Goal: Information Seeking & Learning: Compare options

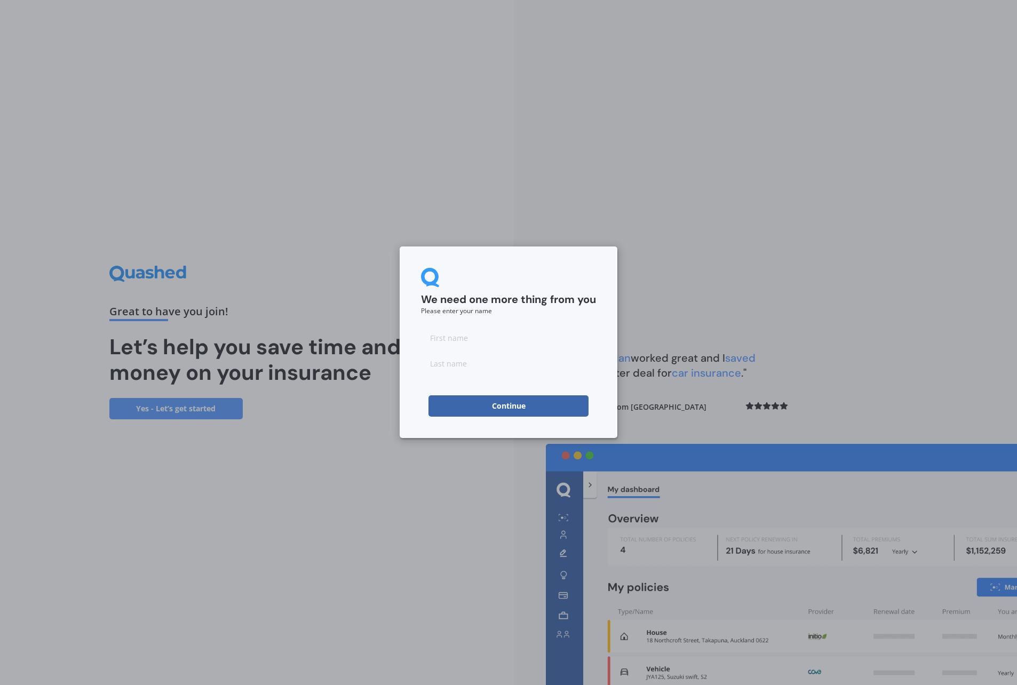
click at [450, 342] on input at bounding box center [508, 337] width 175 height 21
type input "[PERSON_NAME]"
type input "Best"
click at [490, 408] on button "Continue" at bounding box center [509, 405] width 160 height 21
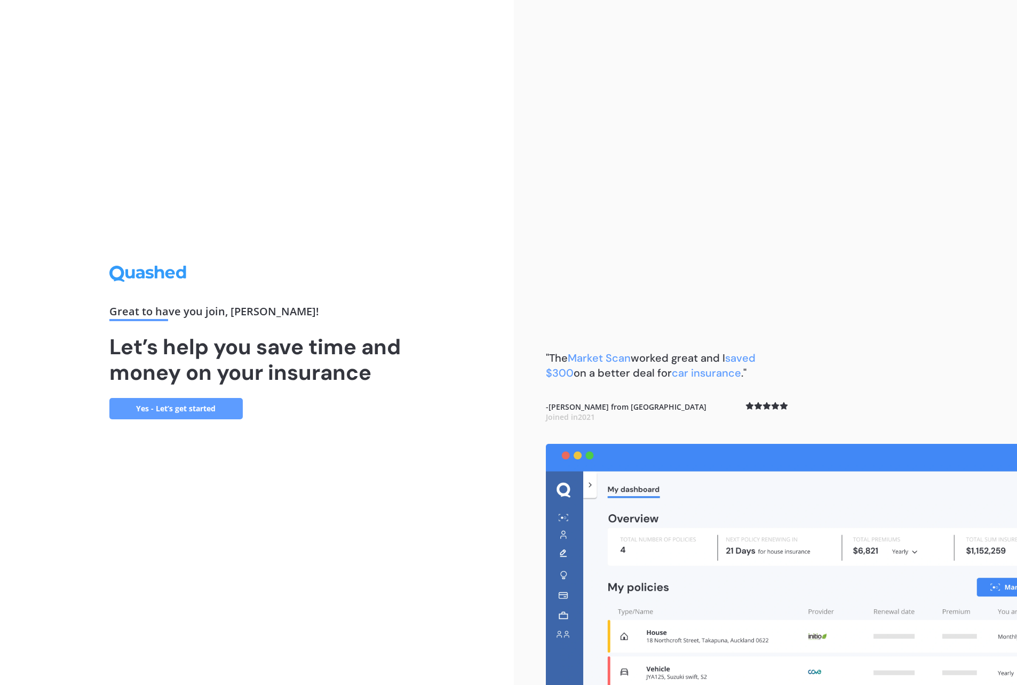
click at [200, 408] on link "Yes - Let’s get started" at bounding box center [175, 408] width 133 height 21
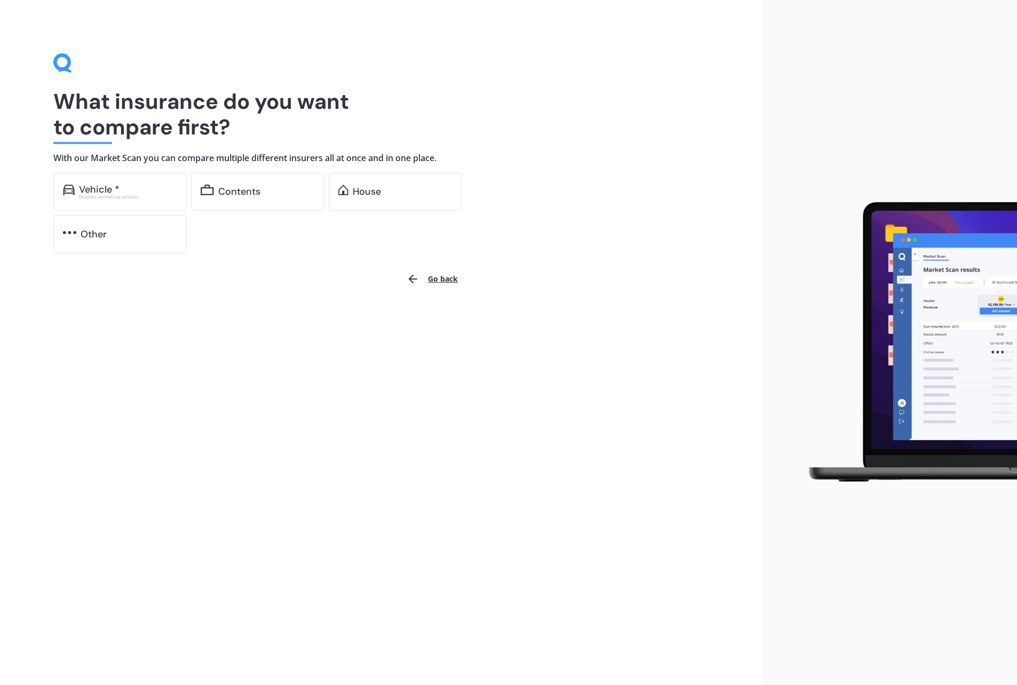
click at [132, 187] on div "Vehicle *" at bounding box center [128, 189] width 98 height 11
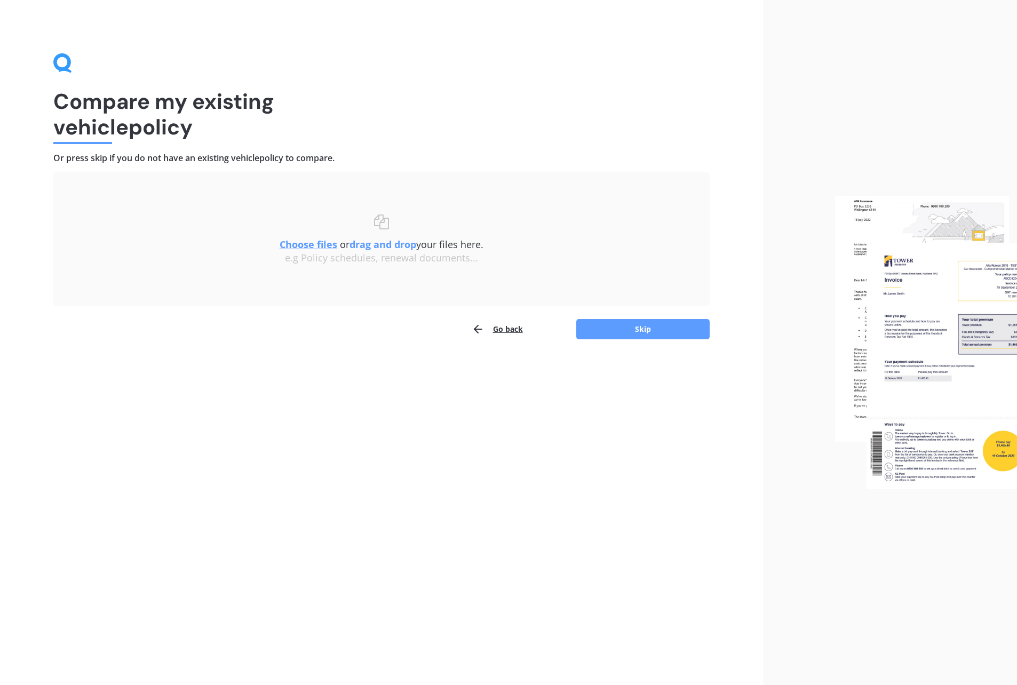
click at [625, 323] on button "Skip" at bounding box center [642, 329] width 133 height 20
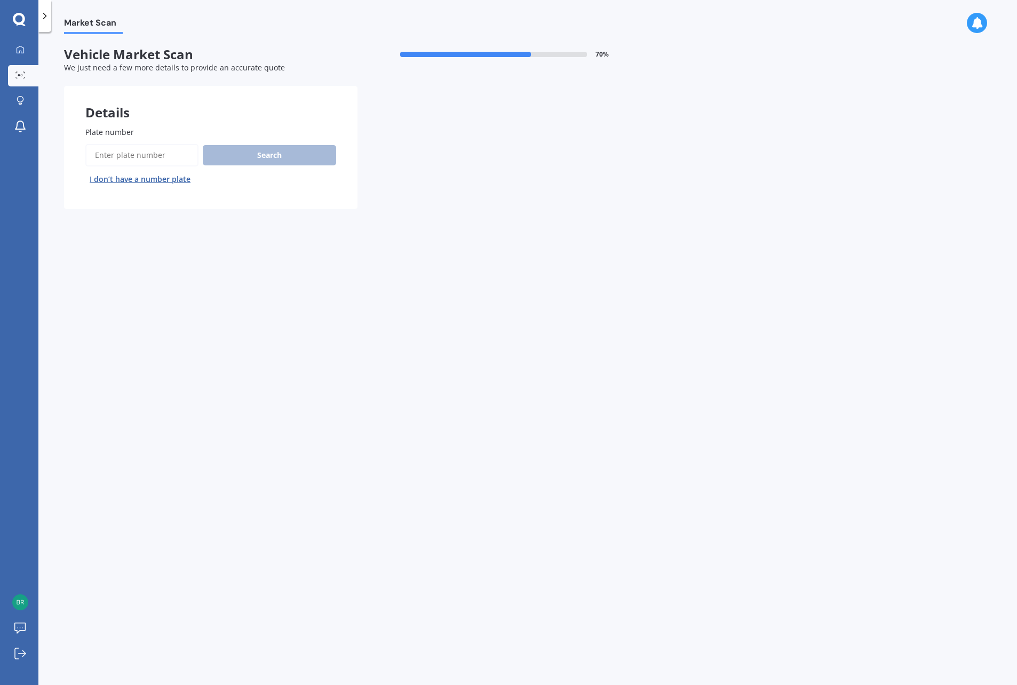
click at [146, 150] on input "Plate number" at bounding box center [141, 155] width 113 height 22
type input "KSU764"
click at [267, 150] on button "Search" at bounding box center [269, 155] width 133 height 20
select select "TOYOTA"
select select "COROLLA"
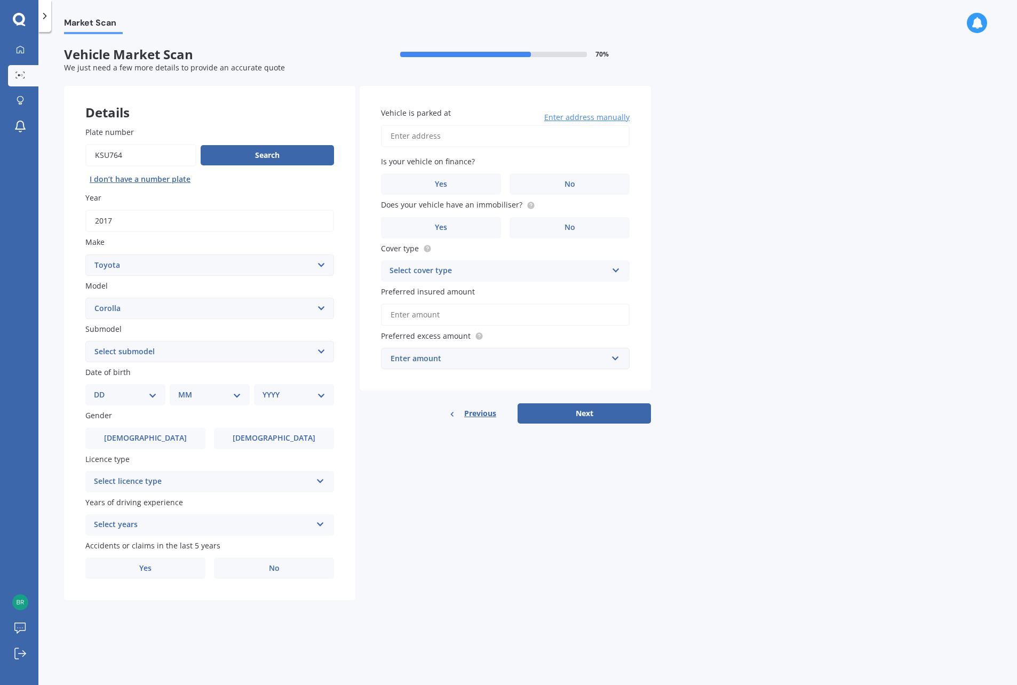
click at [164, 351] on select "Select submodel (All other) Axio Diesel [PERSON_NAME] 2WD [PERSON_NAME] 4WD FXG…" at bounding box center [209, 351] width 249 height 21
select select "HATCH"
click at [85, 341] on select "Select submodel (All other) Axio Diesel [PERSON_NAME] 2WD [PERSON_NAME] 4WD FXG…" at bounding box center [209, 351] width 249 height 21
click at [152, 392] on select "DD 01 02 03 04 05 06 07 08 09 10 11 12 13 14 15 16 17 18 19 20 21 22 23 24 25 2…" at bounding box center [125, 395] width 63 height 12
select select "11"
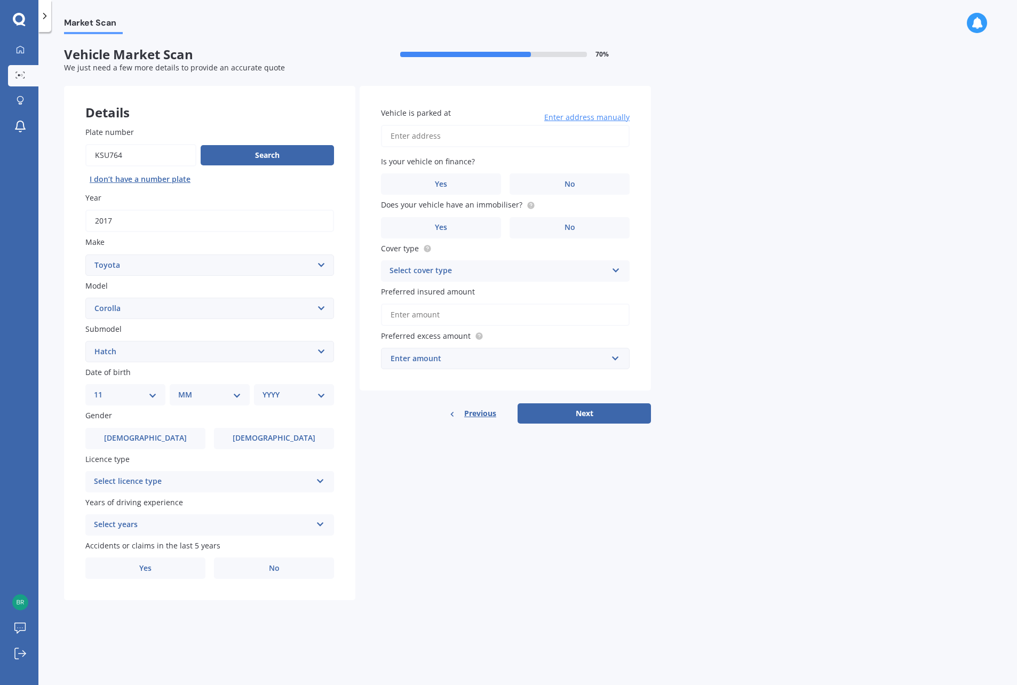
click at [102, 389] on select "DD 01 02 03 04 05 06 07 08 09 10 11 12 13 14 15 16 17 18 19 20 21 22 23 24 25 2…" at bounding box center [125, 395] width 63 height 12
click at [240, 395] on select "MM 01 02 03 04 05 06 07 08 09 10 11 12" at bounding box center [212, 395] width 59 height 12
select select "01"
click at [183, 389] on select "MM 01 02 03 04 05 06 07 08 09 10 11 12" at bounding box center [212, 395] width 59 height 12
click at [286, 394] on select "YYYY 2025 2024 2023 2022 2021 2020 2019 2018 2017 2016 2015 2014 2013 2012 2011…" at bounding box center [292, 395] width 59 height 12
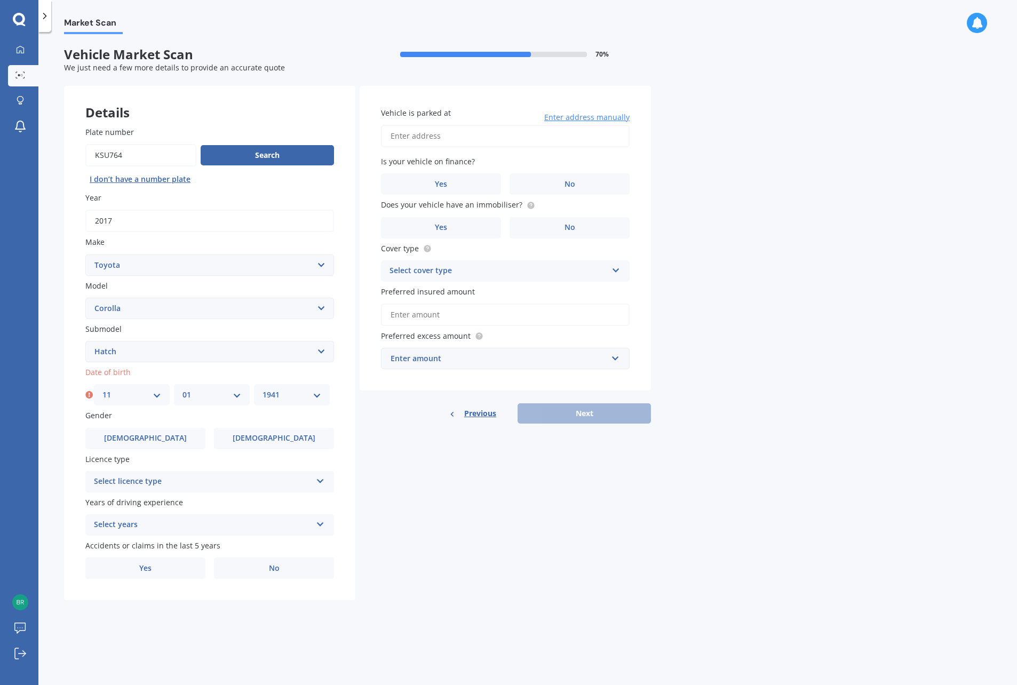
click at [263, 389] on select "YYYY 2025 2024 2023 2022 2021 2020 2019 2018 2017 2016 2015 2014 2013 2012 2011…" at bounding box center [292, 395] width 59 height 12
click at [322, 395] on select "YYYY 2025 2024 2023 2022 2021 2020 2019 2018 2017 2016 2015 2014 2013 2012 2011…" at bounding box center [294, 395] width 63 height 12
select select "1940"
click at [263, 389] on select "YYYY 2025 2024 2023 2022 2021 2020 2019 2018 2017 2016 2015 2014 2013 2012 2011…" at bounding box center [294, 395] width 63 height 12
click at [251, 432] on label "[DEMOGRAPHIC_DATA]" at bounding box center [274, 438] width 120 height 21
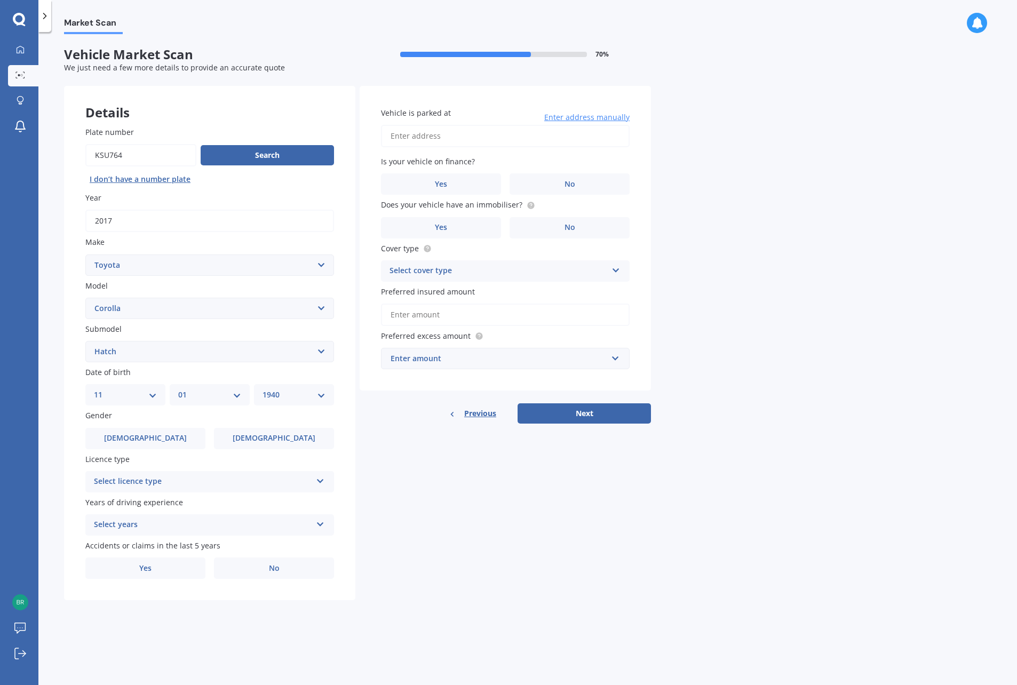
click at [0, 0] on input "[DEMOGRAPHIC_DATA]" at bounding box center [0, 0] width 0 height 0
click at [269, 478] on div "Select licence type" at bounding box center [203, 482] width 218 height 13
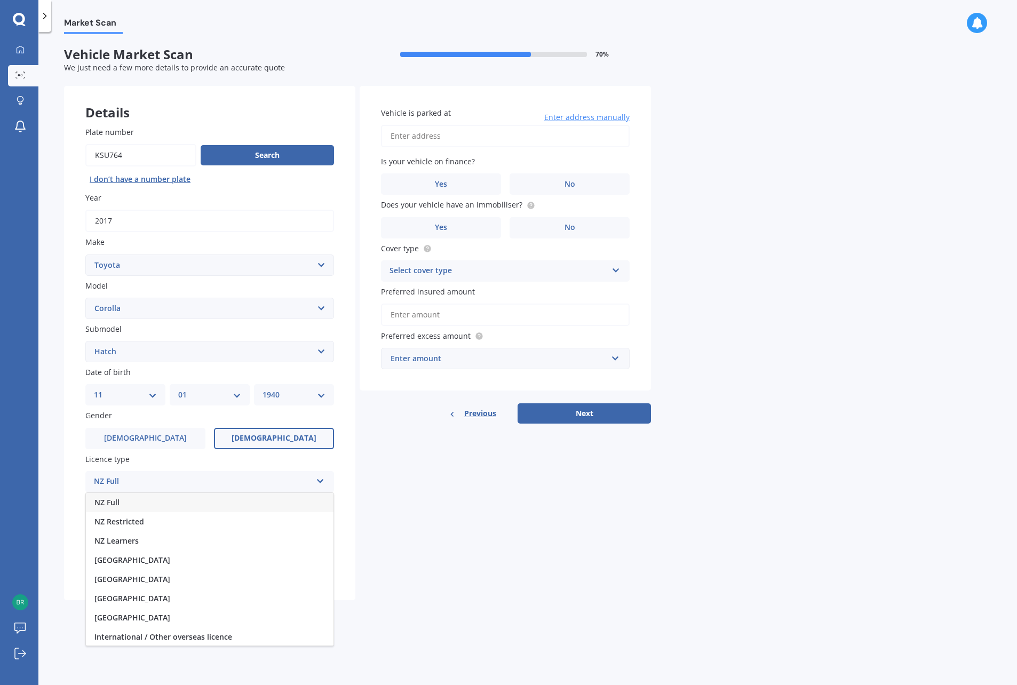
click at [153, 504] on div "NZ Full" at bounding box center [210, 502] width 248 height 19
click at [155, 524] on div "Select years" at bounding box center [203, 525] width 218 height 13
click at [134, 545] on span "5 or more years" at bounding box center [123, 546] width 58 height 10
click at [252, 574] on label "No" at bounding box center [274, 568] width 120 height 21
click at [0, 0] on input "No" at bounding box center [0, 0] width 0 height 0
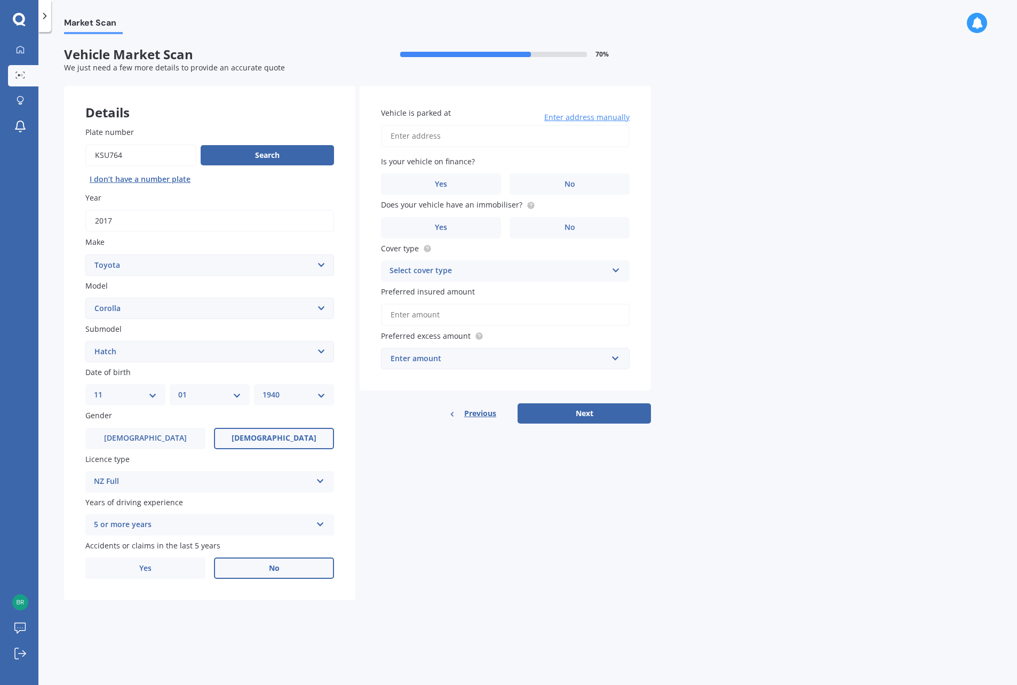
click at [452, 136] on input "Vehicle is parked at" at bounding box center [505, 136] width 249 height 22
type input "[STREET_ADDRESS]"
click at [559, 176] on label "No" at bounding box center [570, 183] width 120 height 21
click at [0, 0] on input "No" at bounding box center [0, 0] width 0 height 0
click at [552, 234] on label "No" at bounding box center [570, 227] width 120 height 21
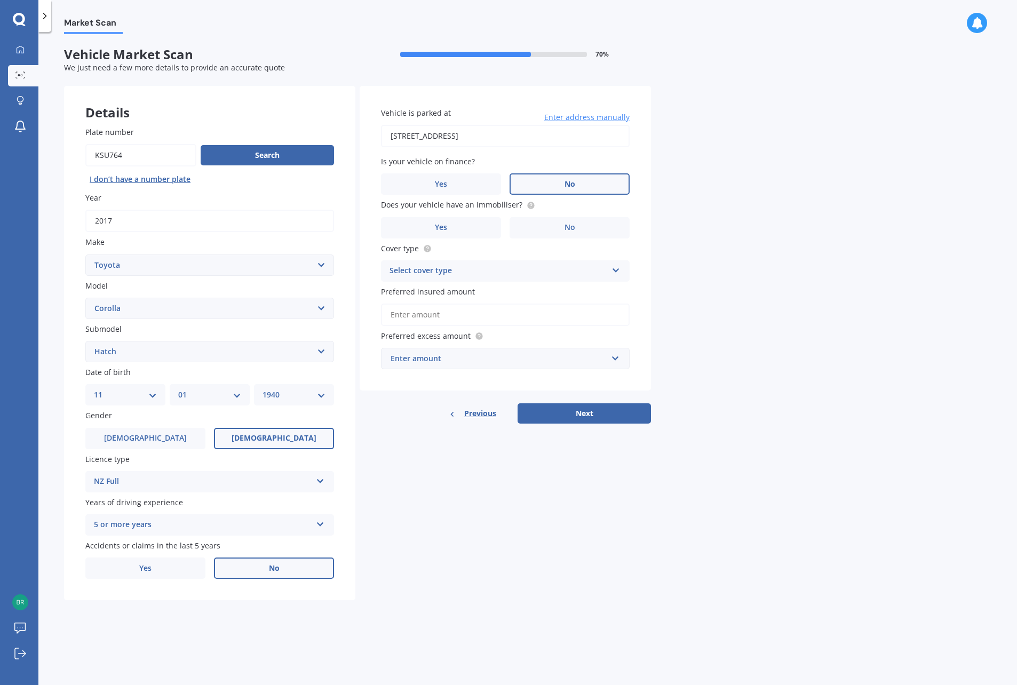
click at [0, 0] on input "No" at bounding box center [0, 0] width 0 height 0
click at [501, 268] on div "Select cover type" at bounding box center [499, 271] width 218 height 13
click at [426, 287] on span "Comprehensive" at bounding box center [418, 292] width 57 height 10
click at [448, 314] on input "Preferred insured amount" at bounding box center [505, 315] width 249 height 22
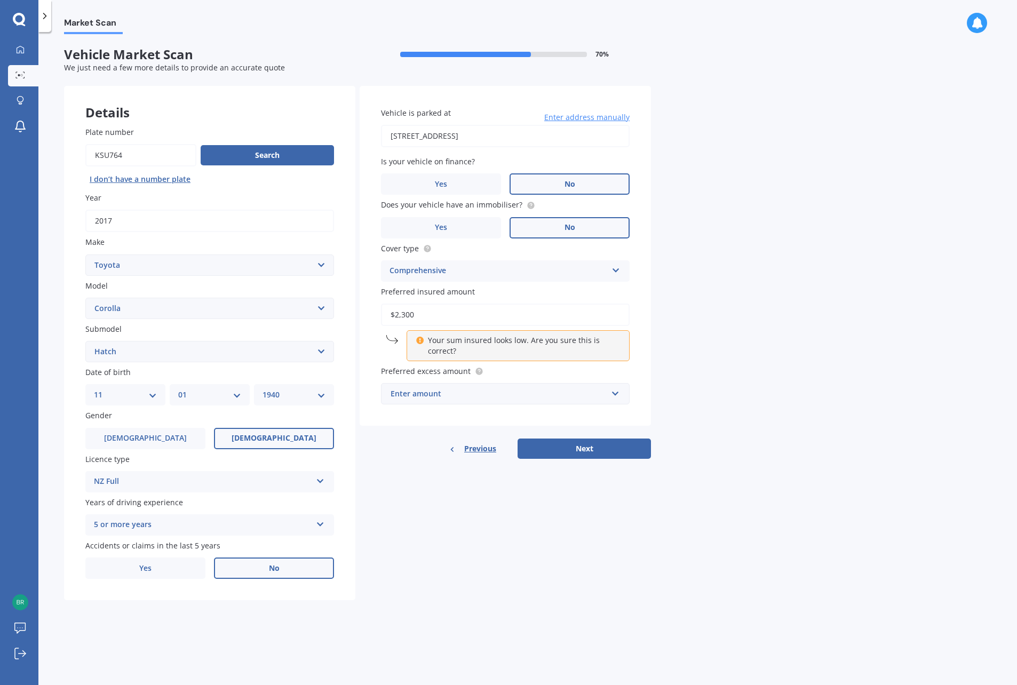
click at [395, 311] on input "$2,300" at bounding box center [505, 315] width 249 height 22
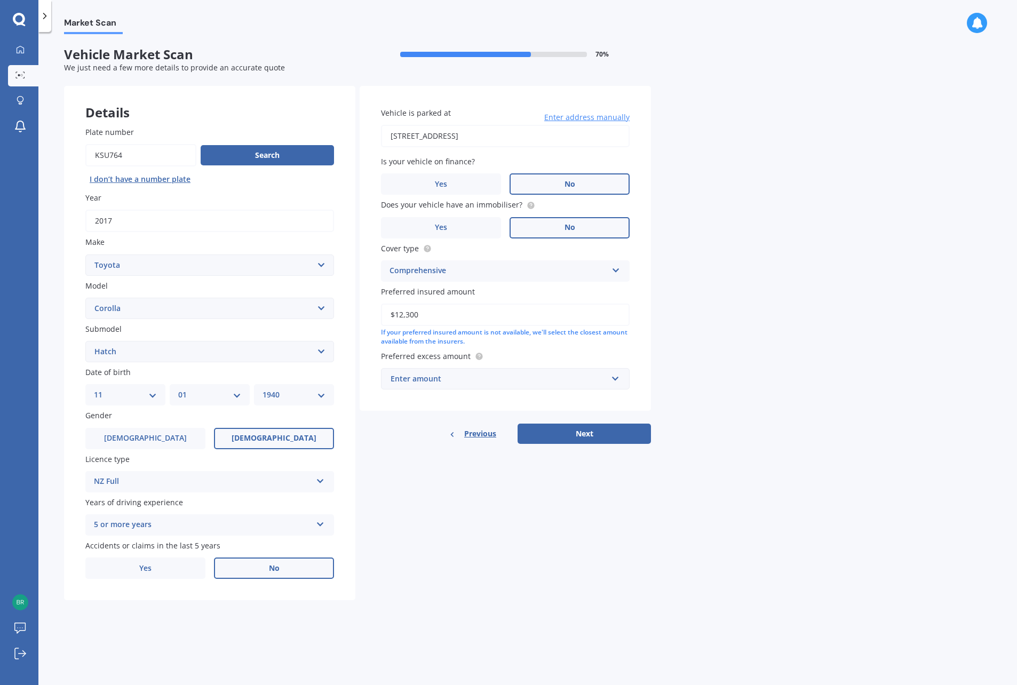
type input "$12,300"
click at [441, 376] on div "Enter amount" at bounding box center [499, 379] width 217 height 12
click at [418, 437] on div "$500" at bounding box center [506, 439] width 248 height 20
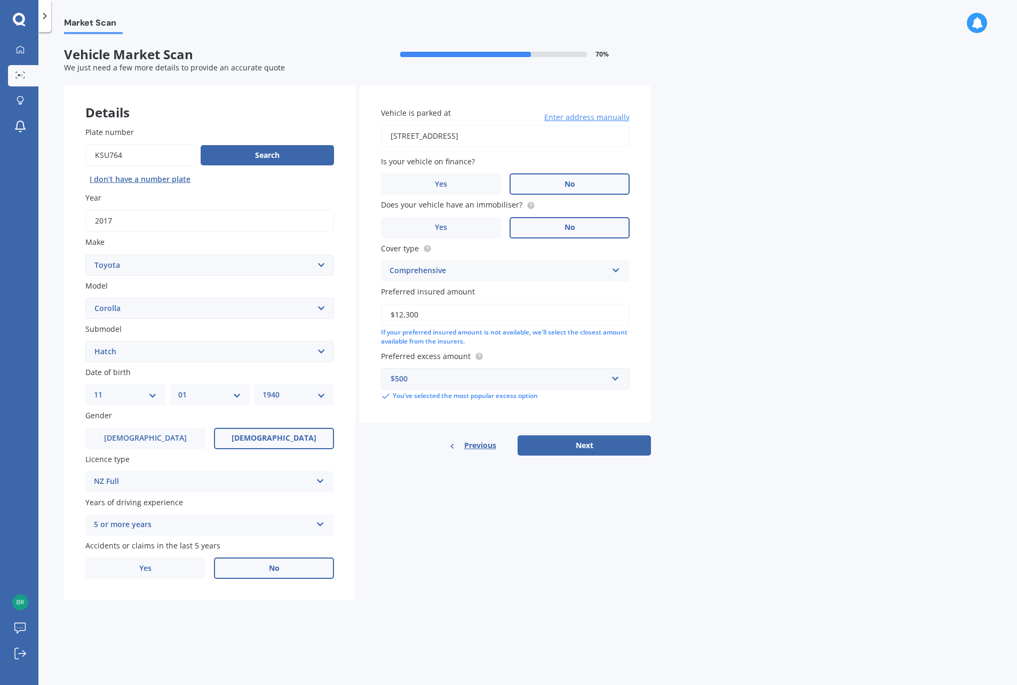
click at [583, 442] on button "Next" at bounding box center [584, 445] width 133 height 20
select select "11"
select select "01"
select select "1940"
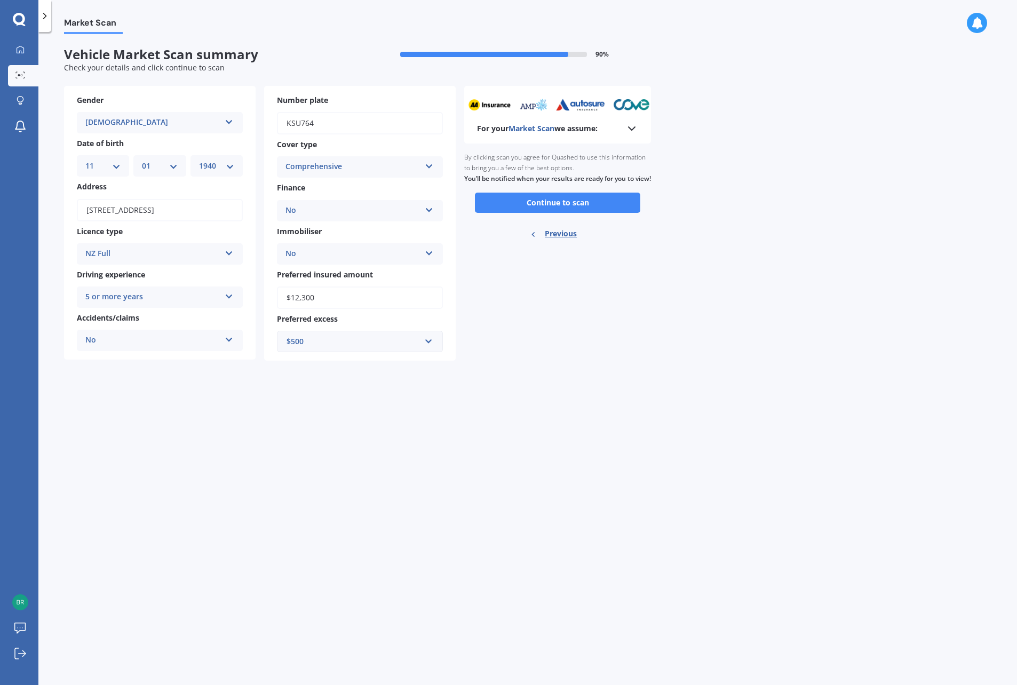
click at [588, 213] on button "Continue to scan" at bounding box center [557, 203] width 165 height 20
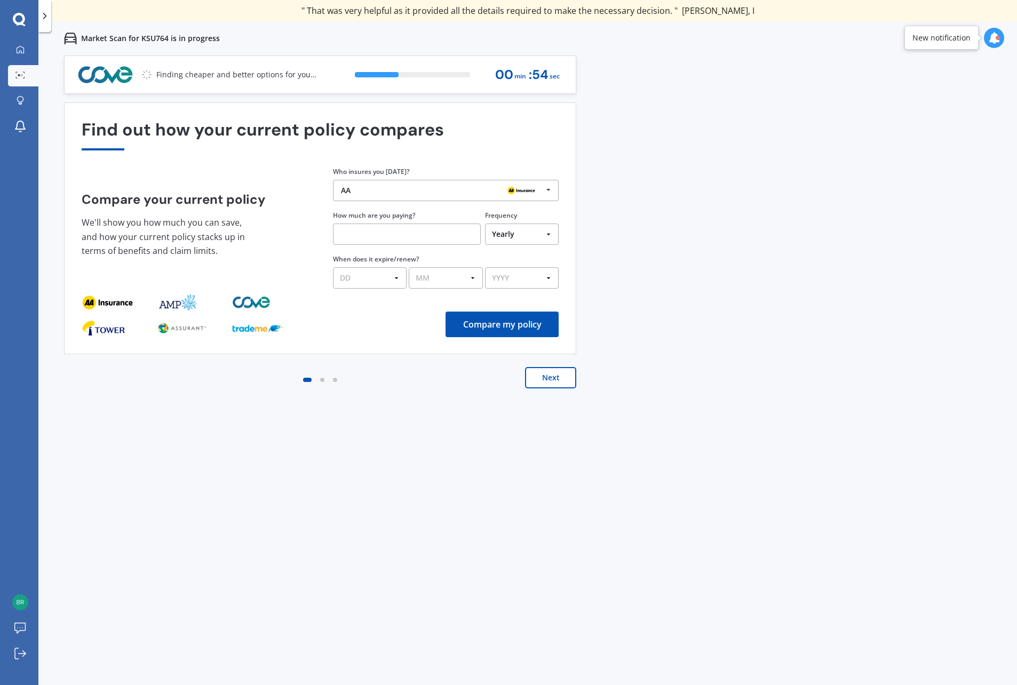
click at [409, 234] on input "text" at bounding box center [407, 234] width 148 height 21
type input "$784.00"
click at [371, 278] on select "DD 01 02 03 04 05 06 07 08 09 10 11 12 13 14 15 16 17 18 19 20 21 22 23 24 25 2…" at bounding box center [370, 277] width 74 height 21
click at [396, 280] on select "DD 01 02 03 04 05 06 07 08 09 10 11 12 13 14 15 16 17 18 19 20 21 22 23 24 25 2…" at bounding box center [370, 277] width 74 height 21
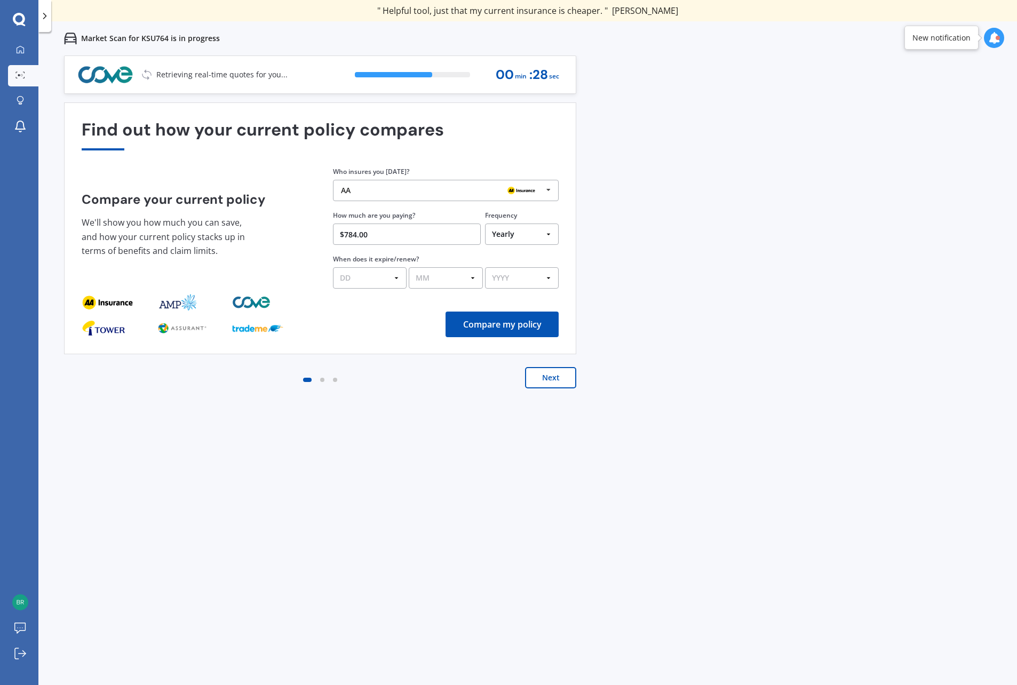
select select "31"
click at [333, 267] on select "DD 01 02 03 04 05 06 07 08 09 10 11 12 13 14 15 16 17 18 19 20 21 22 23 24 25 2…" at bounding box center [370, 277] width 74 height 21
click at [476, 275] on select "MM 01 02 03 04 05 06 07 08 09 10 11 12" at bounding box center [446, 277] width 74 height 21
select select "08"
click at [409, 267] on select "MM 01 02 03 04 05 06 07 08 09 10 11 12" at bounding box center [446, 277] width 74 height 21
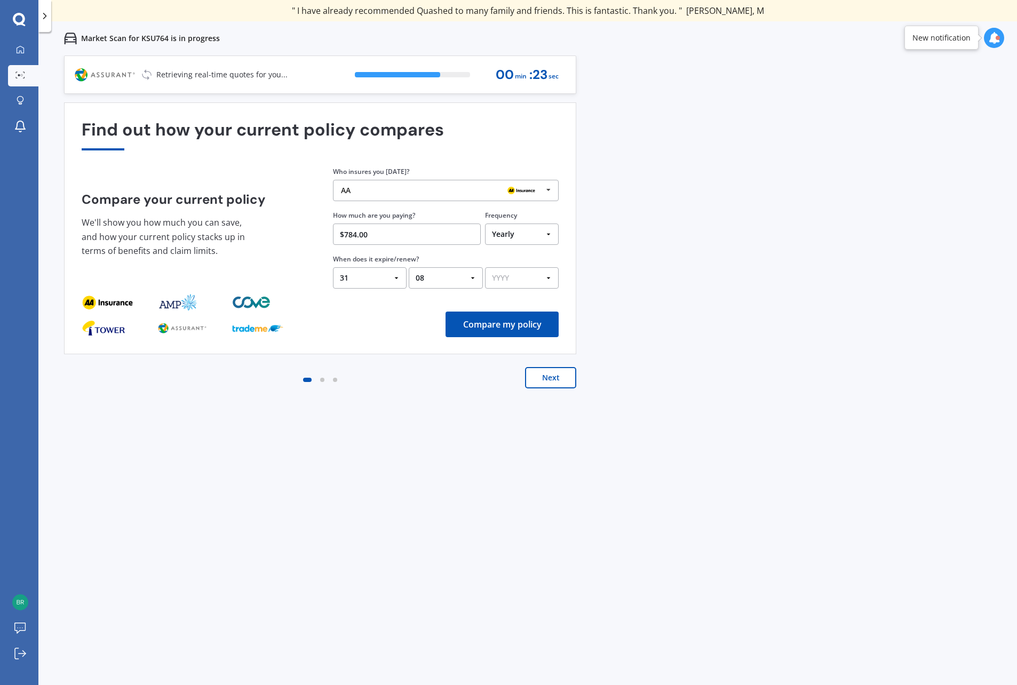
click at [545, 275] on select "YYYY 2026 2025 2024" at bounding box center [522, 277] width 74 height 21
select select "2025"
click at [485, 267] on select "YYYY 2026 2025 2024" at bounding box center [522, 277] width 74 height 21
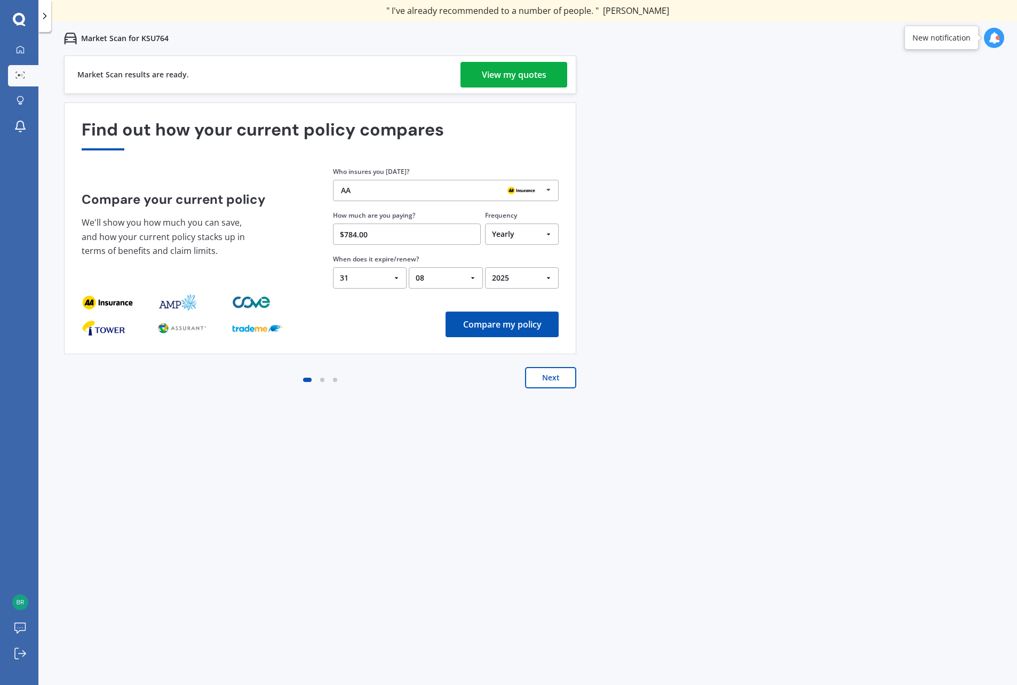
click at [522, 72] on div "View my quotes" at bounding box center [514, 75] width 65 height 26
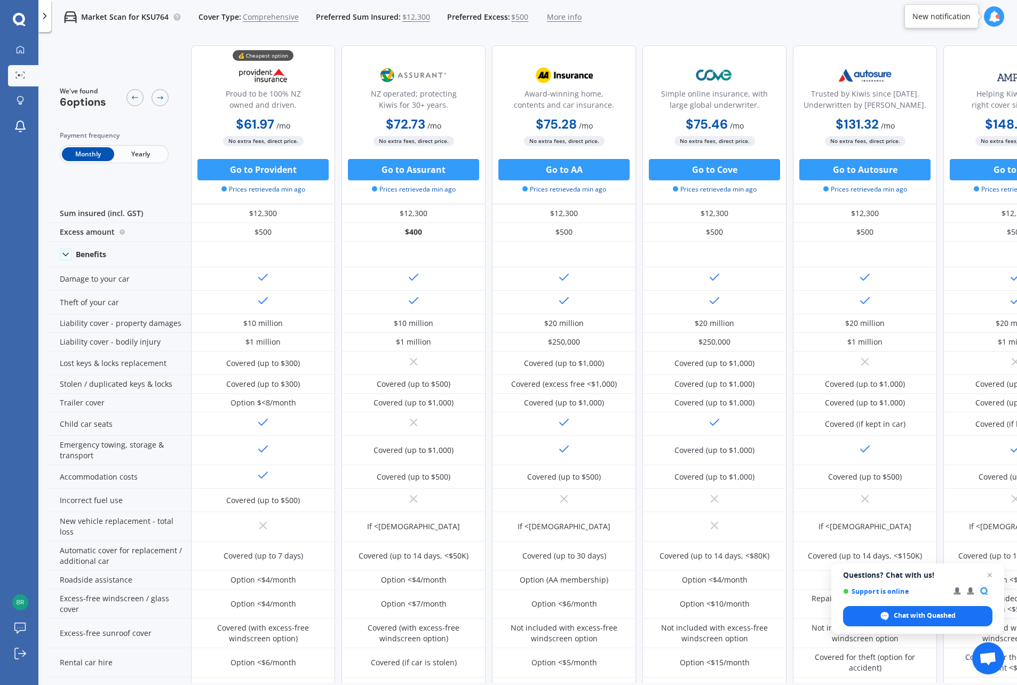
click at [139, 149] on span "Yearly" at bounding box center [140, 154] width 52 height 14
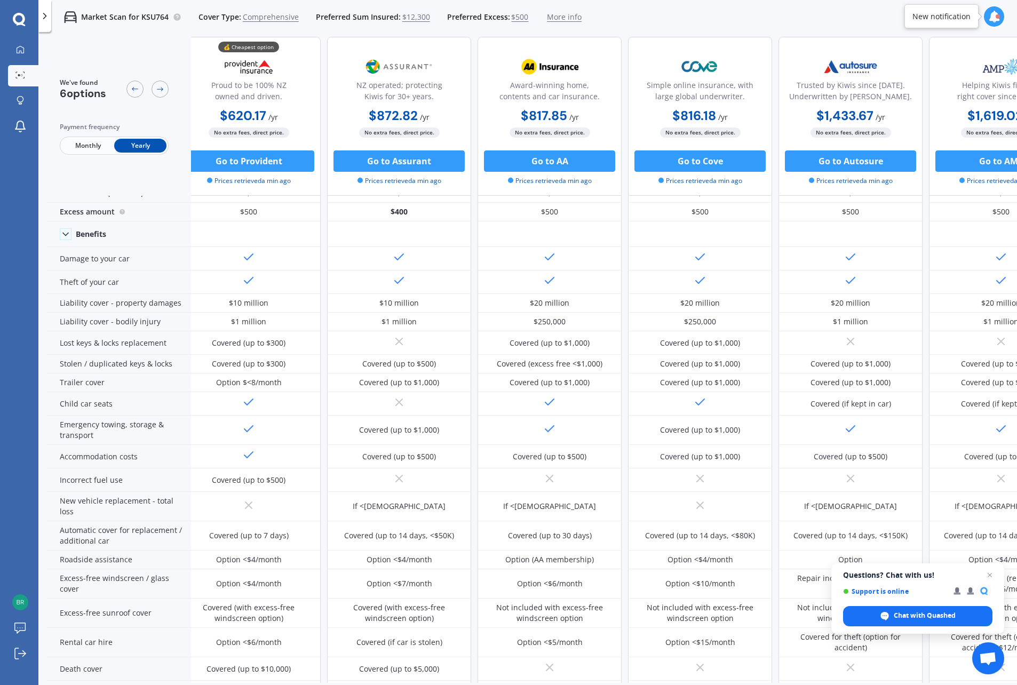
scroll to position [20, 0]
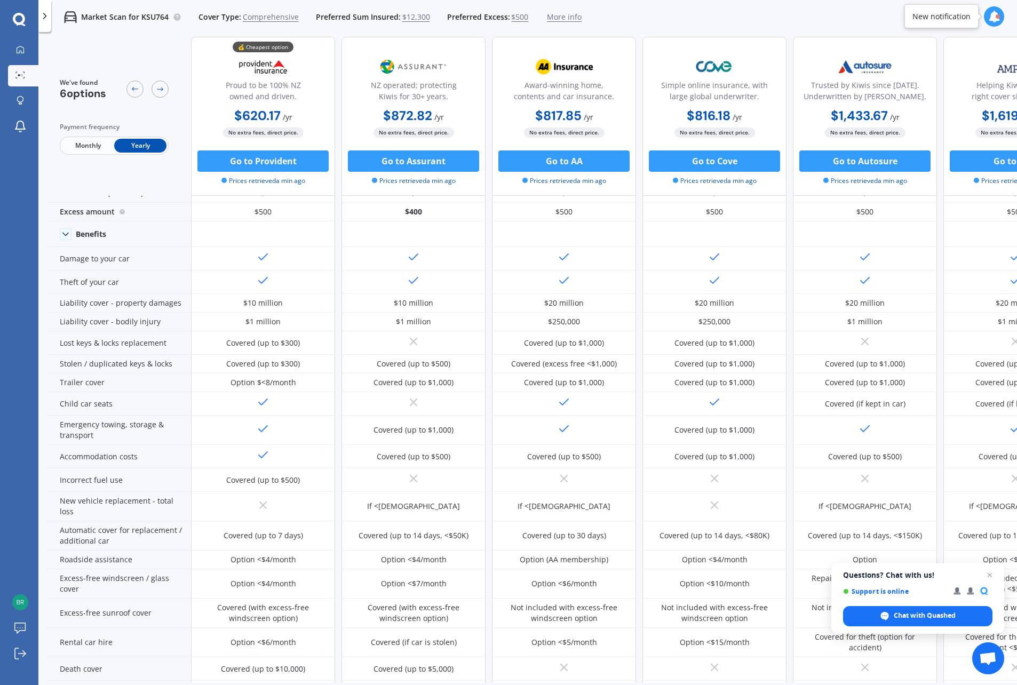
click at [518, 18] on span "$500" at bounding box center [519, 17] width 17 height 11
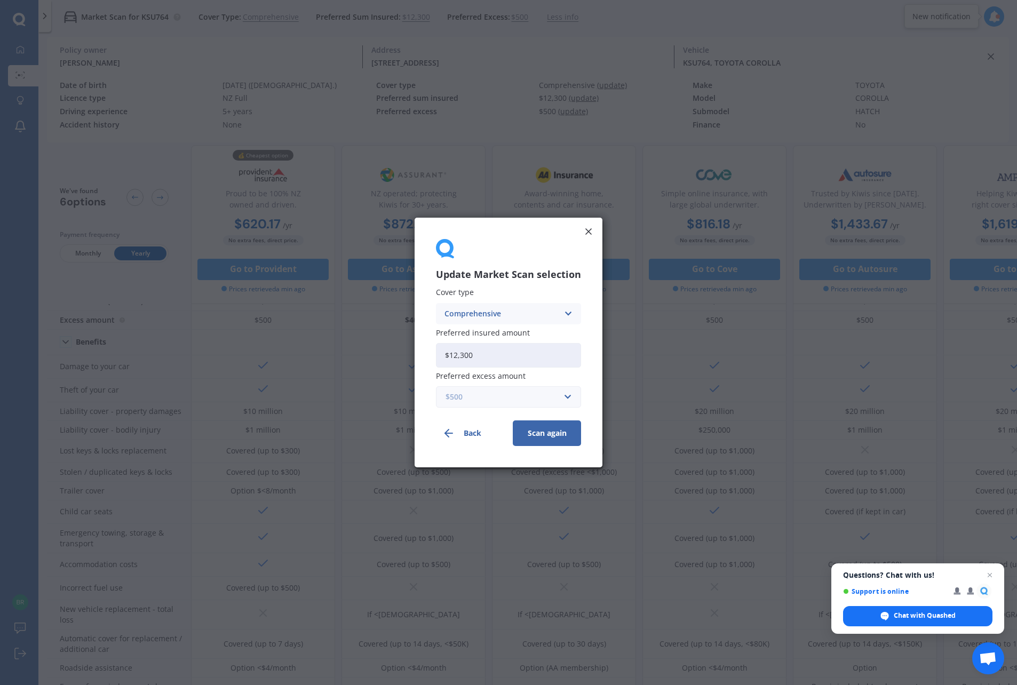
click at [569, 395] on input "text" at bounding box center [505, 397] width 136 height 20
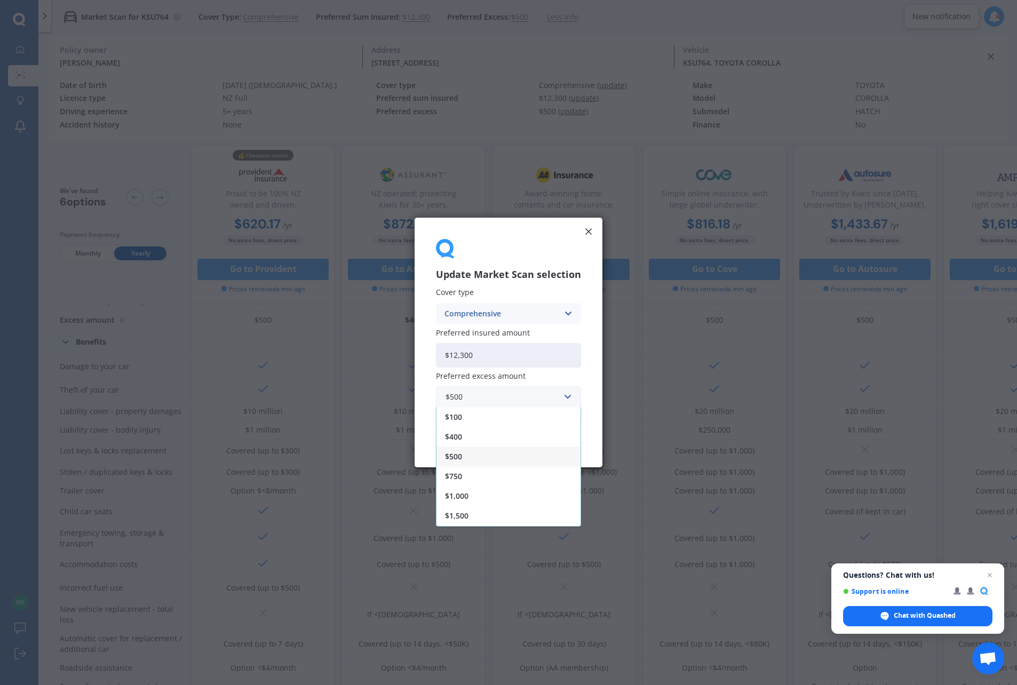
click at [465, 477] on div "$750" at bounding box center [509, 476] width 144 height 20
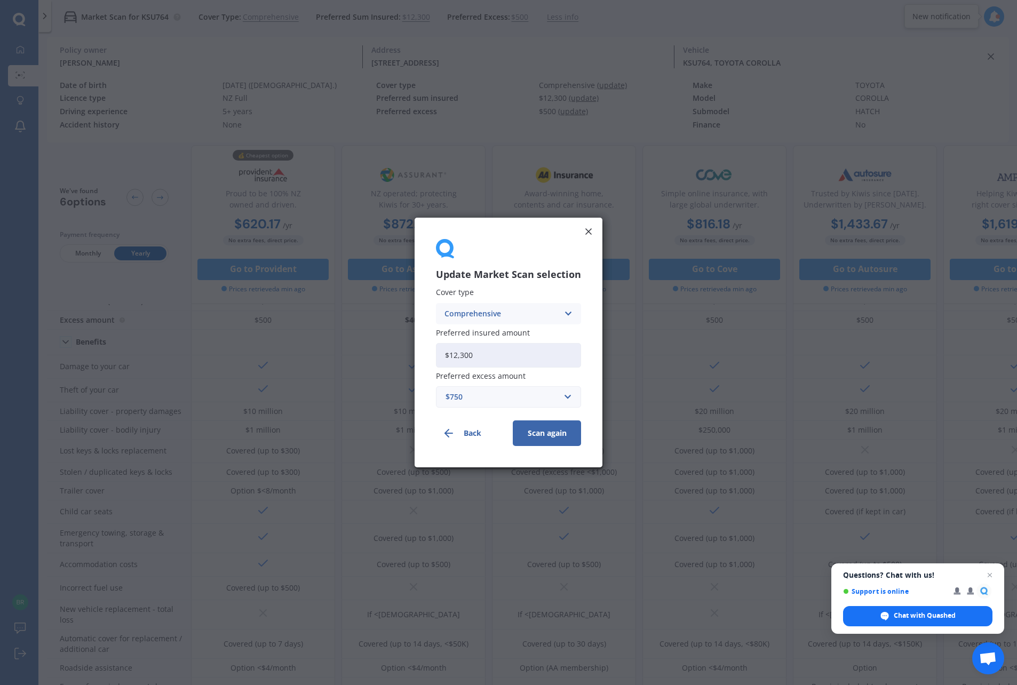
click at [545, 438] on button "Scan again" at bounding box center [547, 434] width 68 height 26
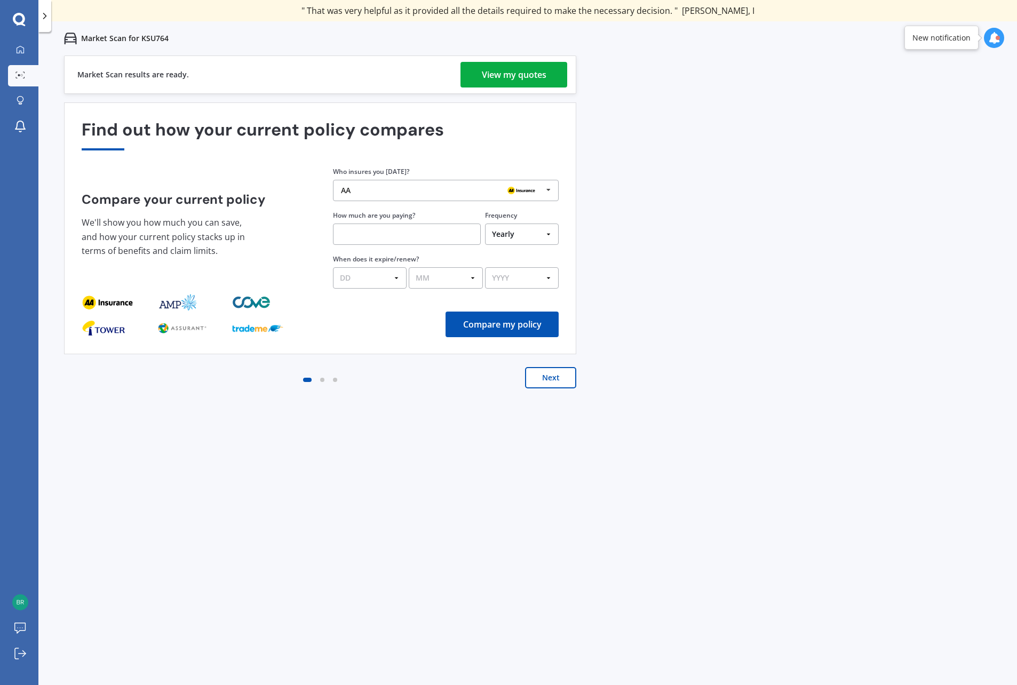
click at [502, 68] on div "View my quotes" at bounding box center [514, 75] width 65 height 26
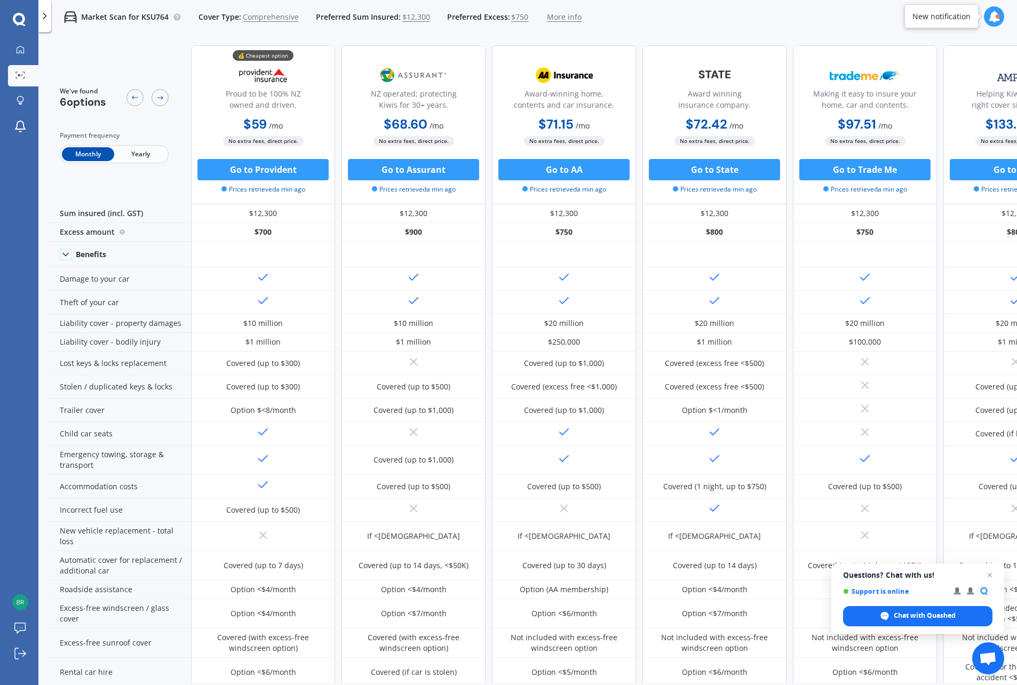
click at [145, 151] on span "Yearly" at bounding box center [140, 154] width 52 height 14
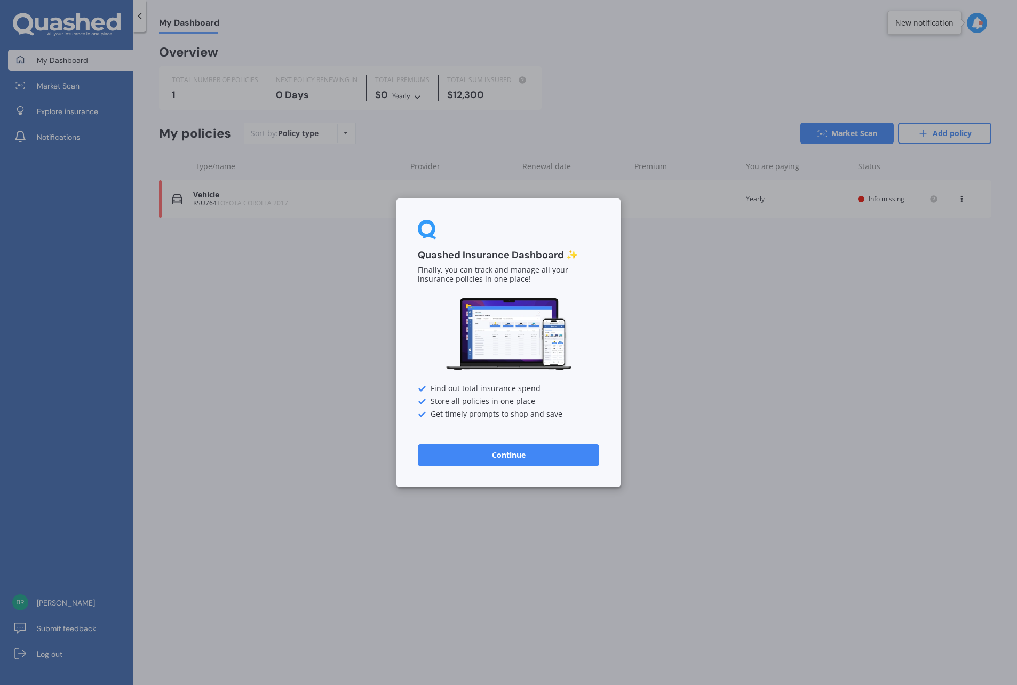
click at [169, 97] on div "Quashed Insurance Dashboard ✨ Finally, you can track and manage all your insura…" at bounding box center [508, 342] width 1017 height 685
click at [188, 92] on div "Quashed Insurance Dashboard ✨ Finally, you can track and manage all your insura…" at bounding box center [508, 342] width 1017 height 685
click at [510, 452] on button "Continue" at bounding box center [508, 454] width 181 height 21
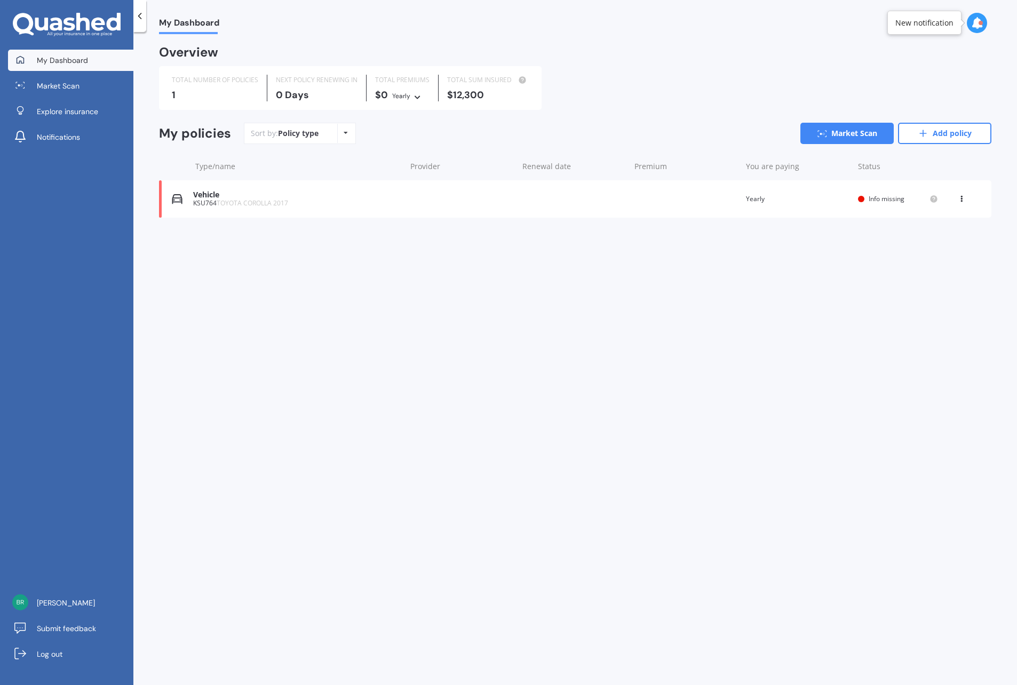
click at [957, 200] on div "View option View policy Delete" at bounding box center [963, 199] width 32 height 11
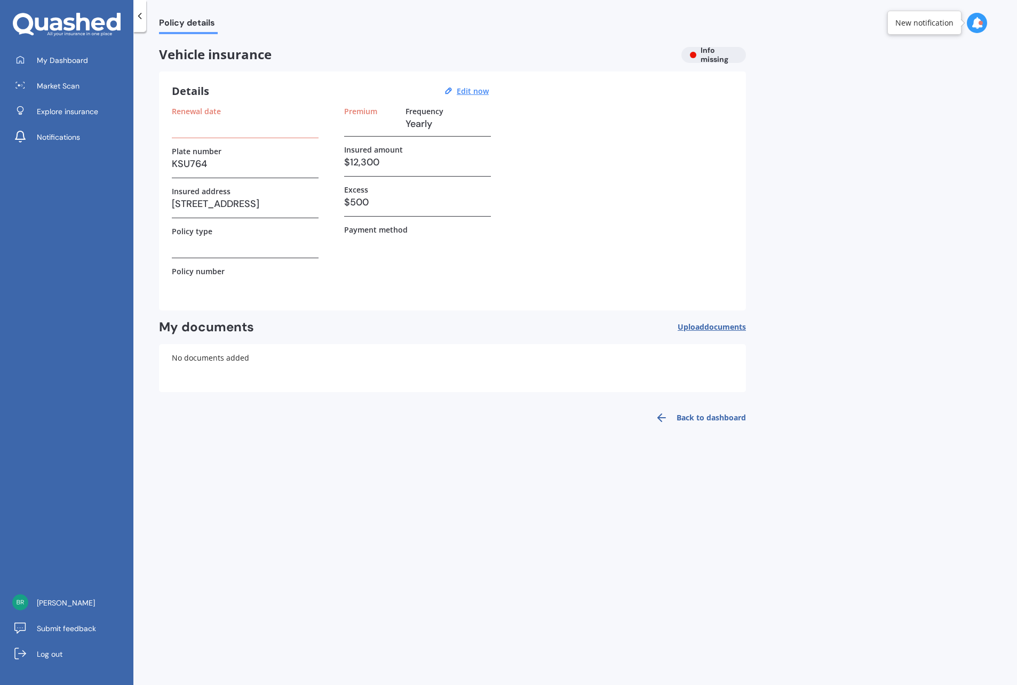
click at [137, 15] on icon at bounding box center [139, 16] width 11 height 11
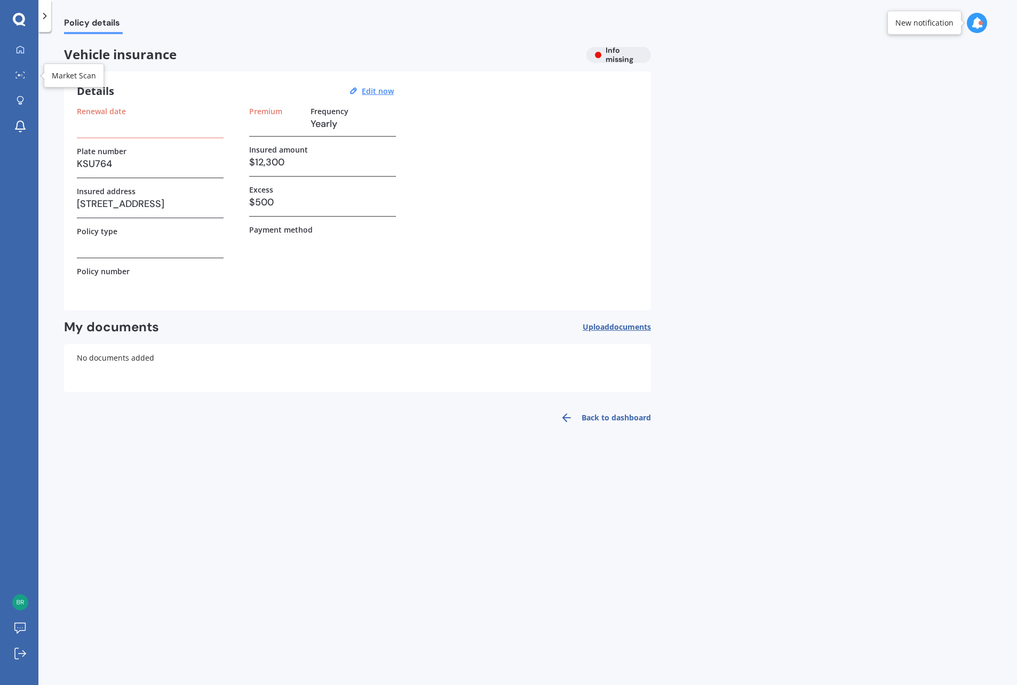
click at [23, 81] on link "Market Scan" at bounding box center [23, 75] width 30 height 21
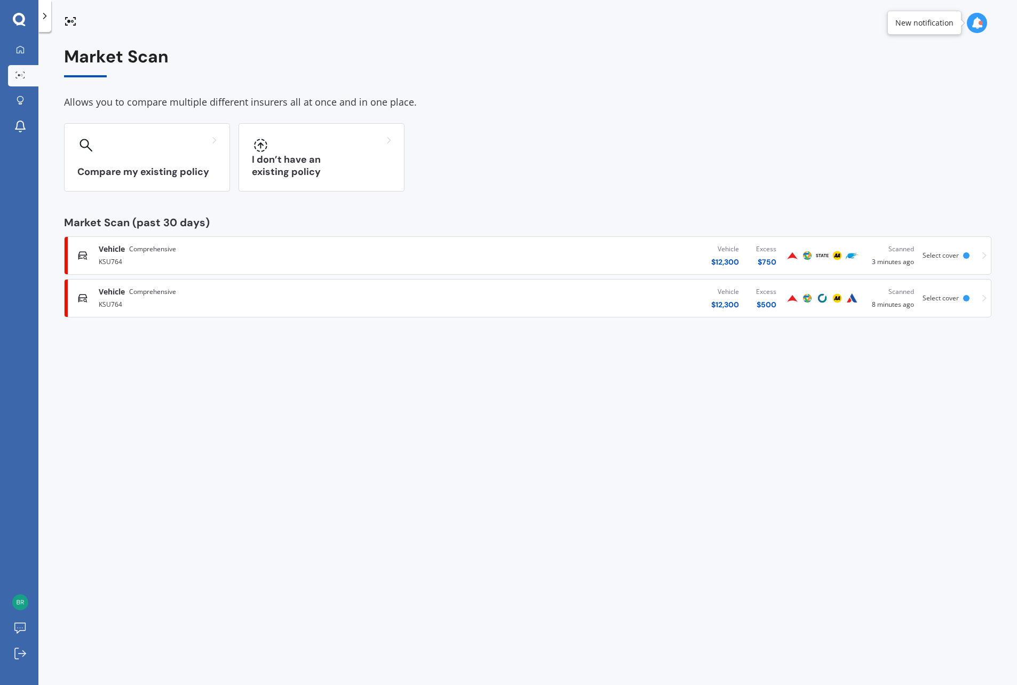
click at [17, 19] on icon at bounding box center [19, 20] width 13 height 14
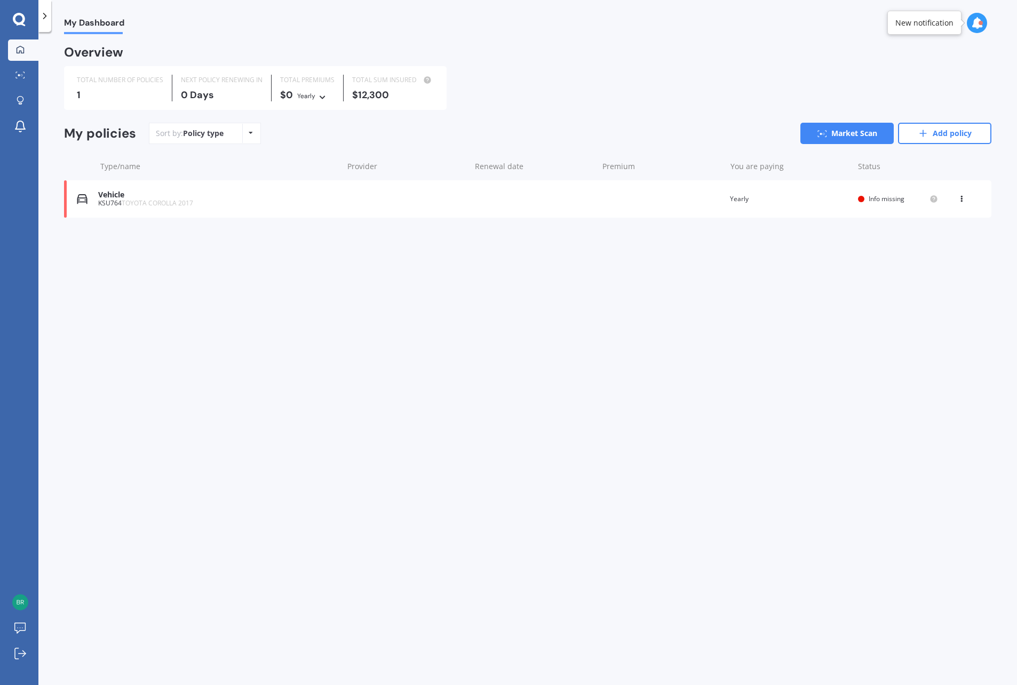
click at [869, 131] on link "Market Scan" at bounding box center [847, 133] width 93 height 21
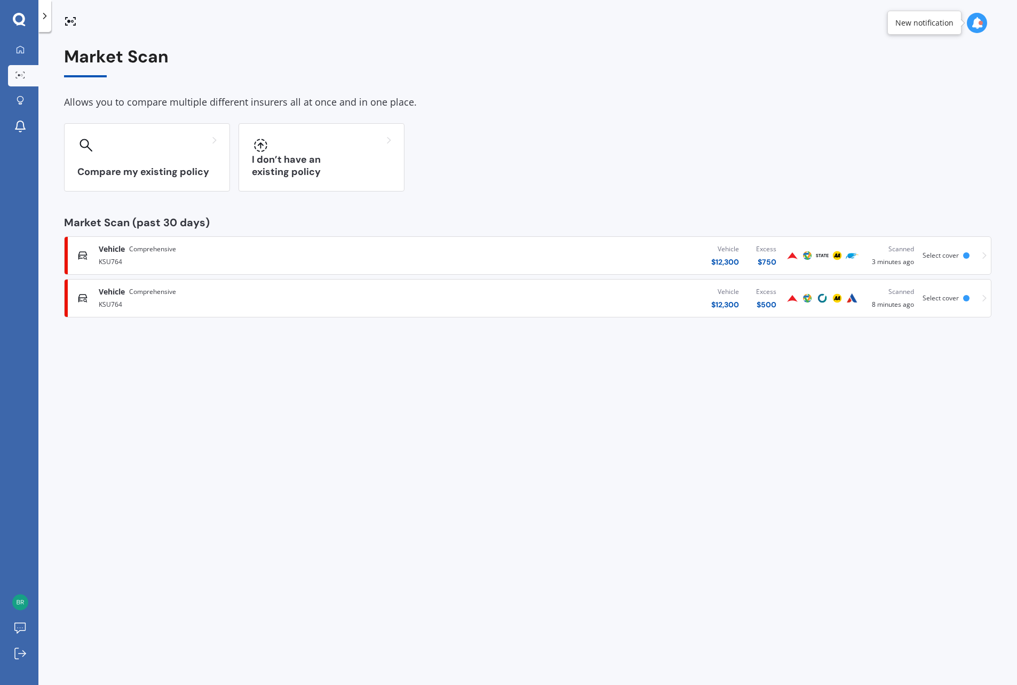
click at [202, 141] on div at bounding box center [146, 145] width 139 height 17
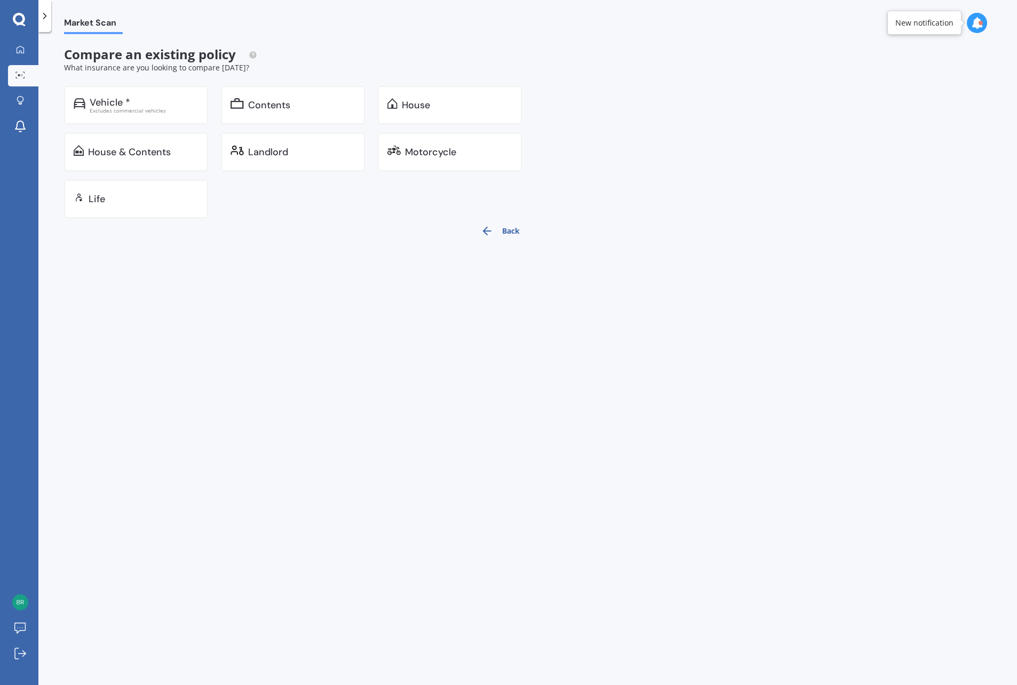
click at [287, 108] on div "Contents" at bounding box center [269, 105] width 42 height 11
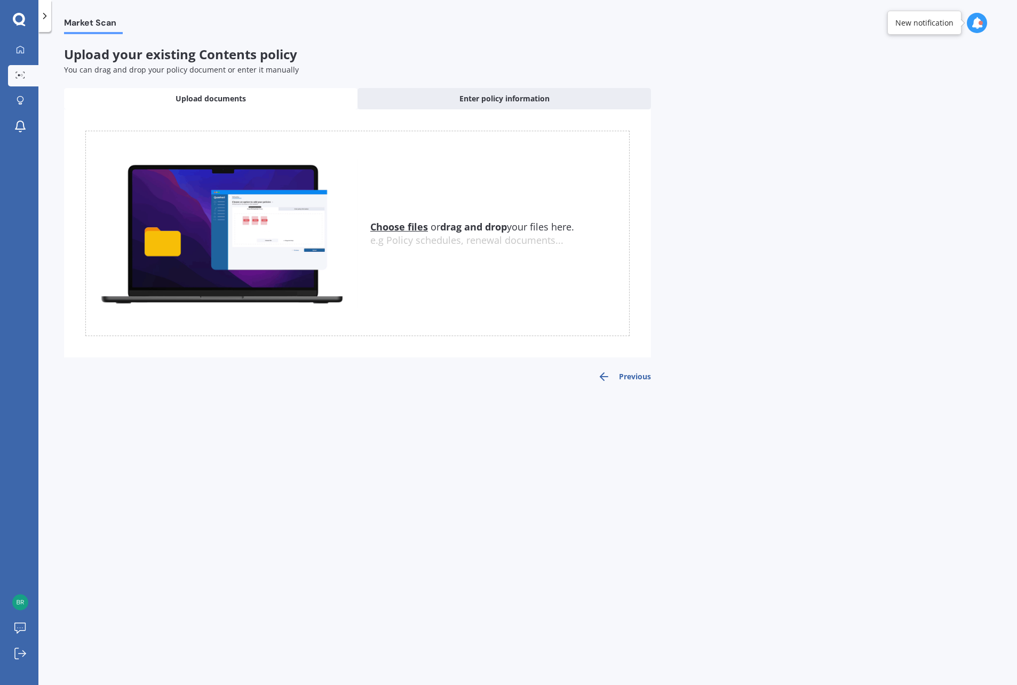
click at [471, 91] on div "Enter policy information" at bounding box center [505, 98] width 294 height 21
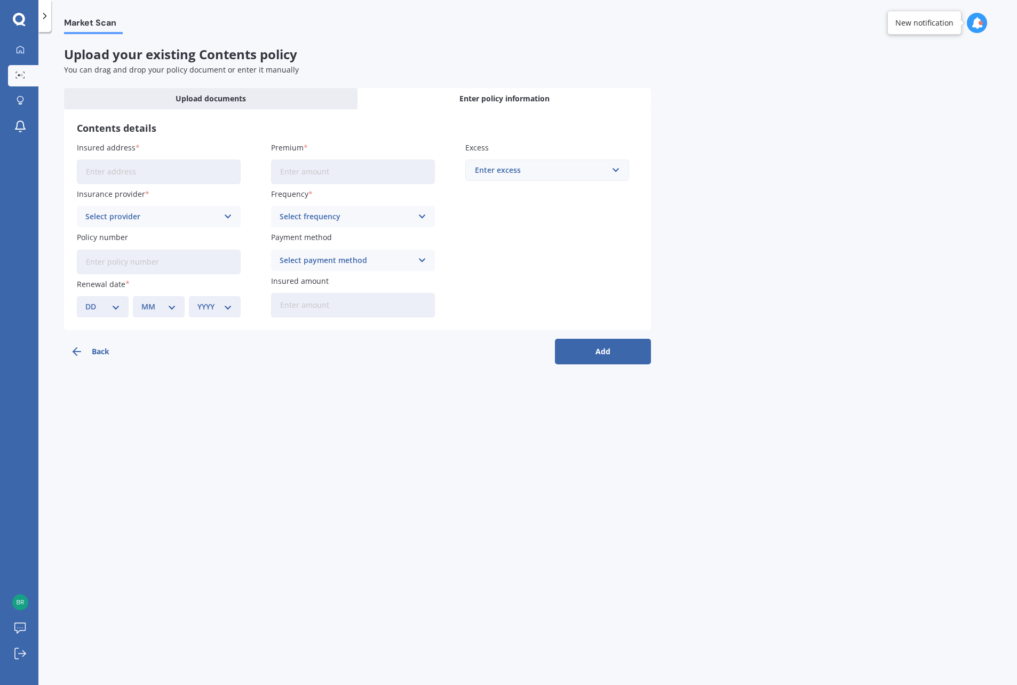
click at [185, 165] on input "Insured address" at bounding box center [159, 172] width 164 height 25
type input "[STREET_ADDRESS]"
click at [227, 220] on icon at bounding box center [228, 217] width 9 height 12
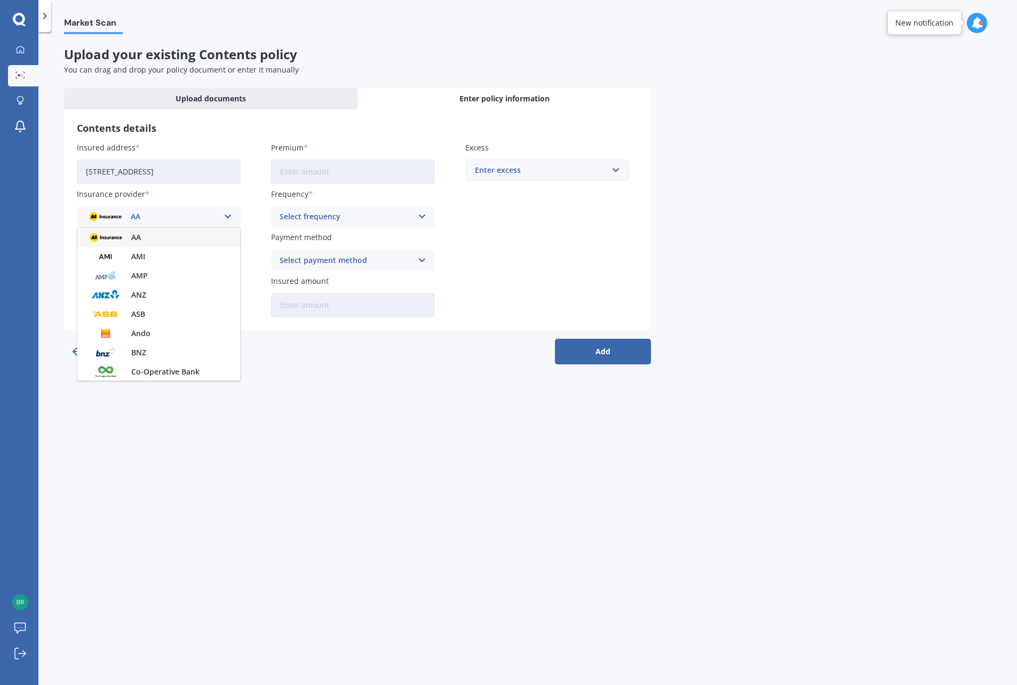
click at [108, 236] on img at bounding box center [105, 237] width 39 height 15
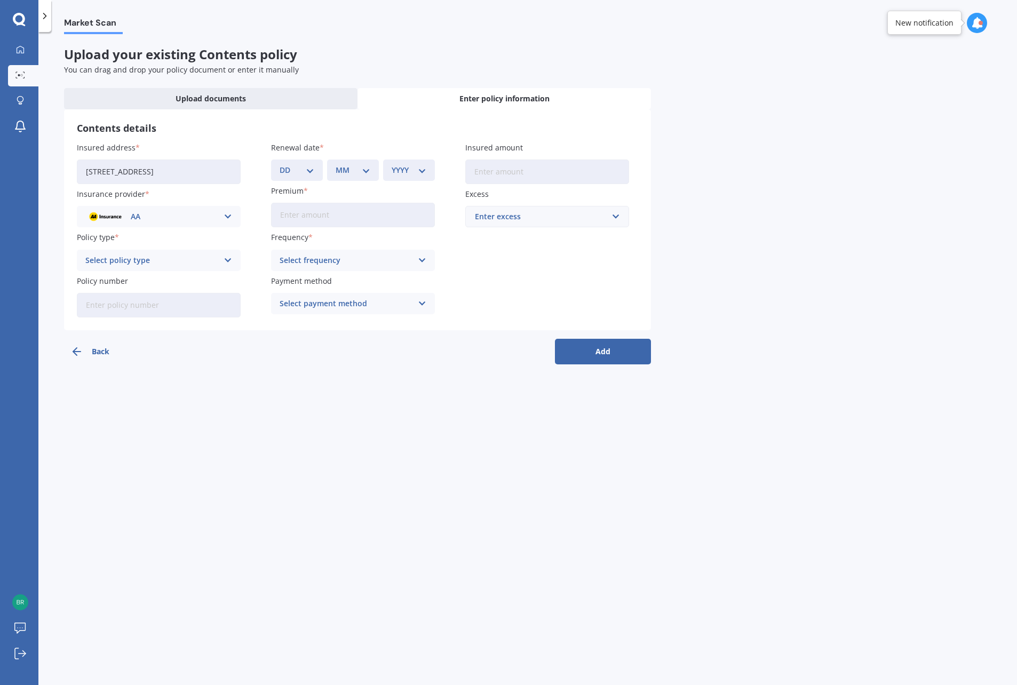
click at [208, 259] on div "Select policy type" at bounding box center [151, 261] width 133 height 12
click at [156, 282] on div "Contents Insurance" at bounding box center [158, 281] width 163 height 19
click at [309, 170] on select "DD 01 02 03 04 05 06 07 08 09 10 11 12 13 14 15 16 17 18 19 20 21 22 23 24 25 2…" at bounding box center [297, 170] width 35 height 12
click at [276, 202] on div "Premium" at bounding box center [353, 206] width 164 height 42
click at [310, 169] on select "DD 01 02 03 04 05 06 07 08 09 10 11 12 13 14 15 16 17 18 19 20 21 22 23 24 25 2…" at bounding box center [297, 170] width 35 height 12
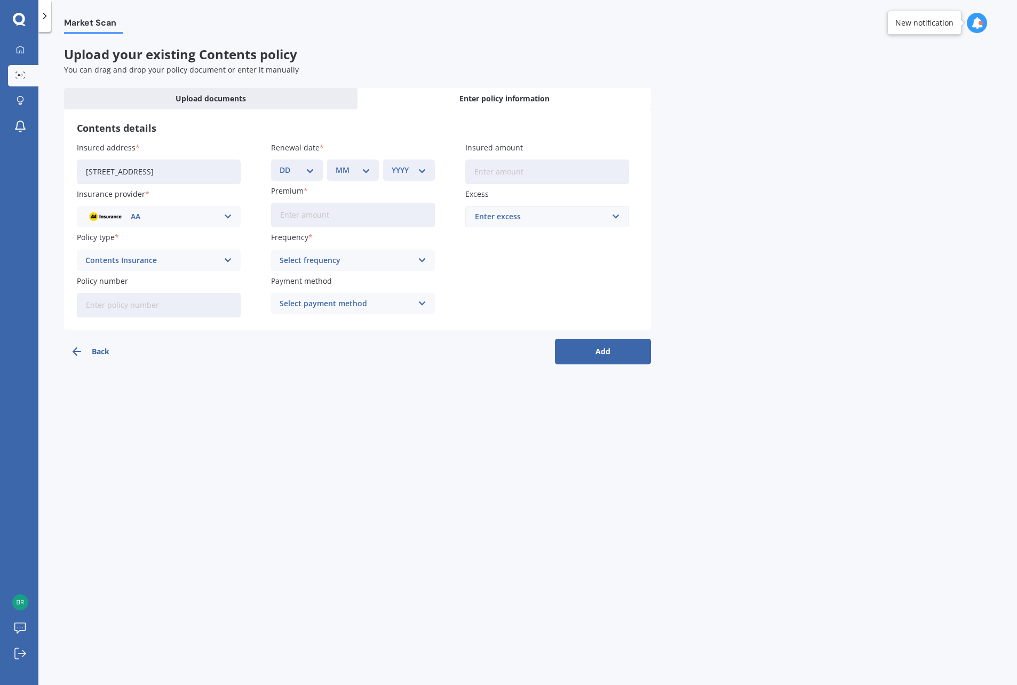
select select "01"
click at [280, 164] on select "DD 01 02 03 04 05 06 07 08 09 10 11 12 13 14 15 16 17 18 19 20 21 22 23 24 25 2…" at bounding box center [297, 170] width 35 height 12
click at [362, 170] on select "MM 01 02 03 04 05 06 07 08 09 10 11 12" at bounding box center [353, 170] width 35 height 12
select select "09"
click at [336, 164] on select "MM 01 02 03 04 05 06 07 08 09 10 11 12" at bounding box center [353, 170] width 35 height 12
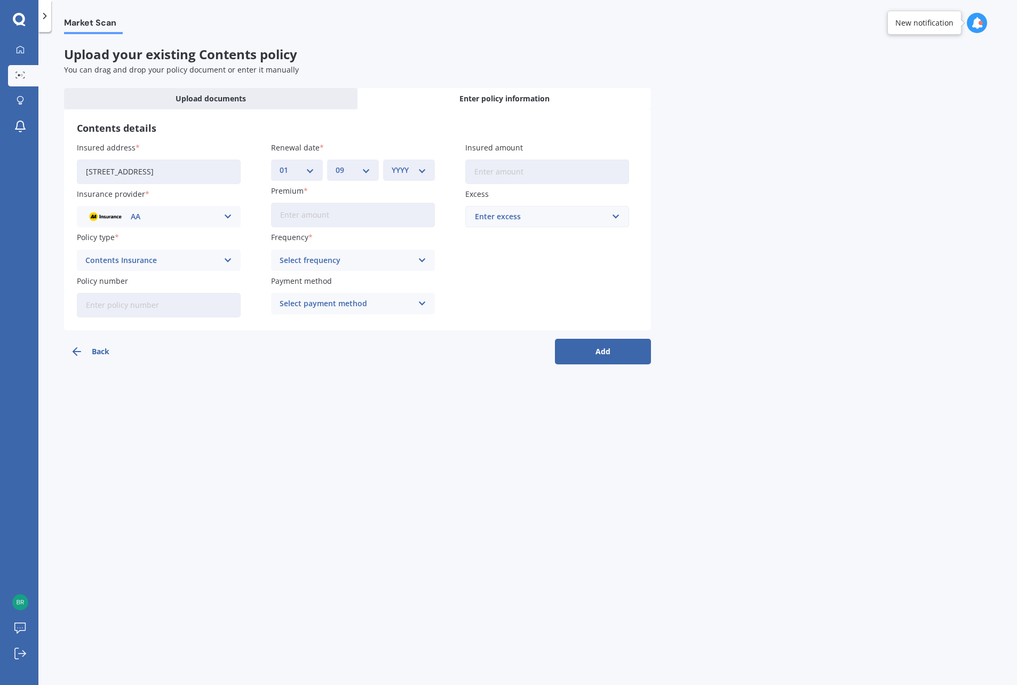
click at [423, 172] on select "YYYY 2027 2026 2025 2024 2023 2022 2021 2020 2019 2018 2017 2016 2015 2014 2013…" at bounding box center [409, 170] width 35 height 12
select select "2025"
click at [392, 164] on select "YYYY 2027 2026 2025 2024 2023 2022 2021 2020 2019 2018 2017 2016 2015 2014 2013…" at bounding box center [409, 170] width 35 height 12
click at [330, 217] on input "Premium" at bounding box center [353, 215] width 164 height 25
type input "$603.88"
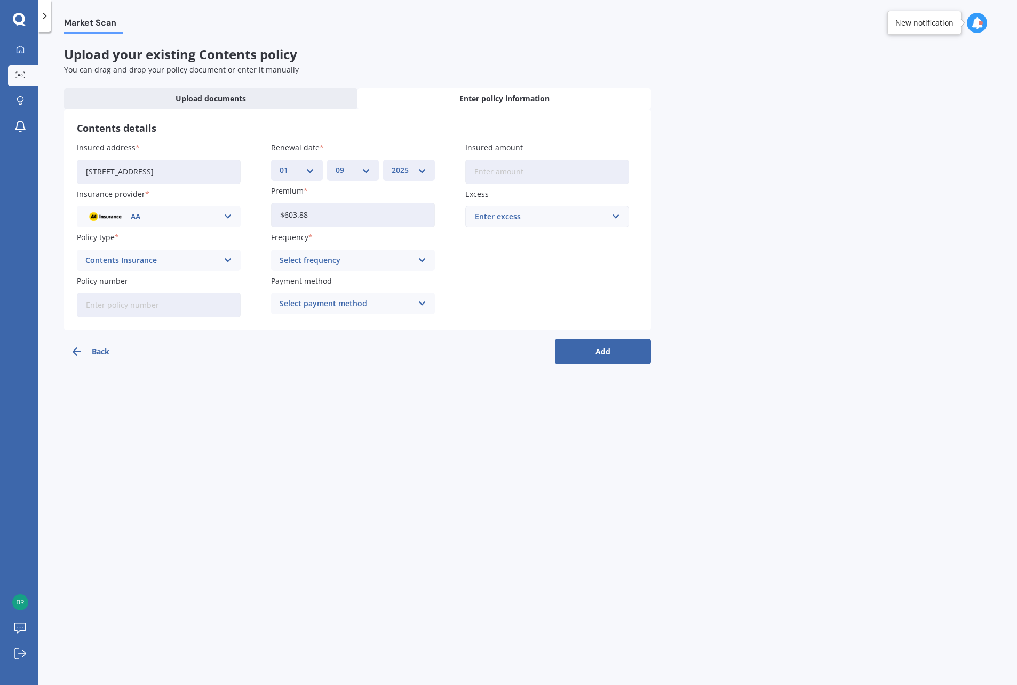
click at [422, 264] on icon at bounding box center [422, 261] width 9 height 12
click at [332, 275] on div "Yearly" at bounding box center [353, 281] width 163 height 19
click at [614, 218] on input "text" at bounding box center [543, 217] width 154 height 20
click at [535, 260] on div "$300" at bounding box center [547, 257] width 163 height 20
click at [614, 353] on button "Add" at bounding box center [603, 352] width 96 height 26
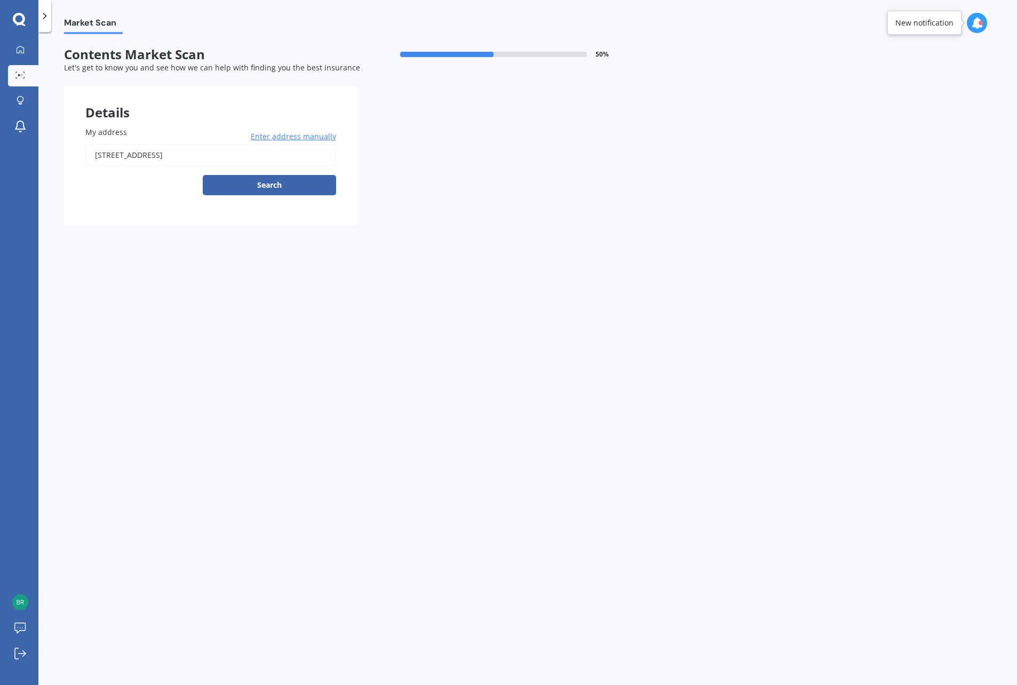
click at [290, 189] on button "Search" at bounding box center [269, 185] width 133 height 20
type input "[STREET_ADDRESS]"
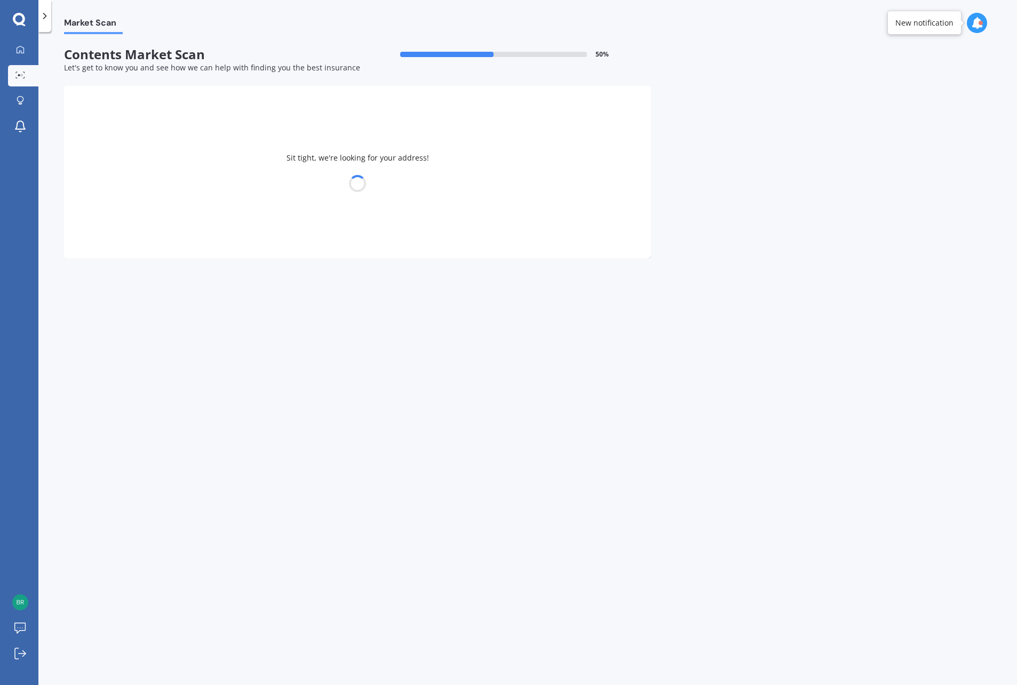
select select "11"
select select "01"
select select "1940"
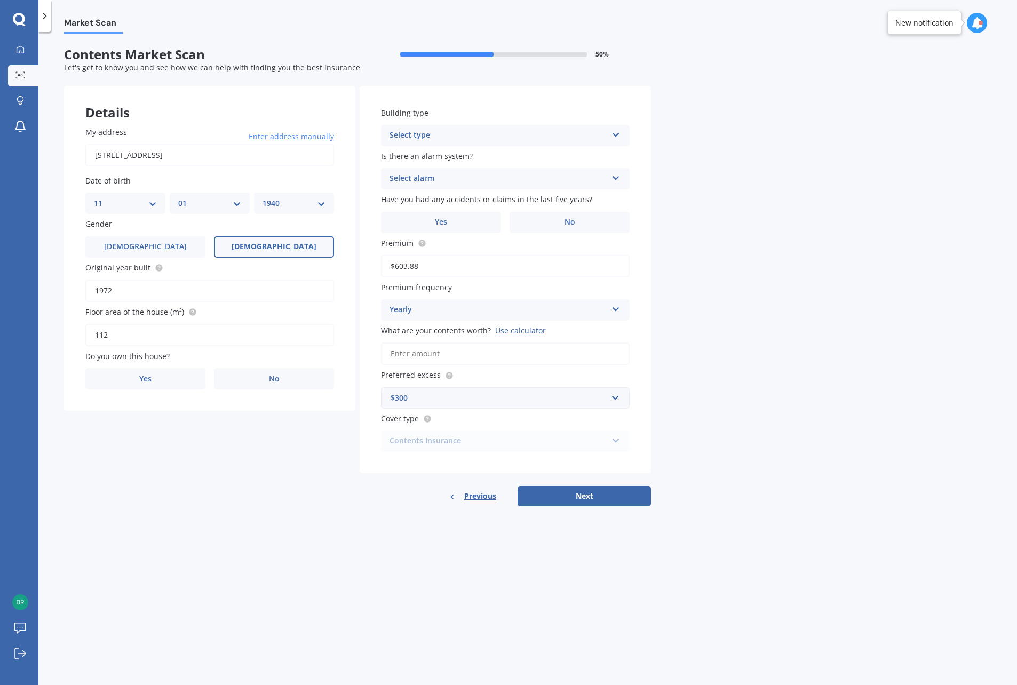
click at [185, 376] on label "Yes" at bounding box center [145, 378] width 120 height 21
click at [0, 0] on input "Yes" at bounding box center [0, 0] width 0 height 0
click at [549, 143] on div "Select type Freestanding Multi-unit (in a block of 6 or less) Multi-unit (in a …" at bounding box center [505, 135] width 249 height 21
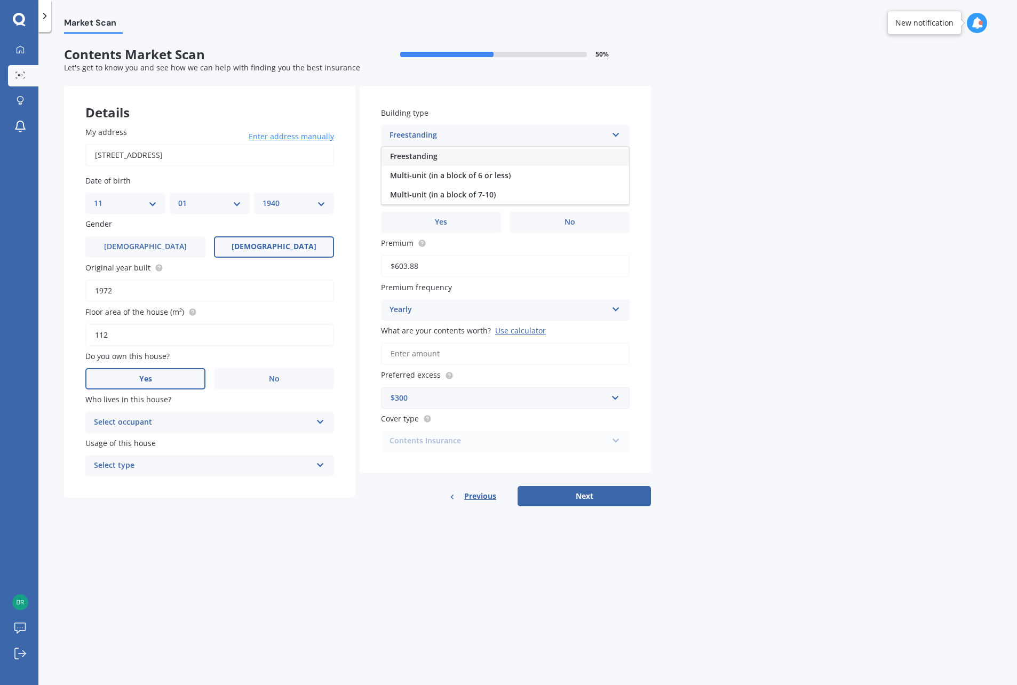
click at [474, 176] on span "Multi-unit (in a block of 6 or less)" at bounding box center [450, 175] width 121 height 10
click at [474, 176] on div "Select alarm" at bounding box center [499, 178] width 218 height 13
click at [429, 241] on div "No" at bounding box center [506, 237] width 248 height 19
click at [556, 227] on label "No" at bounding box center [570, 222] width 120 height 21
click at [0, 0] on input "No" at bounding box center [0, 0] width 0 height 0
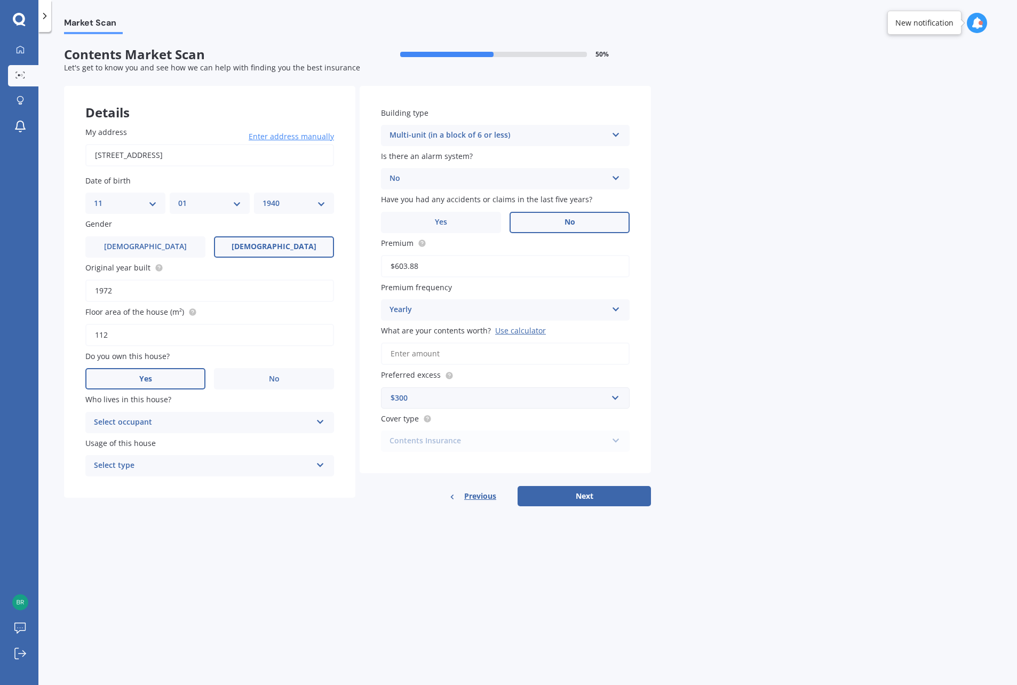
click at [472, 348] on input "What are your contents worth? Use calculator" at bounding box center [505, 354] width 249 height 22
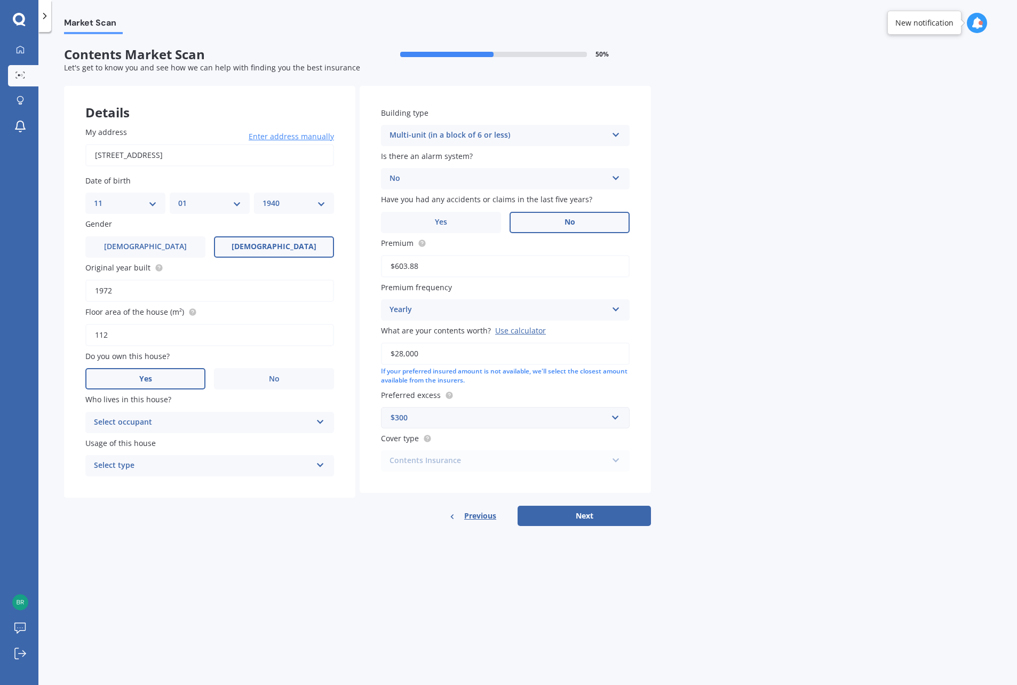
type input "$28,000"
click at [605, 465] on div "Contents Insurance Contents Insurance Limited Contents" at bounding box center [505, 460] width 249 height 21
click at [613, 457] on div "Contents Insurance Contents Insurance Limited Contents" at bounding box center [505, 460] width 249 height 21
click at [595, 511] on button "Next" at bounding box center [584, 516] width 133 height 20
click at [219, 424] on div "Select occupant" at bounding box center [205, 423] width 212 height 12
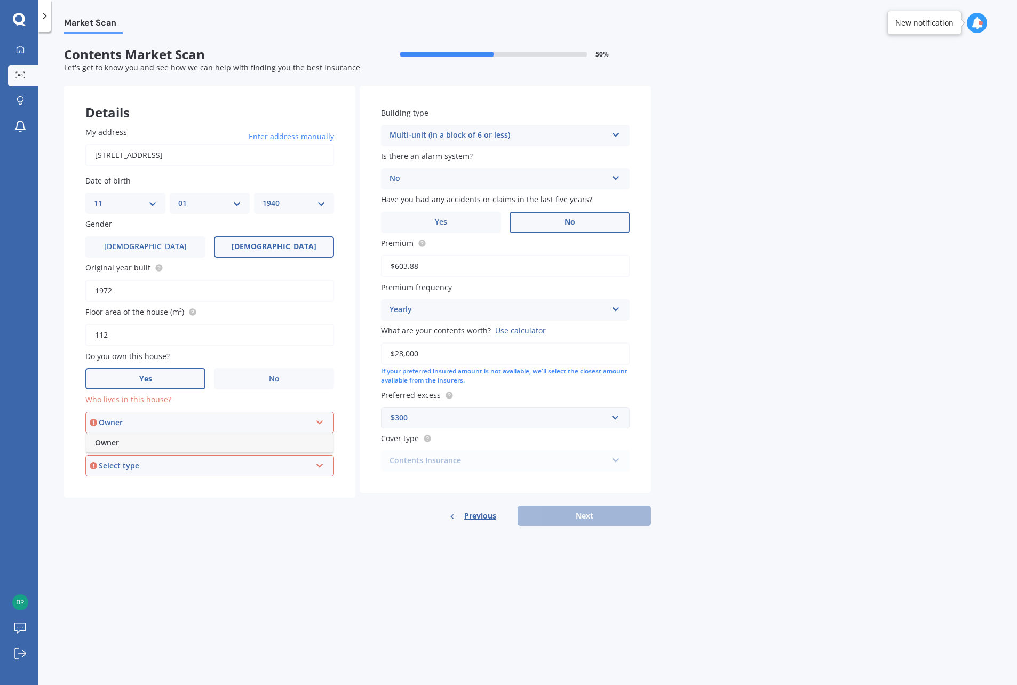
click at [140, 427] on div "Owner" at bounding box center [205, 423] width 212 height 12
click at [142, 421] on div "Select occupant" at bounding box center [205, 423] width 212 height 12
click at [123, 440] on div "Owner" at bounding box center [209, 442] width 247 height 19
click at [129, 463] on div "Select type" at bounding box center [205, 466] width 212 height 12
click at [130, 489] on span "Permanent" at bounding box center [115, 486] width 41 height 10
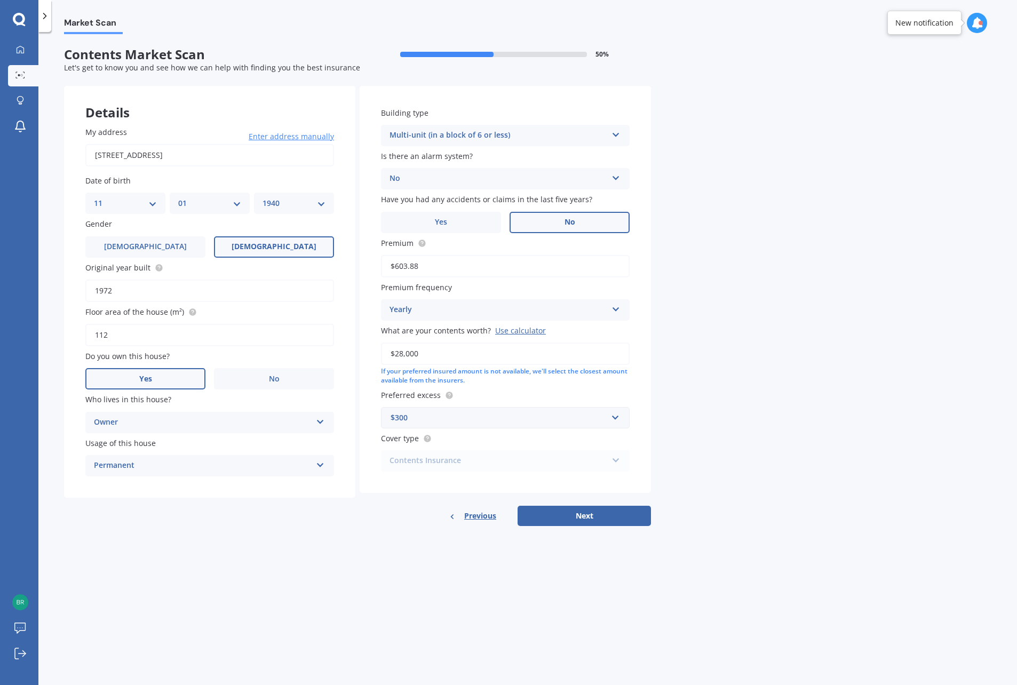
click at [578, 519] on button "Next" at bounding box center [584, 516] width 133 height 20
select select "11"
select select "01"
select select "1940"
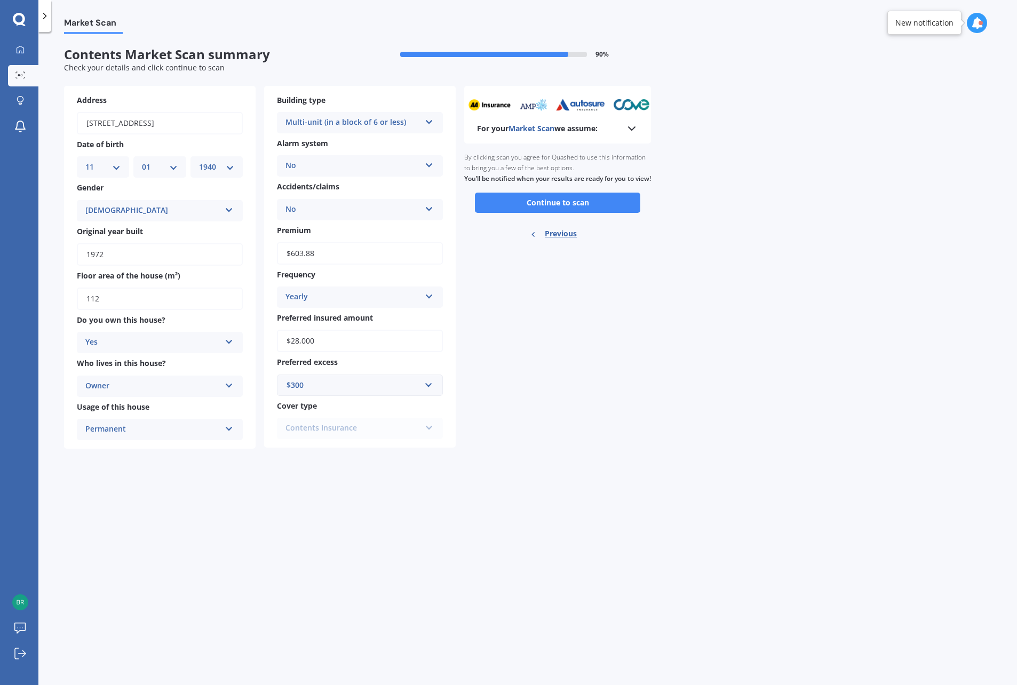
click at [572, 211] on button "Continue to scan" at bounding box center [557, 203] width 165 height 20
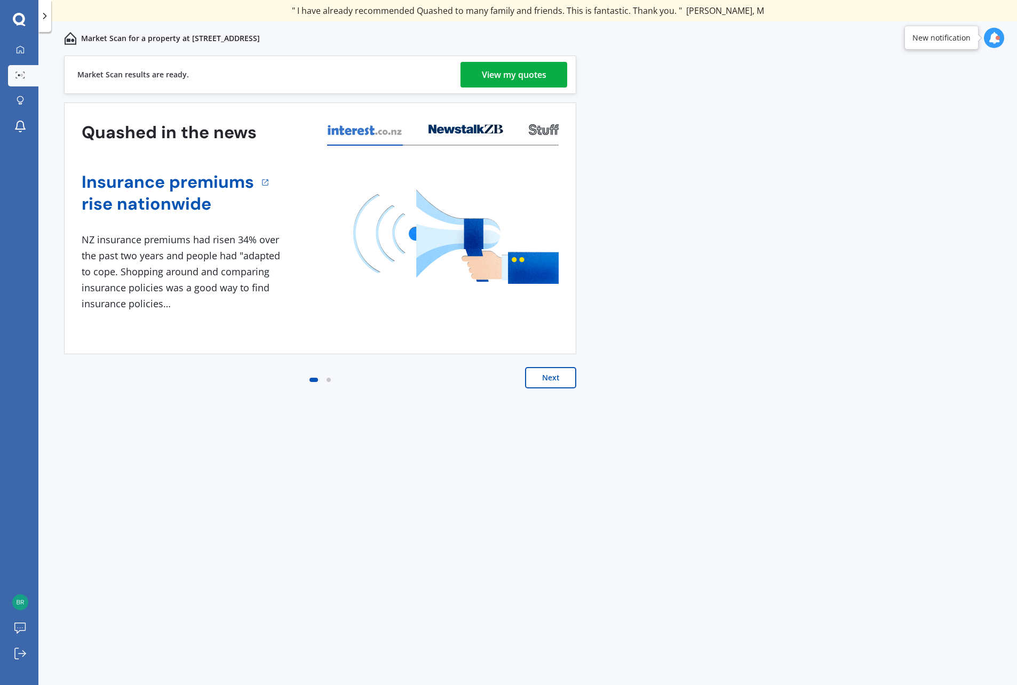
click at [512, 71] on div "View my quotes" at bounding box center [514, 75] width 65 height 26
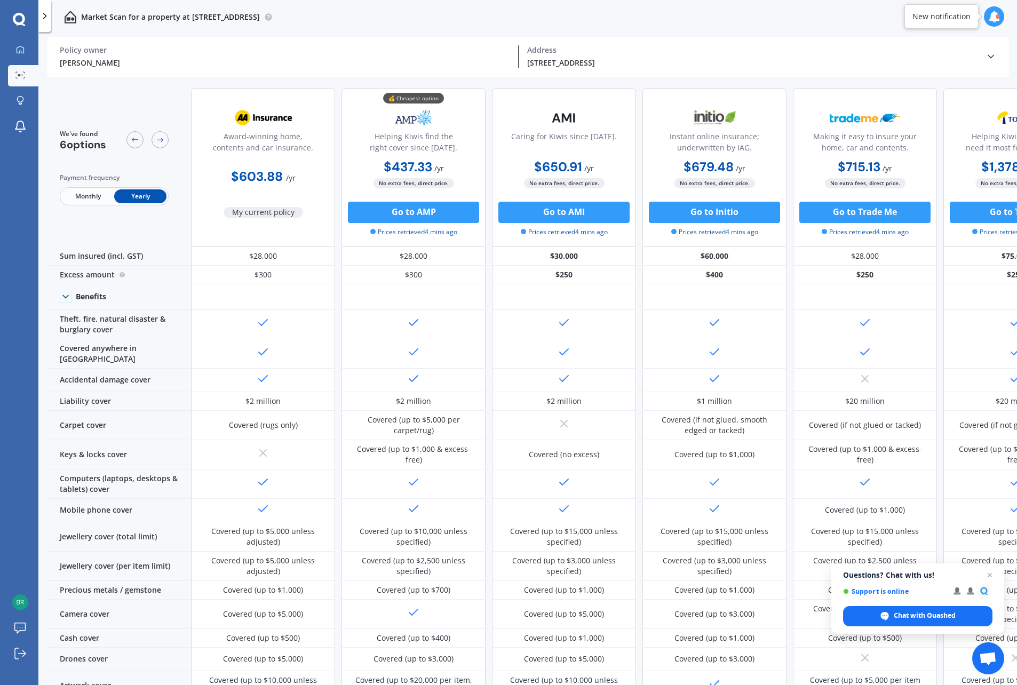
click at [991, 57] on polyline at bounding box center [990, 57] width 5 height 3
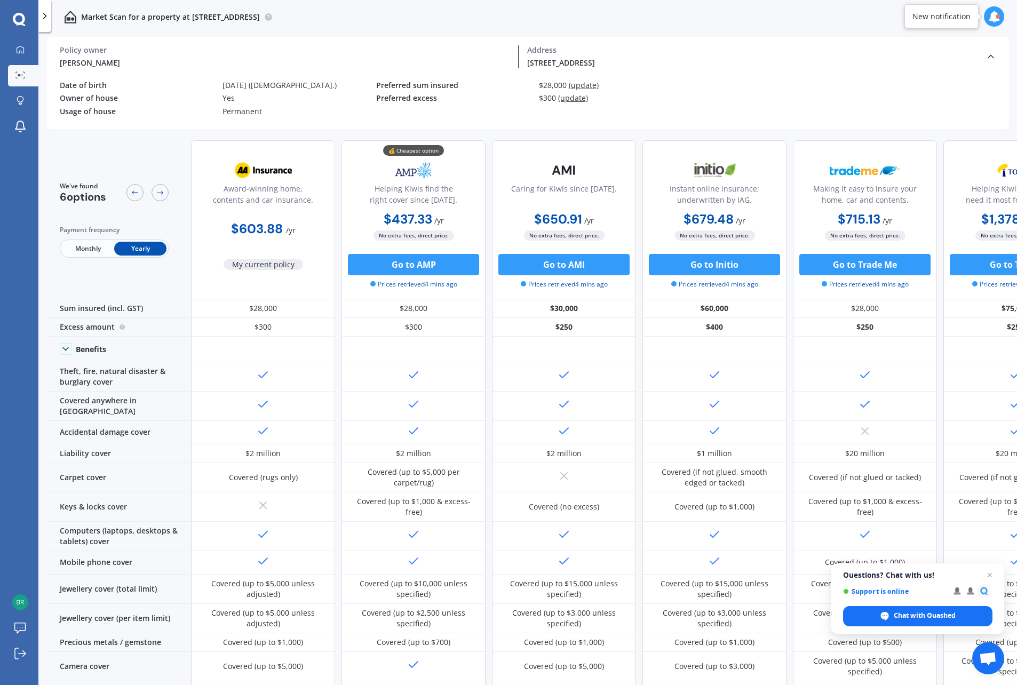
click at [590, 83] on span "(update)" at bounding box center [584, 85] width 30 height 10
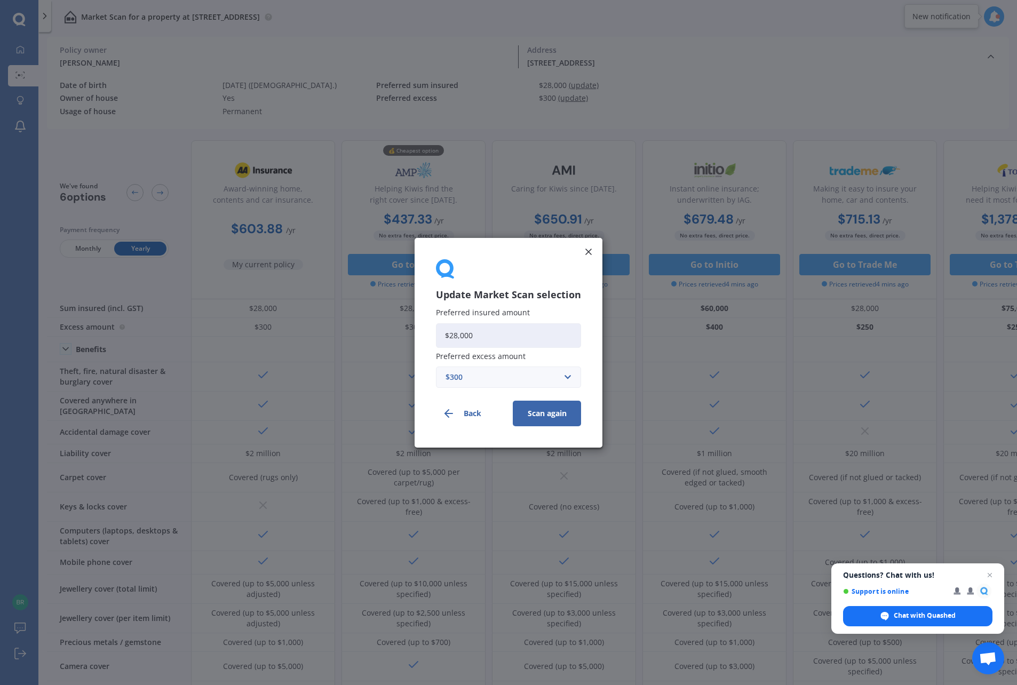
click at [494, 325] on input "$28,000" at bounding box center [508, 335] width 145 height 25
click at [566, 376] on input "text" at bounding box center [505, 377] width 136 height 20
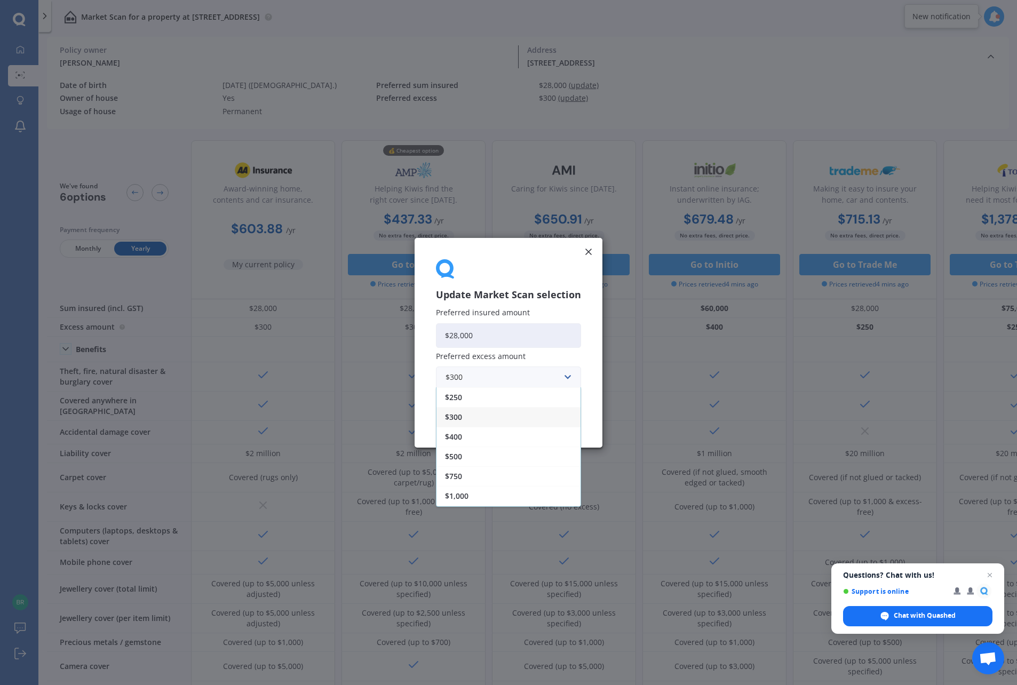
click at [472, 500] on div "$1,000" at bounding box center [509, 496] width 144 height 20
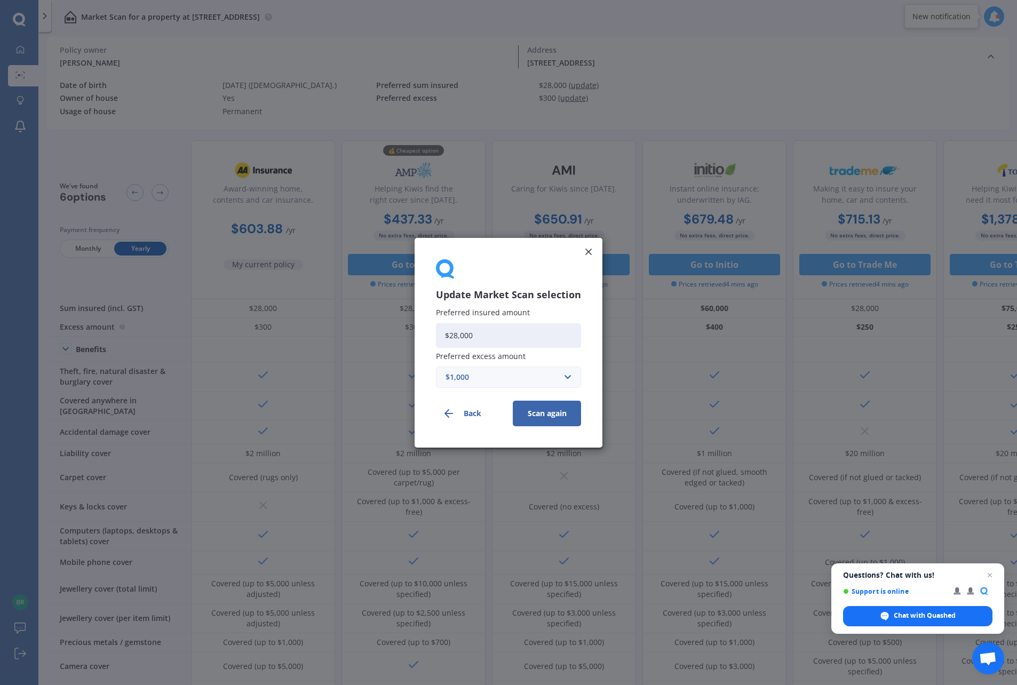
click at [547, 416] on button "Scan again" at bounding box center [547, 413] width 68 height 26
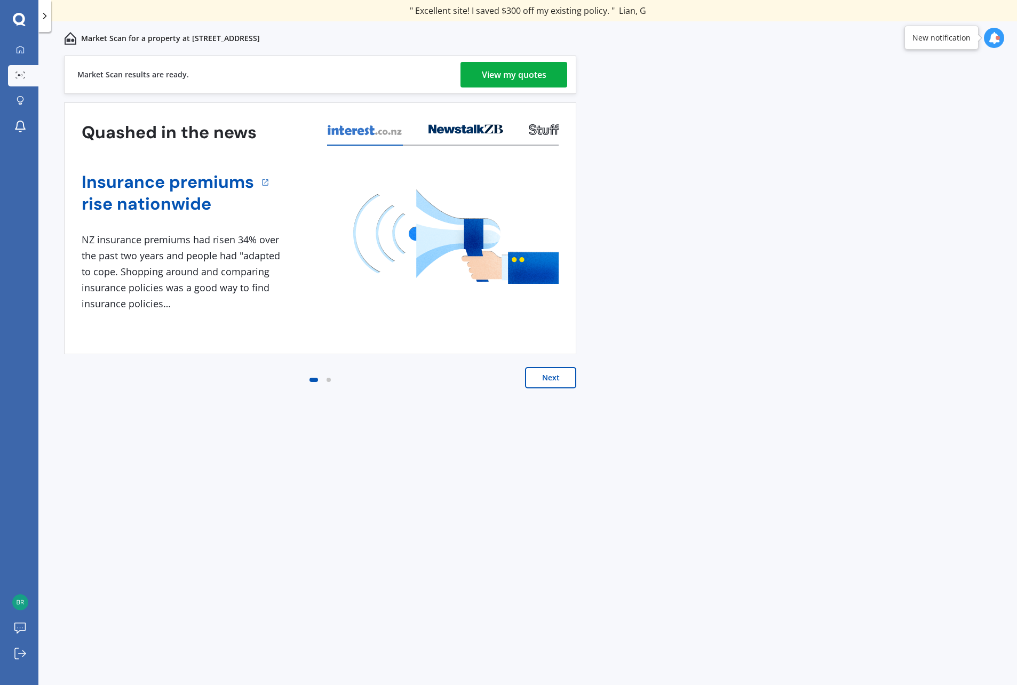
click at [513, 79] on div "View my quotes" at bounding box center [514, 75] width 65 height 26
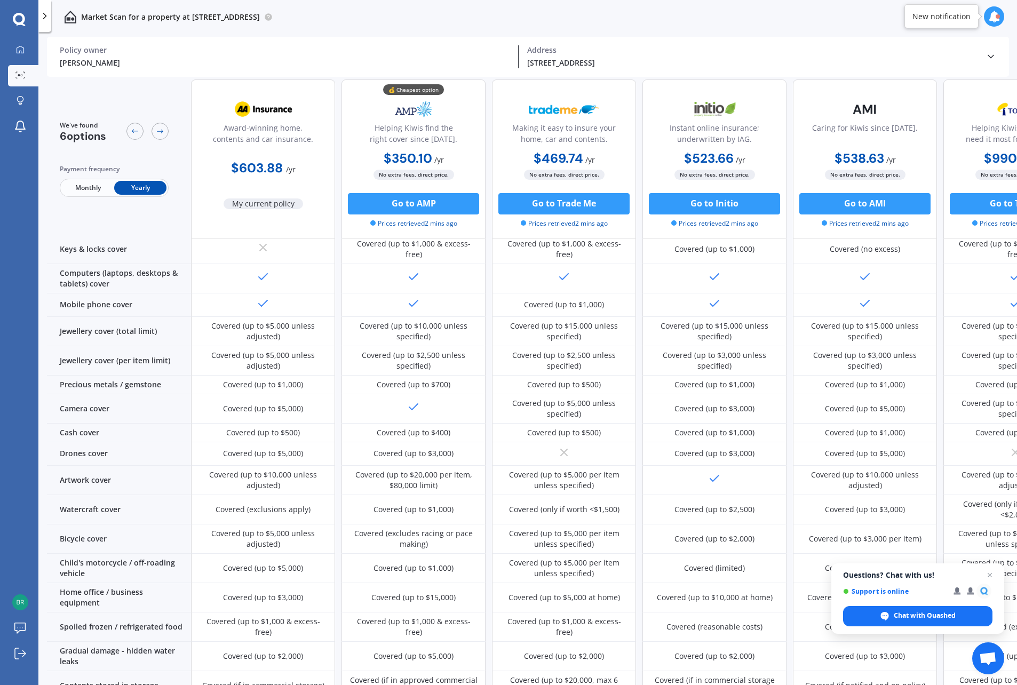
scroll to position [200, 0]
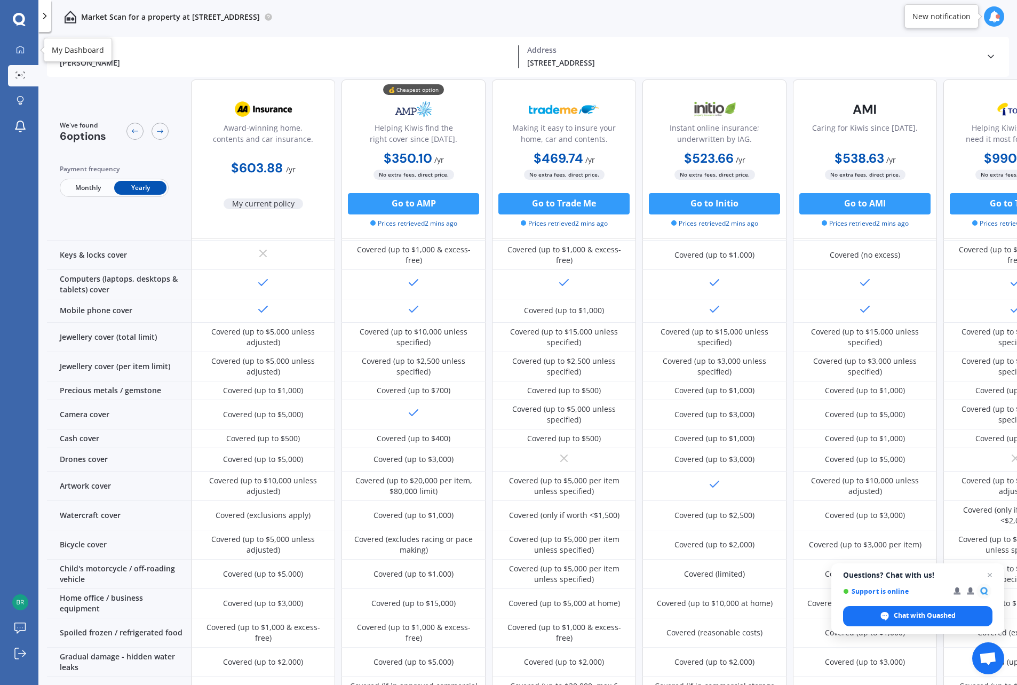
click at [12, 47] on div at bounding box center [20, 50] width 16 height 10
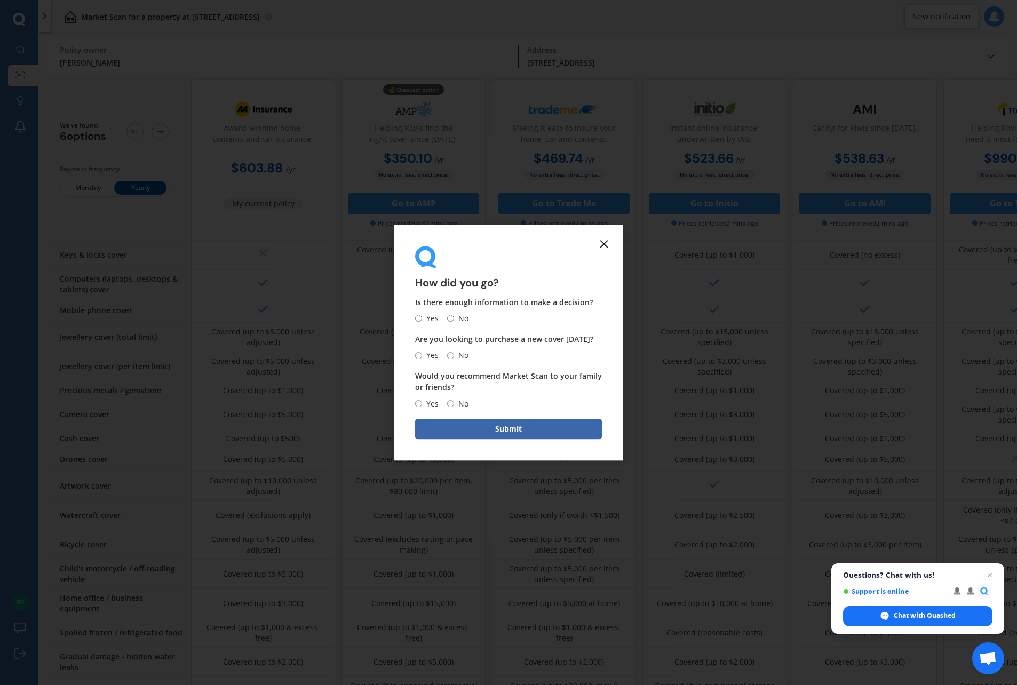
click at [607, 240] on icon at bounding box center [604, 243] width 13 height 13
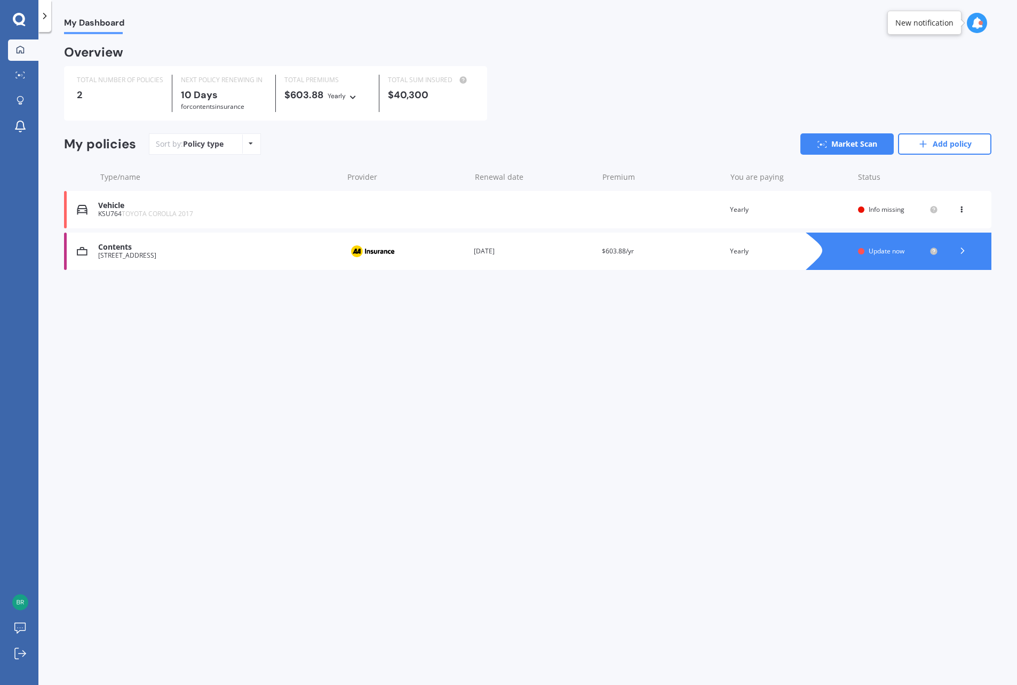
click at [851, 143] on link "Market Scan" at bounding box center [847, 143] width 93 height 21
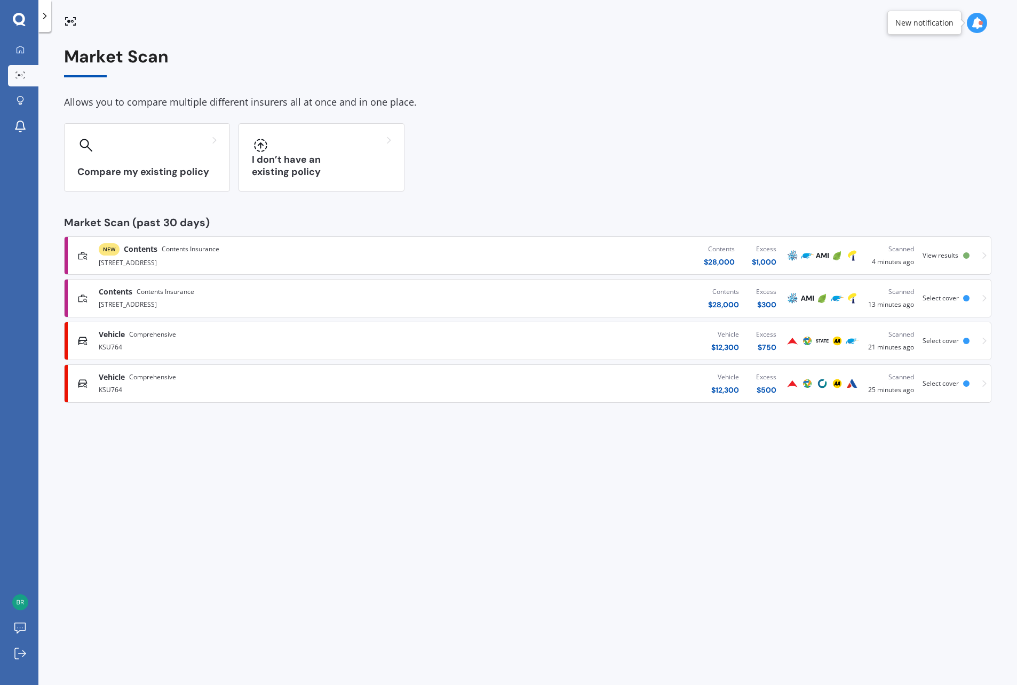
click at [162, 152] on div at bounding box center [146, 145] width 139 height 17
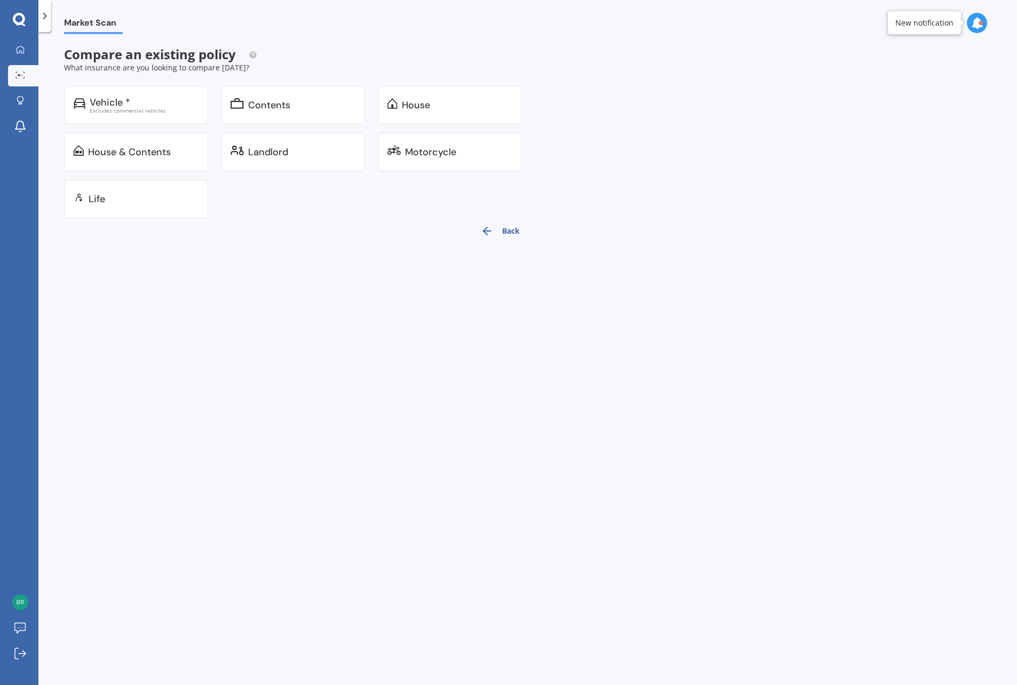
click at [429, 94] on div "House" at bounding box center [450, 105] width 144 height 38
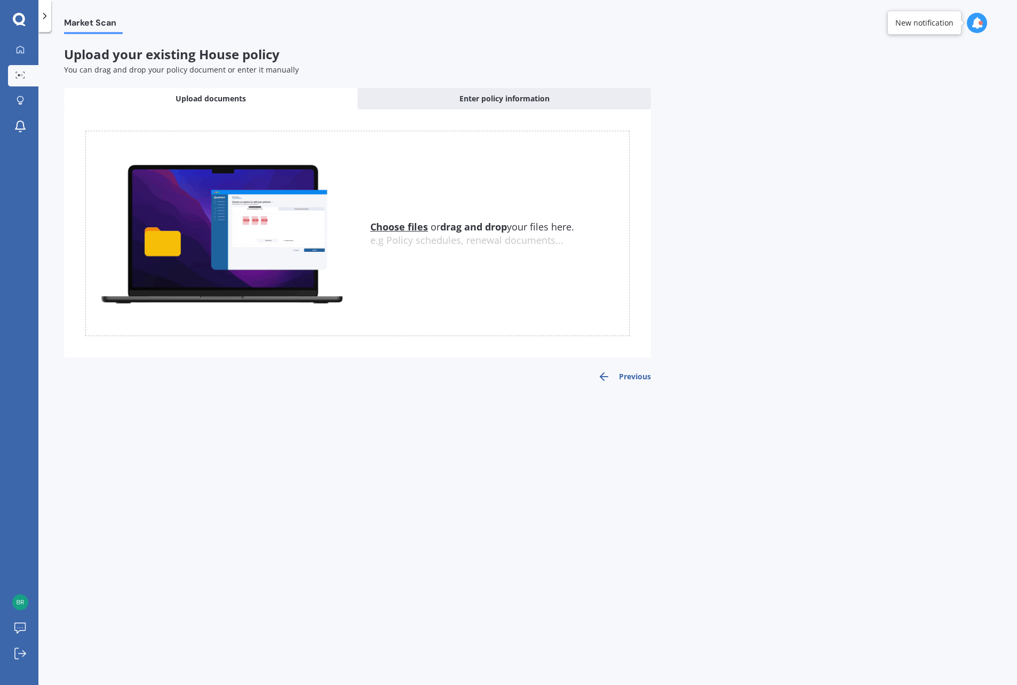
click at [463, 100] on span "Enter policy information" at bounding box center [505, 98] width 90 height 11
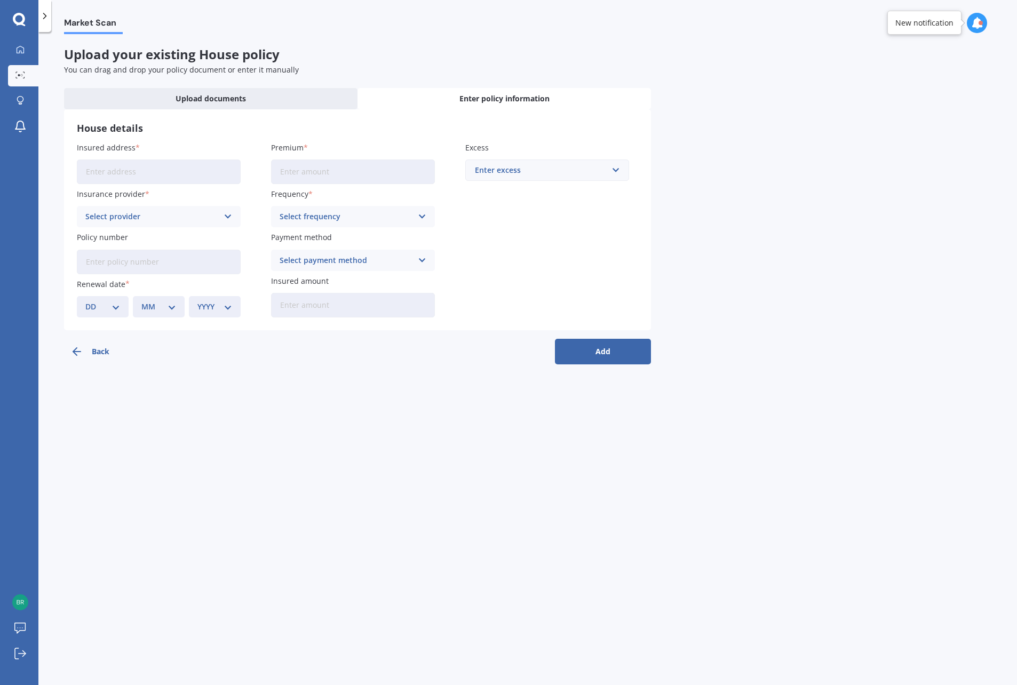
click at [180, 167] on input "Insured address" at bounding box center [159, 172] width 164 height 25
type input "[STREET_ADDRESS]"
click at [144, 211] on div "Select provider" at bounding box center [151, 217] width 133 height 12
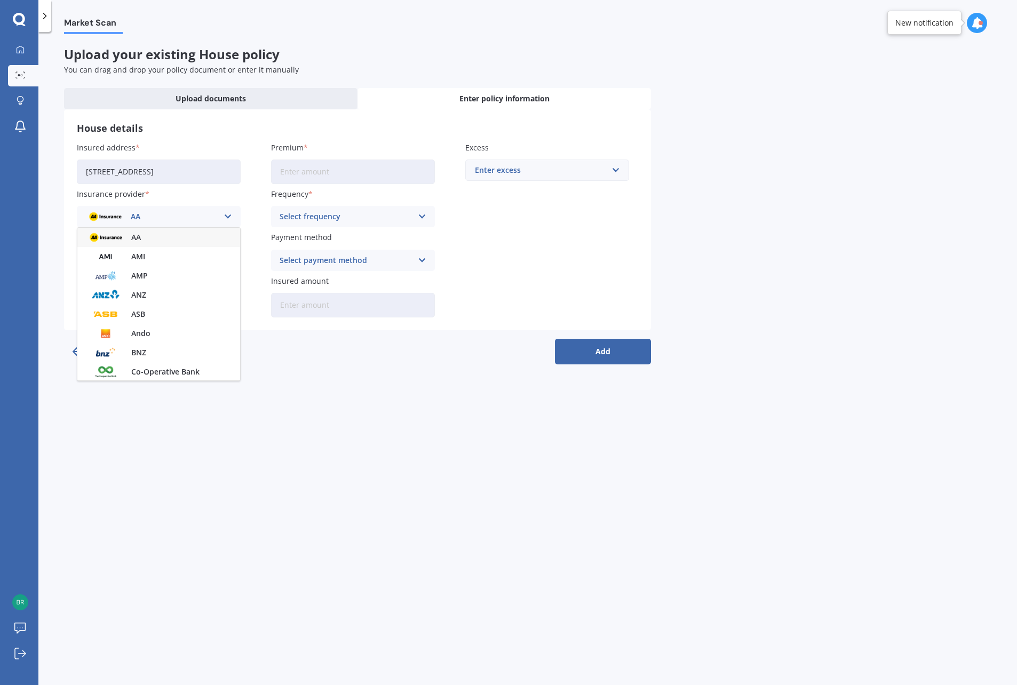
click at [142, 237] on div "AA" at bounding box center [158, 237] width 163 height 19
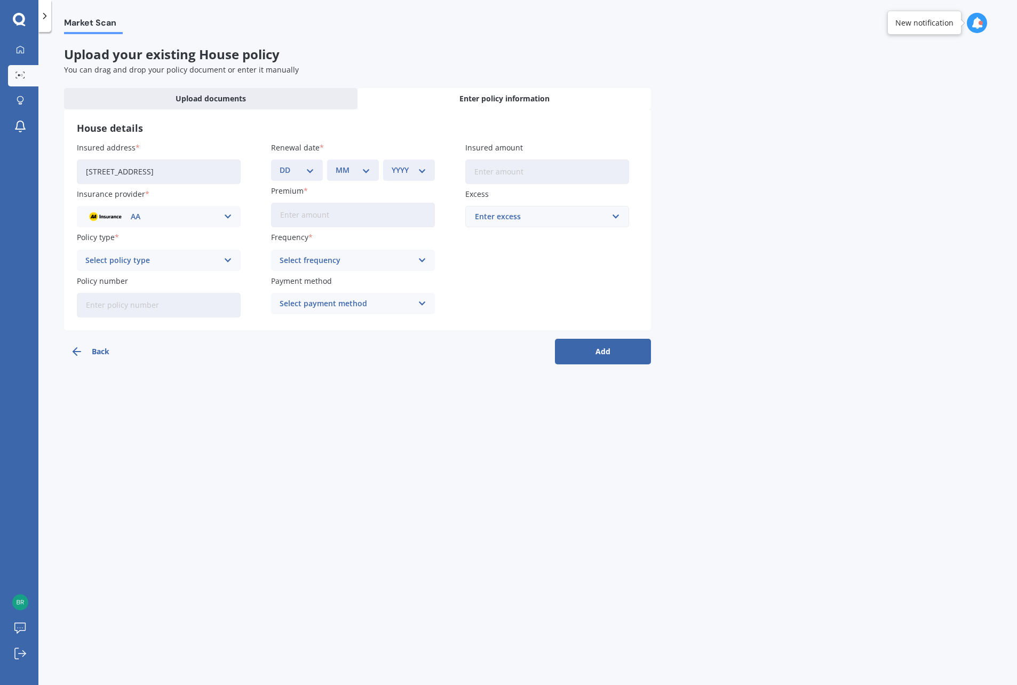
click at [233, 258] on div "Select policy type Home Insurance Policy" at bounding box center [159, 260] width 164 height 21
click at [167, 275] on div "Home Insurance Policy" at bounding box center [158, 281] width 163 height 19
click at [308, 169] on select "DD 01 02 03 04 05 06 07 08 09 10 11 12 13 14 15 16 17 18 19 20 21 22 23 24 25 2…" at bounding box center [297, 170] width 35 height 12
select select "01"
click at [280, 164] on select "DD 01 02 03 04 05 06 07 08 09 10 11 12 13 14 15 16 17 18 19 20 21 22 23 24 25 2…" at bounding box center [297, 170] width 35 height 12
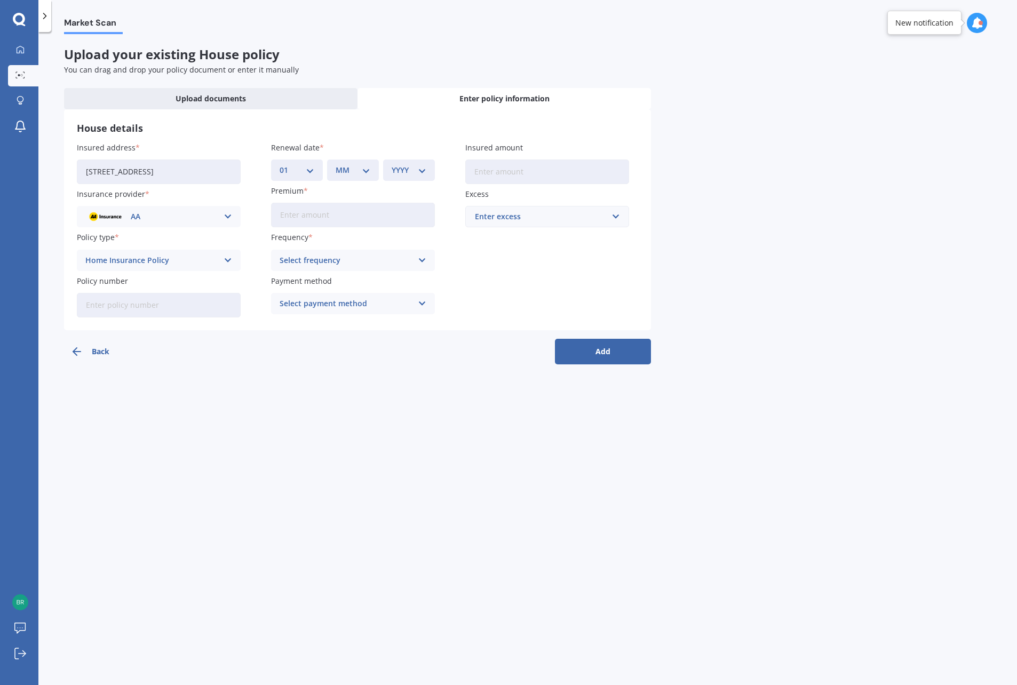
click at [369, 164] on div "MM 01 02 03 04 05 06 07 08 09 10 11 12" at bounding box center [353, 170] width 52 height 21
click at [368, 172] on select "MM 01 02 03 04 05 06 07 08 09 10 11 12" at bounding box center [353, 170] width 35 height 12
select select "09"
click at [336, 164] on select "MM 01 02 03 04 05 06 07 08 09 10 11 12" at bounding box center [353, 170] width 35 height 12
click at [422, 171] on select "YYYY 2027 2026 2025 2024 2023 2022 2021 2020 2019 2018 2017 2016 2015 2014 2013…" at bounding box center [409, 170] width 35 height 12
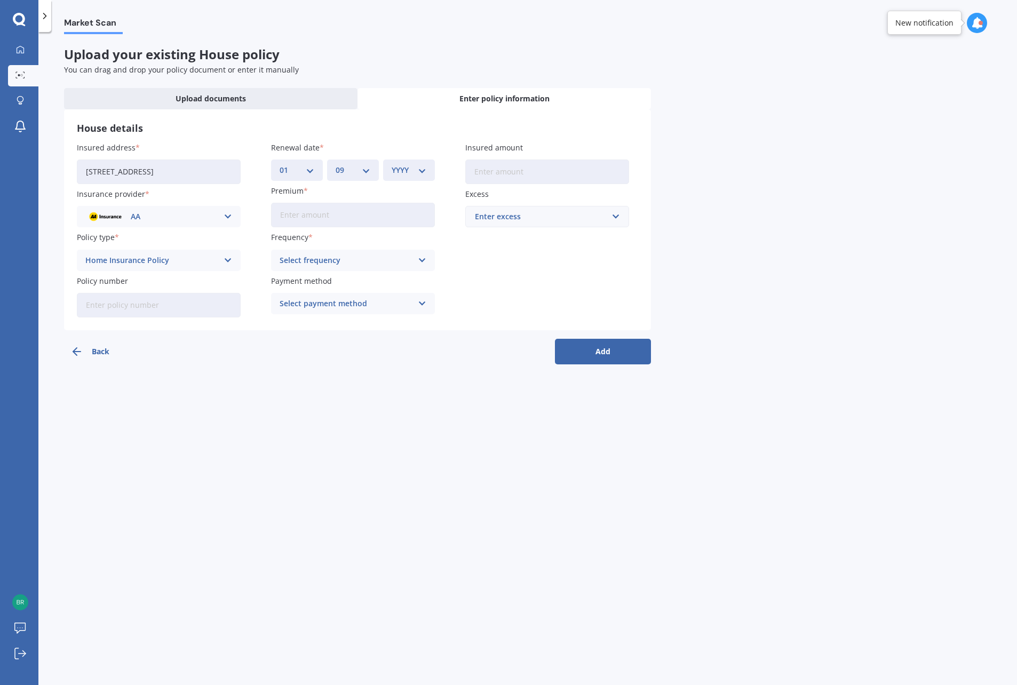
select select "2025"
click at [392, 164] on select "YYYY 2027 2026 2025 2024 2023 2022 2021 2020 2019 2018 2017 2016 2015 2014 2013…" at bounding box center [409, 170] width 35 height 12
click at [355, 215] on input "Premium" at bounding box center [353, 215] width 164 height 25
type input "$1,920.00"
click at [425, 258] on icon at bounding box center [422, 261] width 9 height 12
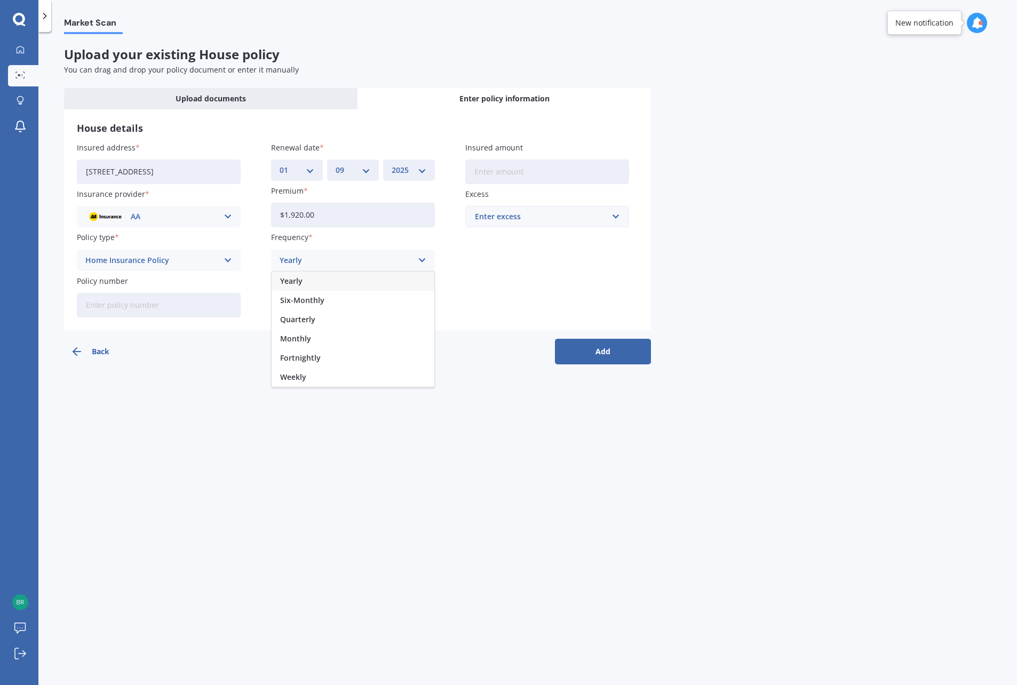
click at [314, 283] on div "Yearly" at bounding box center [353, 281] width 163 height 19
click at [421, 302] on icon at bounding box center [422, 304] width 9 height 12
click at [493, 171] on input "Insured amount" at bounding box center [547, 172] width 164 height 25
type input "$406,600"
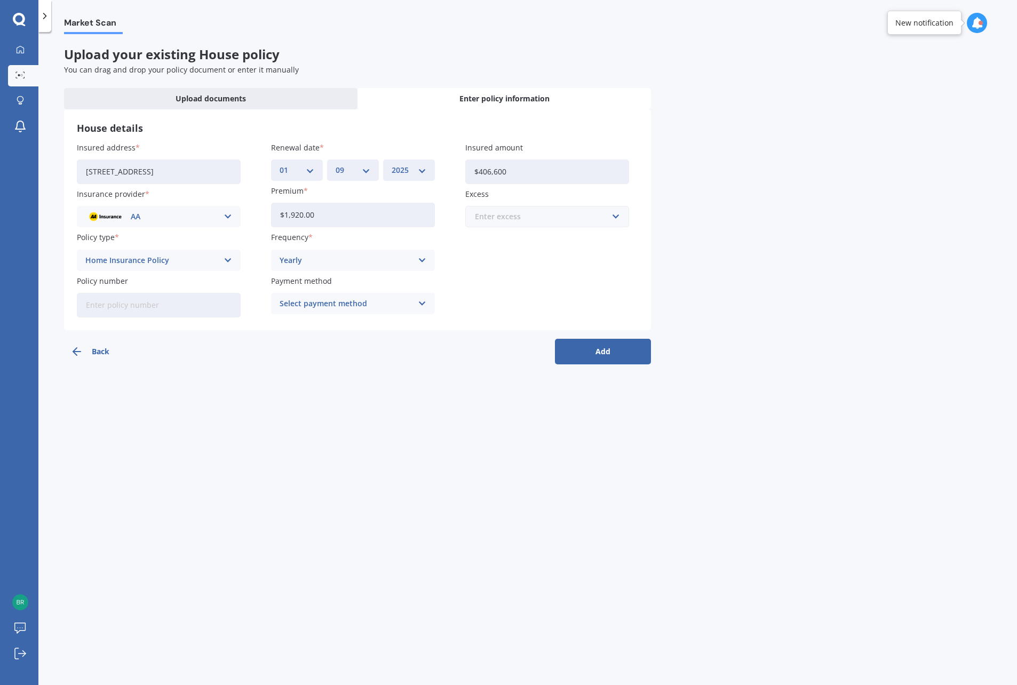
click at [615, 216] on input "text" at bounding box center [543, 217] width 154 height 20
click at [524, 312] on div "$1,000" at bounding box center [547, 316] width 163 height 20
click at [606, 348] on button "Add" at bounding box center [603, 352] width 96 height 26
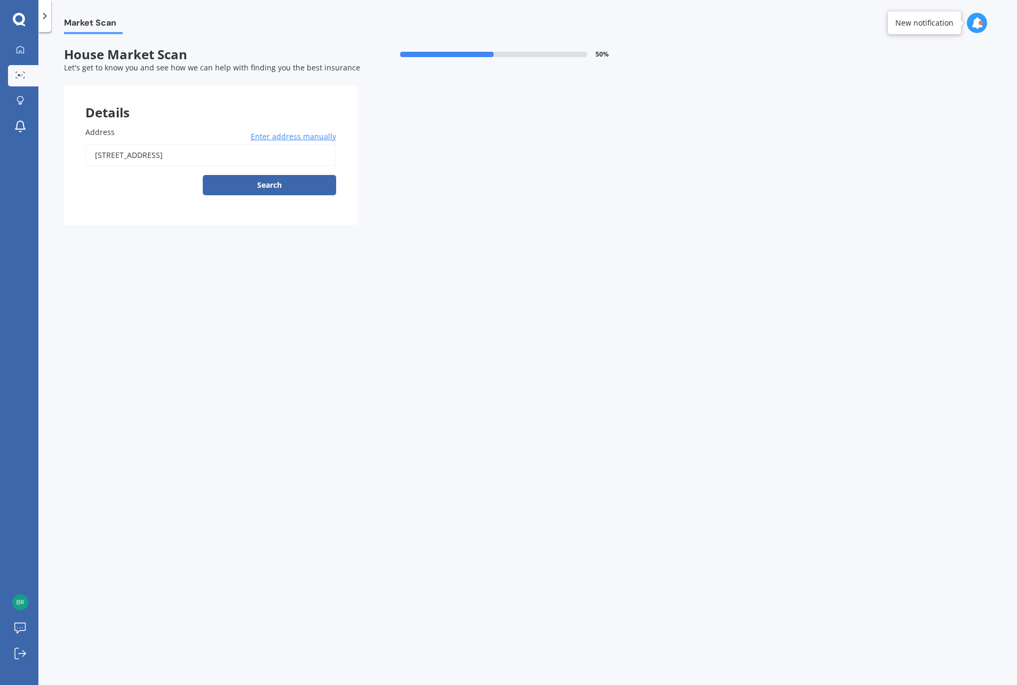
click at [304, 184] on button "Search" at bounding box center [269, 185] width 133 height 20
type input "[STREET_ADDRESS]"
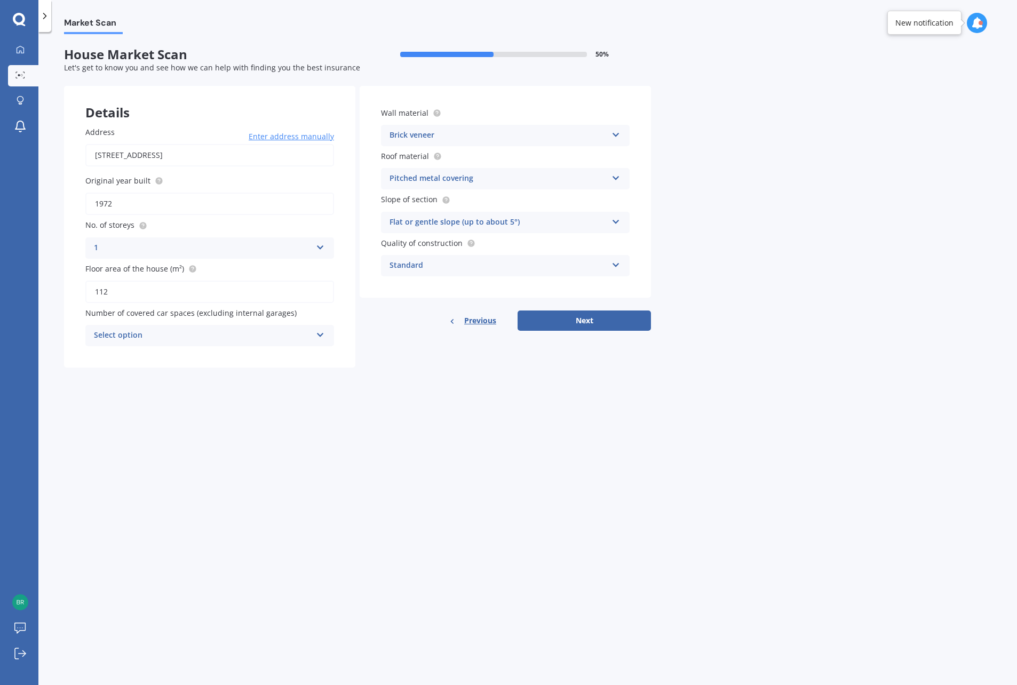
click at [322, 332] on icon at bounding box center [320, 332] width 9 height 7
click at [113, 376] on div "1" at bounding box center [210, 375] width 248 height 19
click at [615, 219] on icon at bounding box center [616, 219] width 9 height 7
click at [445, 263] on span "Moderate slope (about 15°)" at bounding box center [440, 262] width 100 height 10
click at [445, 263] on div "Standard" at bounding box center [499, 265] width 218 height 13
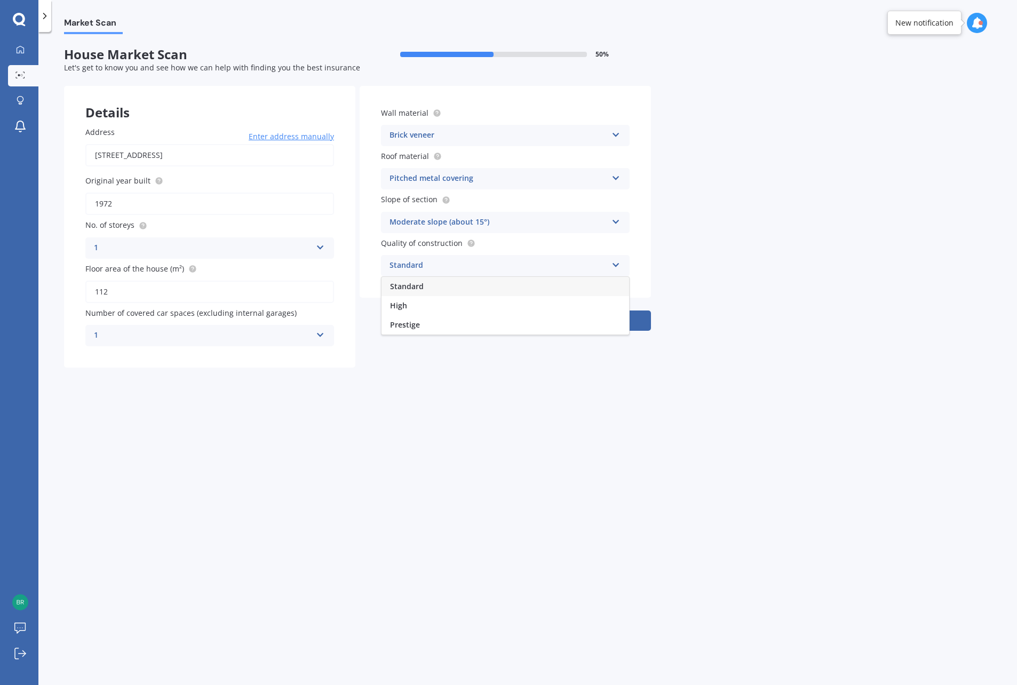
click at [445, 263] on div "Standard" at bounding box center [499, 265] width 218 height 13
click at [565, 320] on button "Next" at bounding box center [584, 321] width 133 height 20
select select "11"
select select "01"
select select "1940"
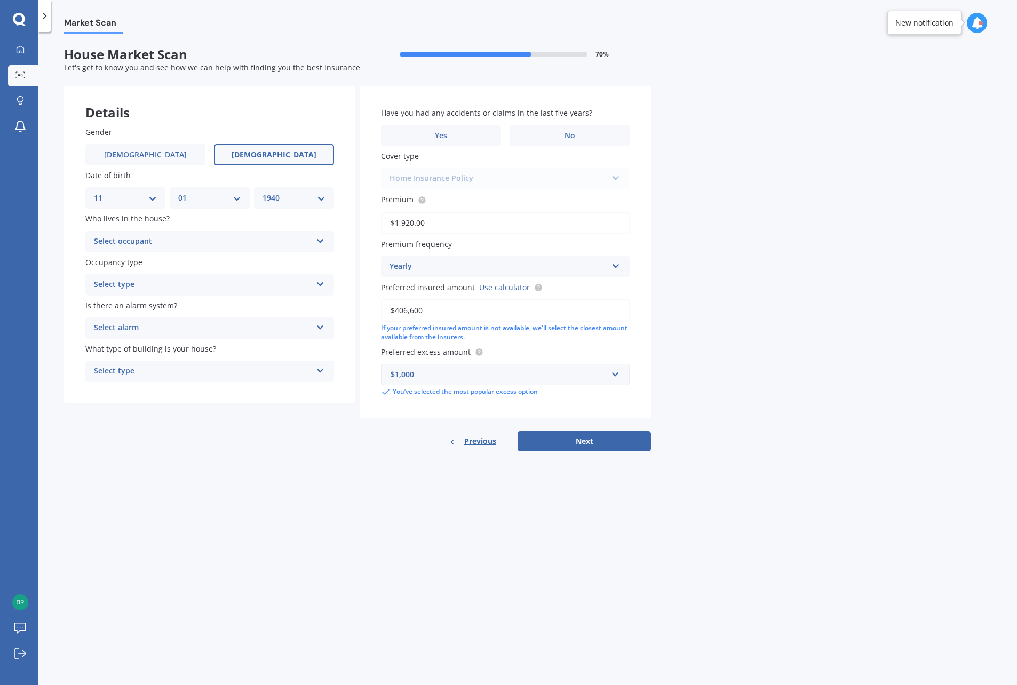
click at [317, 242] on icon at bounding box center [320, 238] width 9 height 7
click at [130, 270] on div "Owner" at bounding box center [210, 262] width 248 height 19
click at [135, 287] on div "Select type" at bounding box center [203, 285] width 218 height 13
click at [134, 306] on span "Permanent" at bounding box center [114, 305] width 41 height 10
click at [167, 328] on div "Select alarm" at bounding box center [203, 328] width 218 height 13
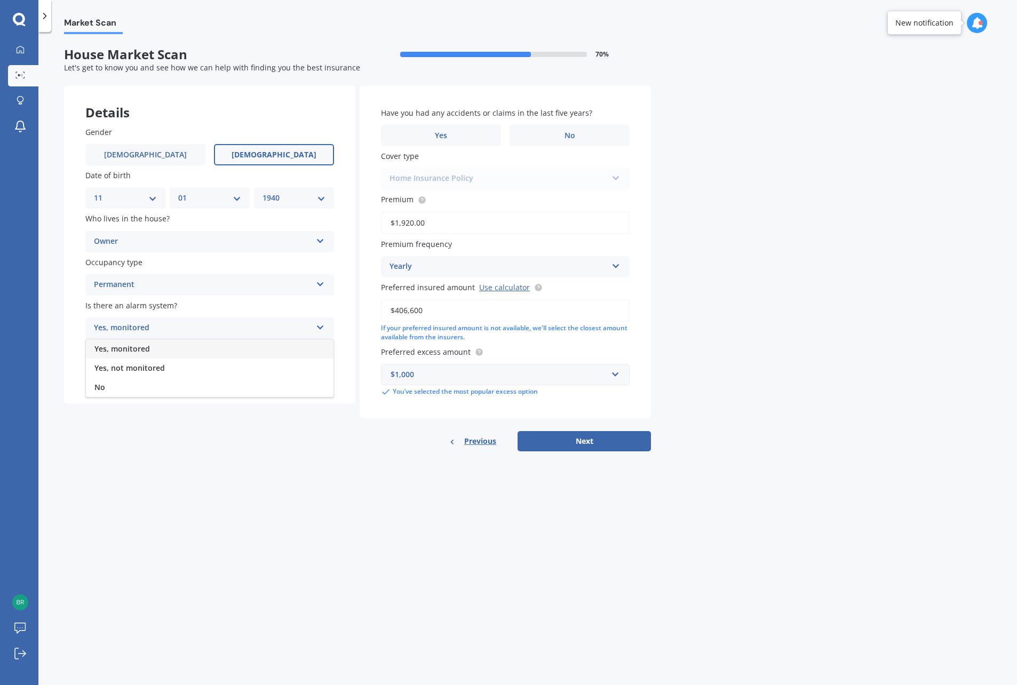
click at [131, 384] on div "No" at bounding box center [210, 387] width 248 height 19
click at [132, 371] on div "Select type" at bounding box center [203, 371] width 218 height 13
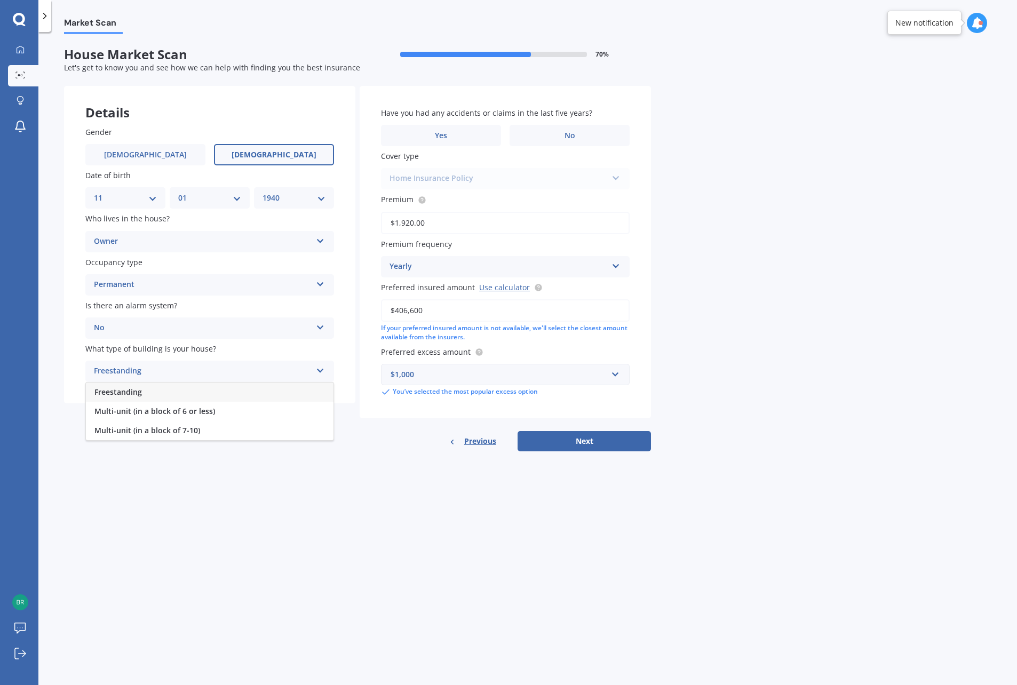
click at [136, 411] on span "Multi-unit (in a block of 6 or less)" at bounding box center [154, 411] width 121 height 10
click at [588, 128] on label "No" at bounding box center [570, 135] width 120 height 21
click at [0, 0] on input "No" at bounding box center [0, 0] width 0 height 0
click at [578, 444] on button "Next" at bounding box center [584, 441] width 133 height 20
select select "11"
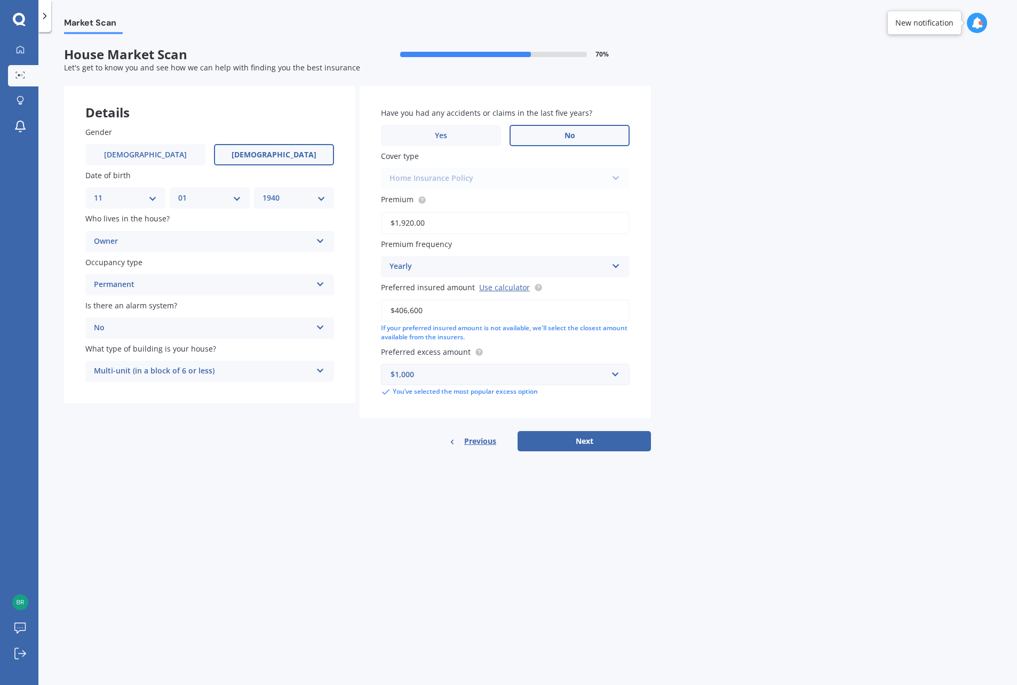
select select "01"
select select "1940"
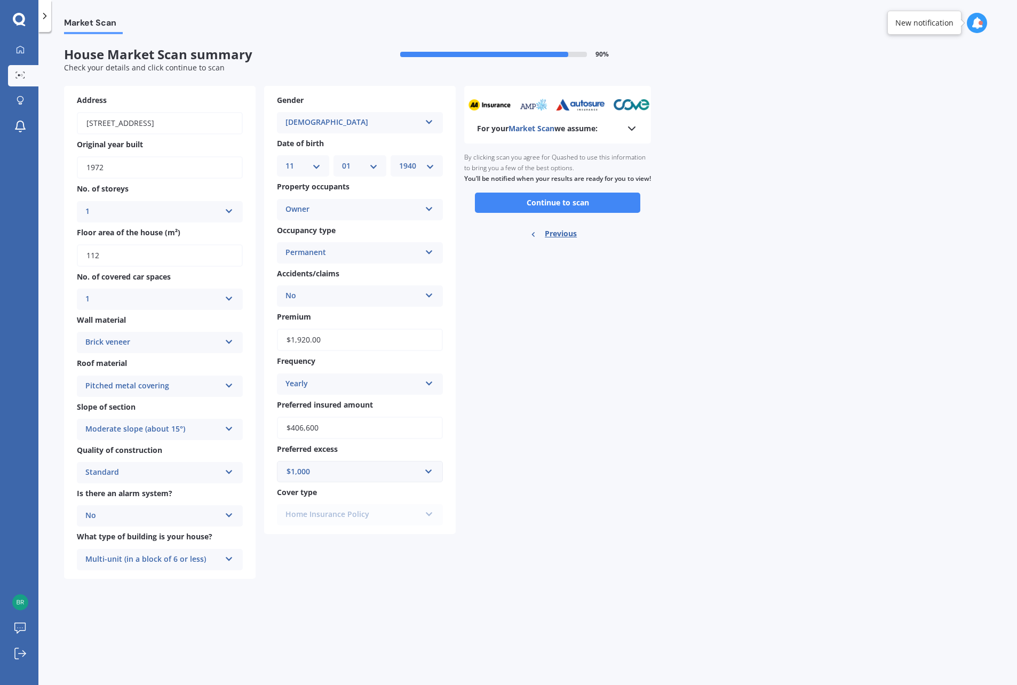
click at [560, 209] on button "Continue to scan" at bounding box center [557, 203] width 165 height 20
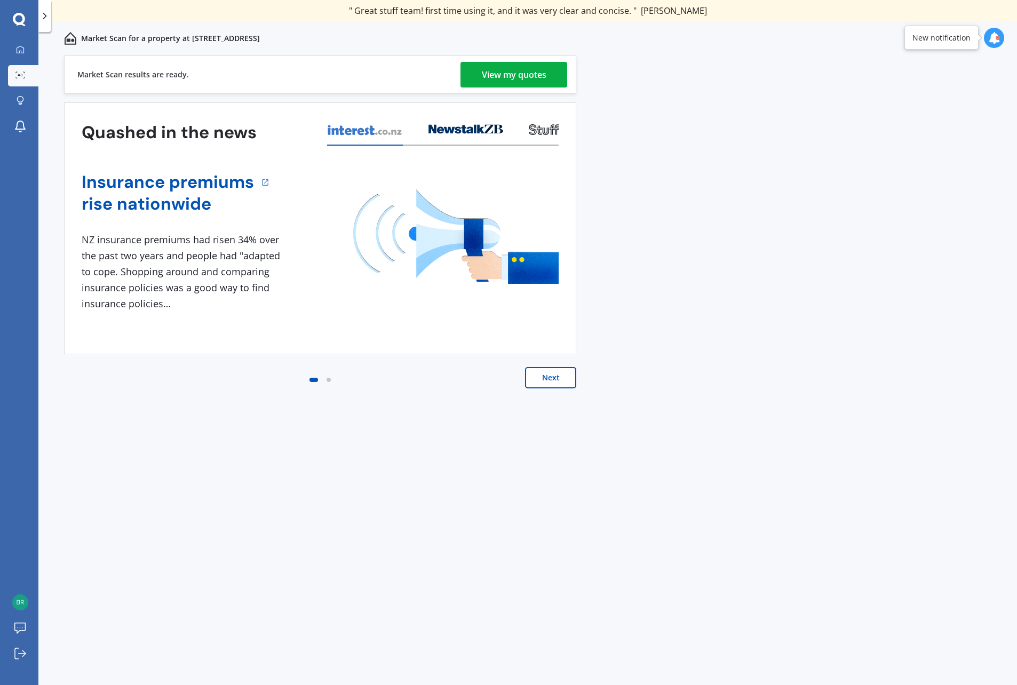
click at [504, 66] on div "View my quotes" at bounding box center [514, 75] width 65 height 26
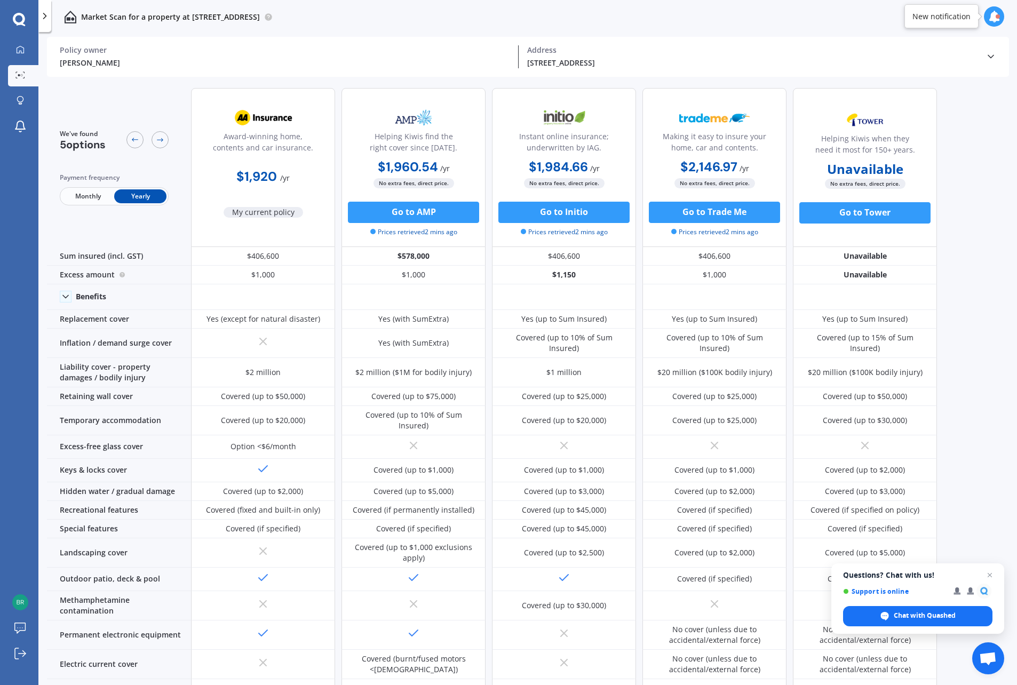
click at [991, 57] on icon at bounding box center [991, 56] width 11 height 11
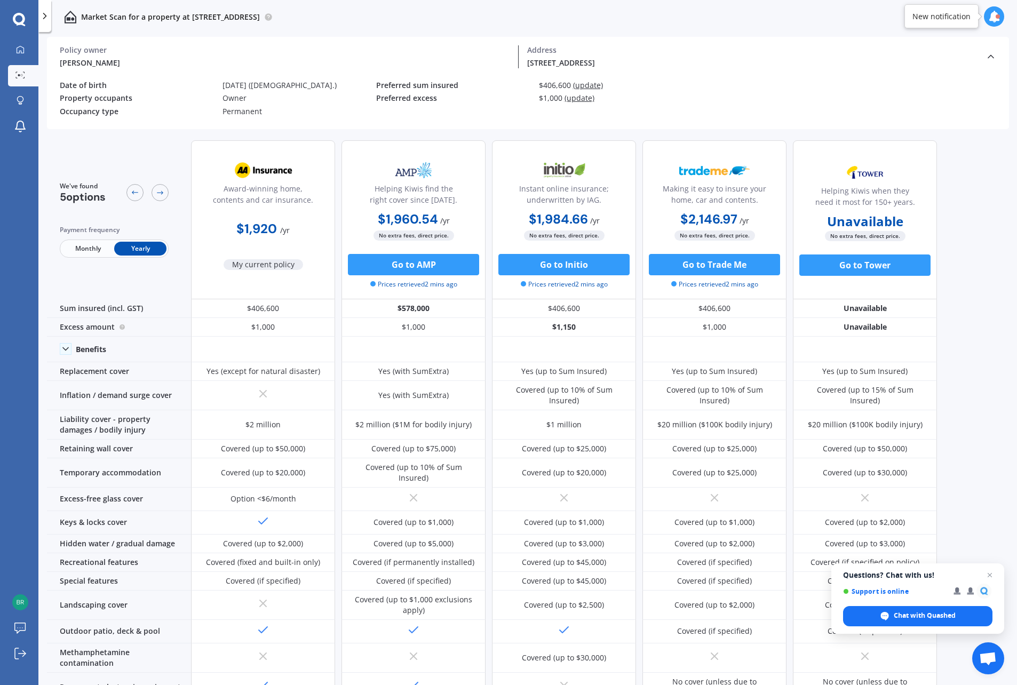
click at [581, 98] on span "(update)" at bounding box center [580, 98] width 30 height 10
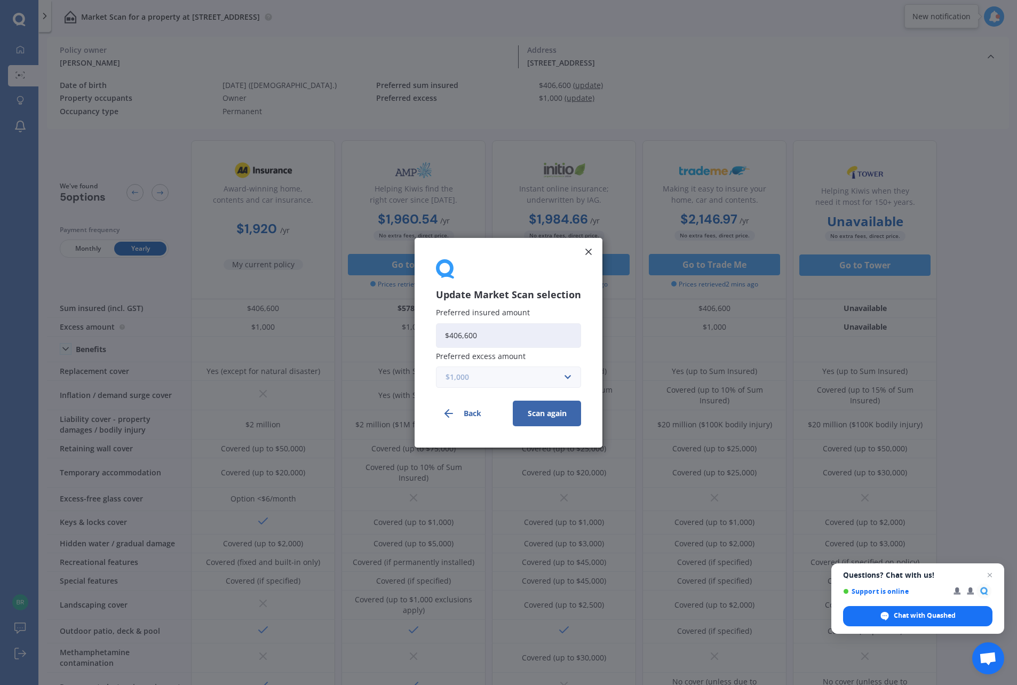
click at [567, 377] on input "text" at bounding box center [505, 377] width 136 height 20
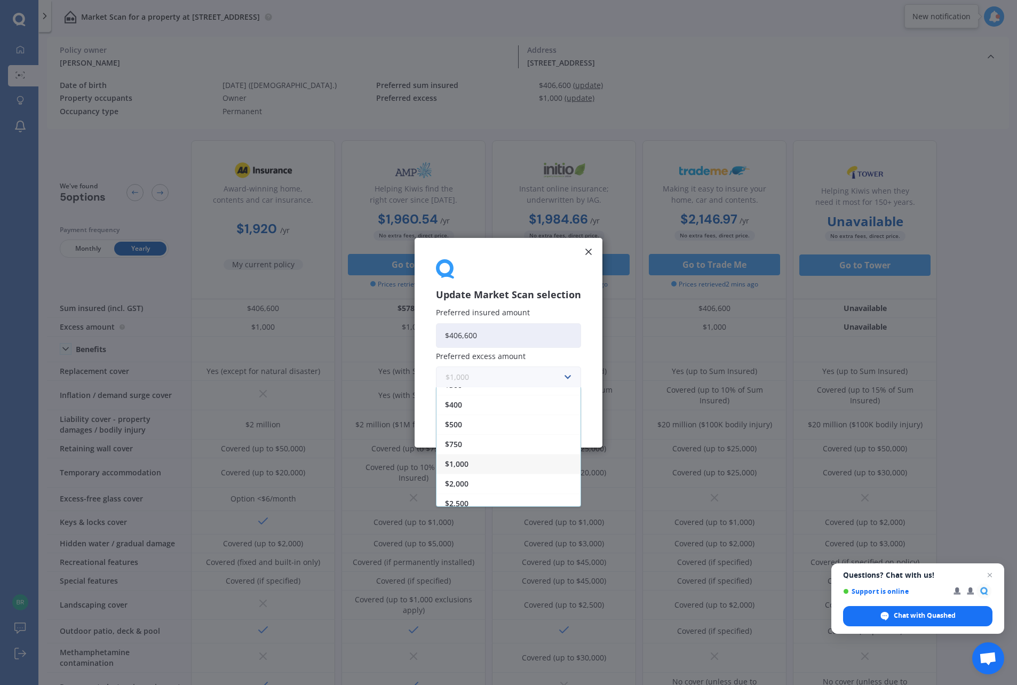
scroll to position [19, 0]
click at [458, 497] on span "$2,500" at bounding box center [456, 496] width 23 height 7
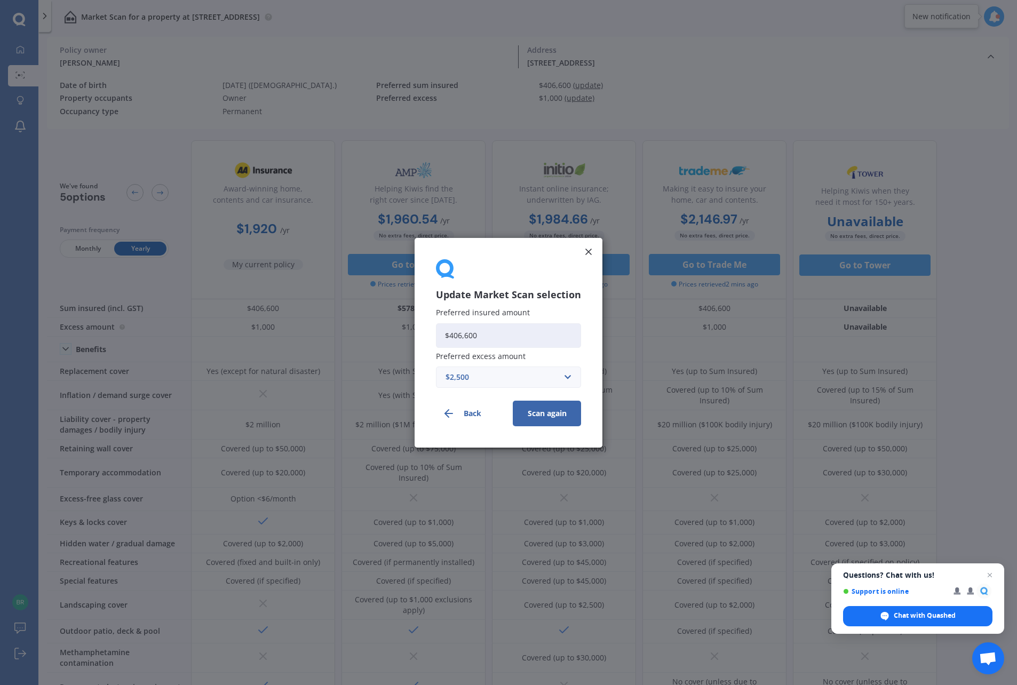
click at [542, 415] on button "Scan again" at bounding box center [547, 413] width 68 height 26
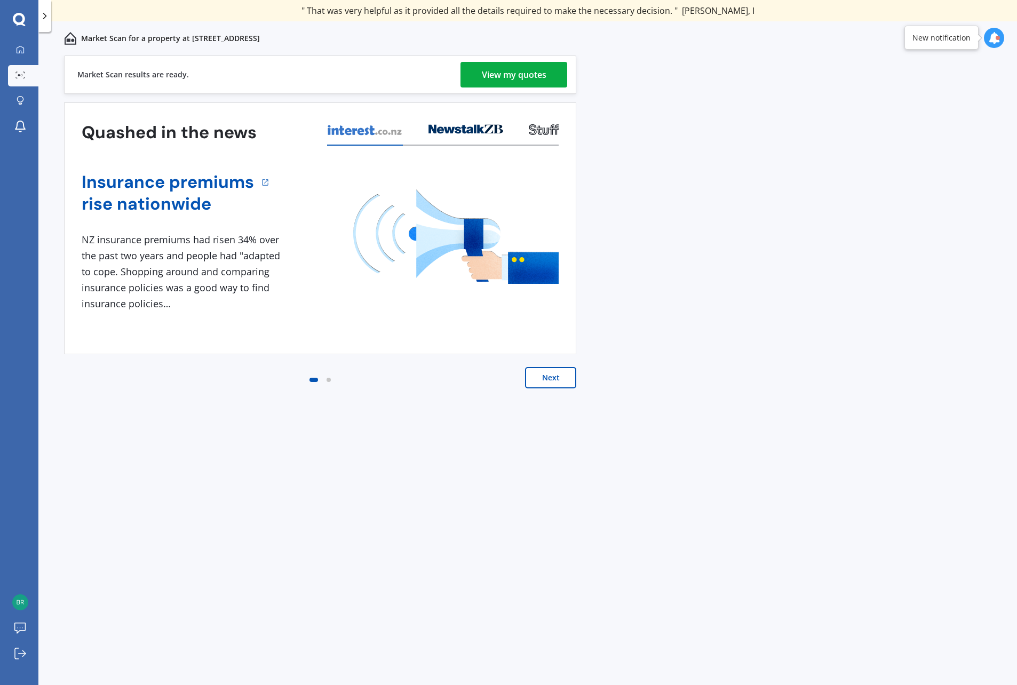
click at [524, 67] on div "View my quotes" at bounding box center [514, 75] width 65 height 26
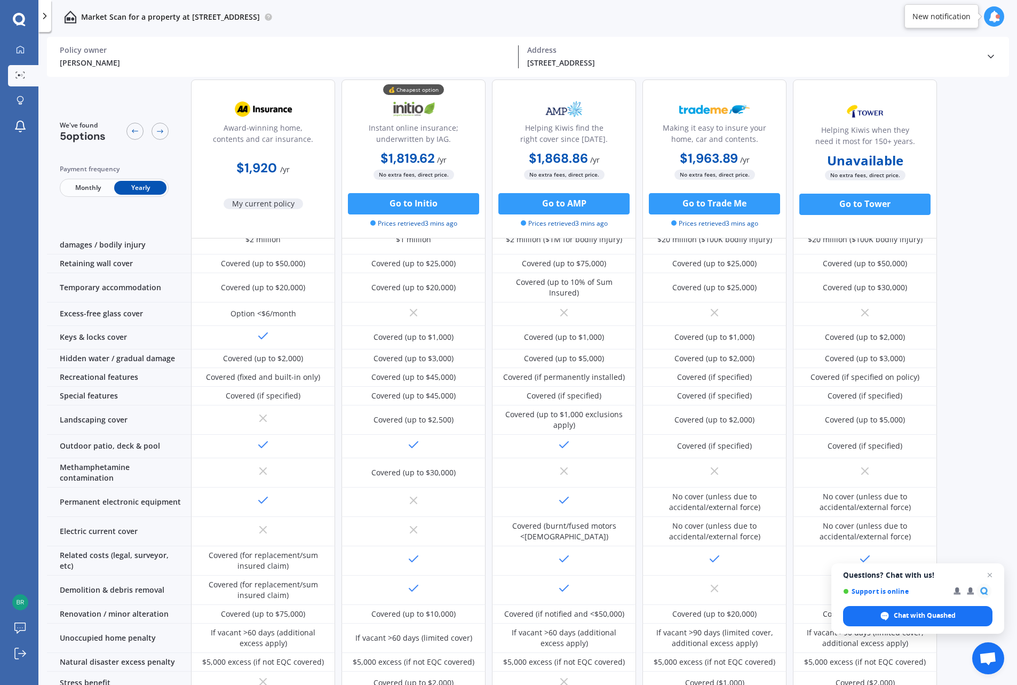
scroll to position [50, 0]
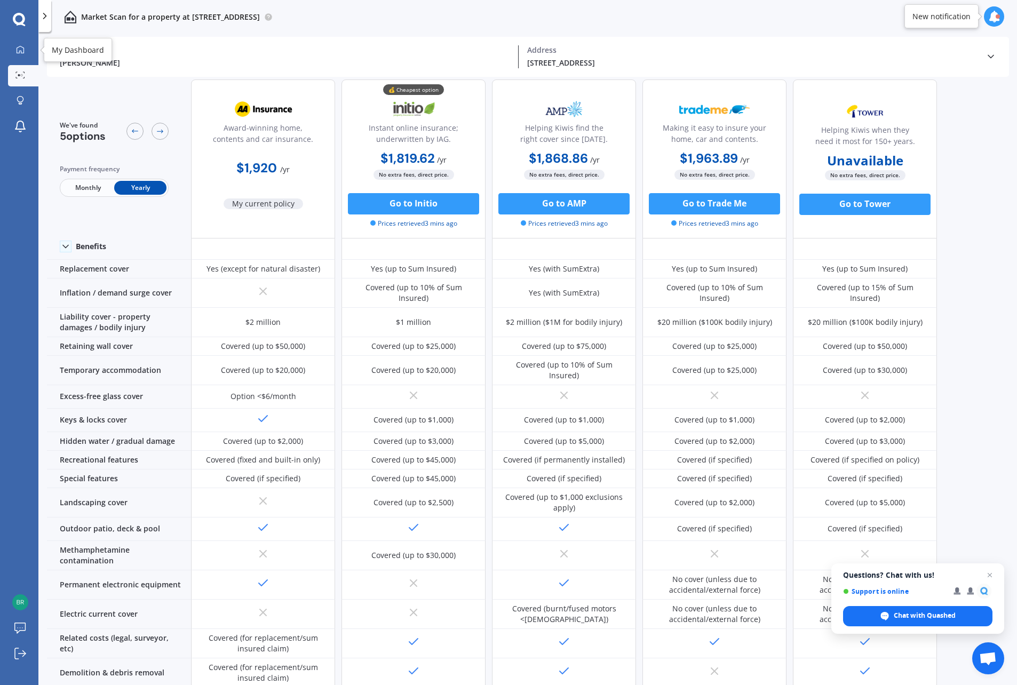
click at [14, 53] on div at bounding box center [20, 50] width 16 height 10
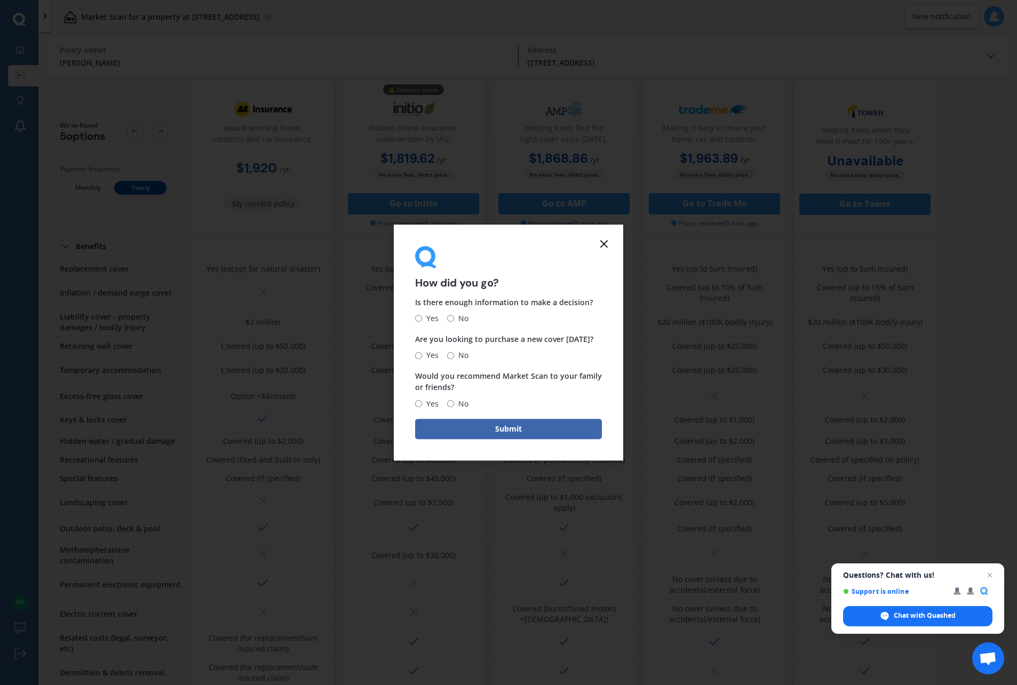
click at [607, 241] on line at bounding box center [604, 244] width 6 height 6
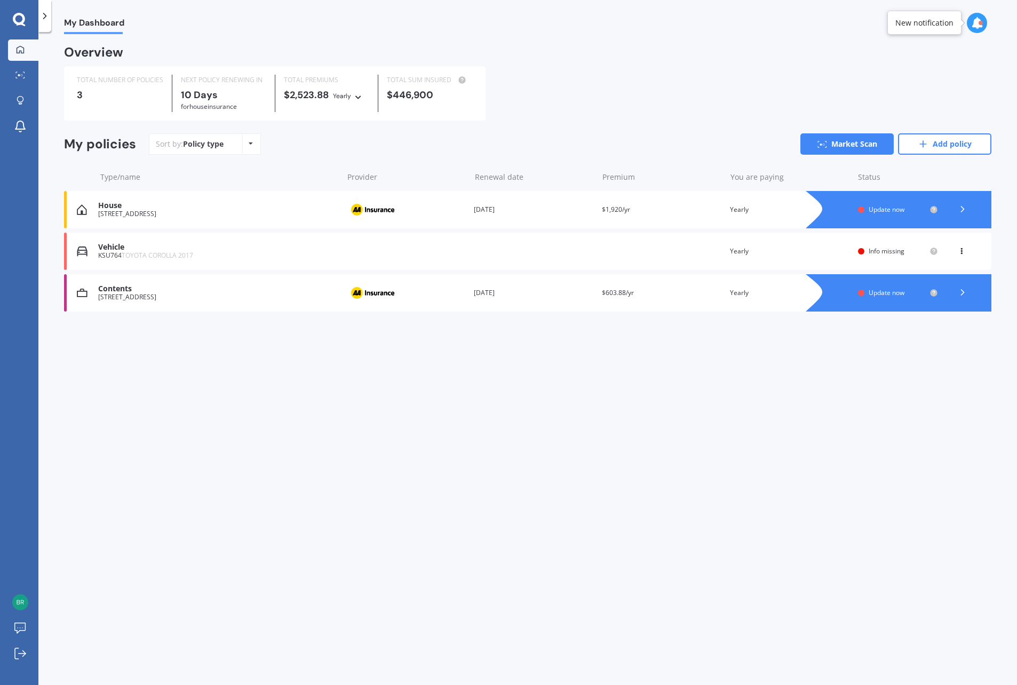
click at [862, 146] on link "Market Scan" at bounding box center [847, 143] width 93 height 21
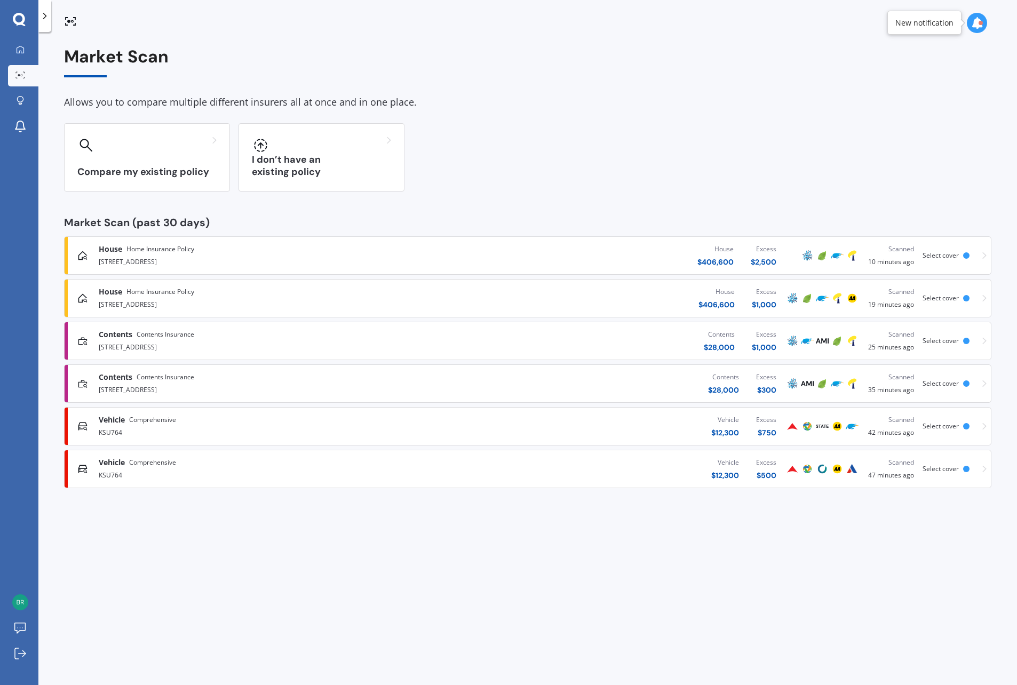
click at [346, 155] on div "I don’t have an existing policy" at bounding box center [322, 157] width 166 height 68
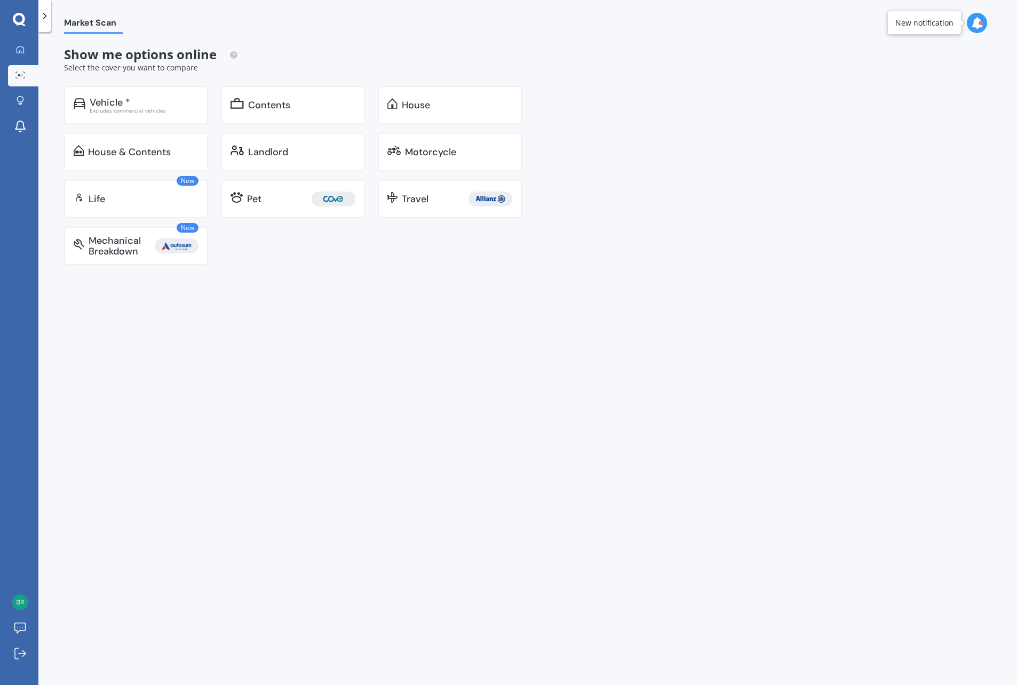
click at [88, 156] on div "House & Contents" at bounding box center [129, 152] width 83 height 11
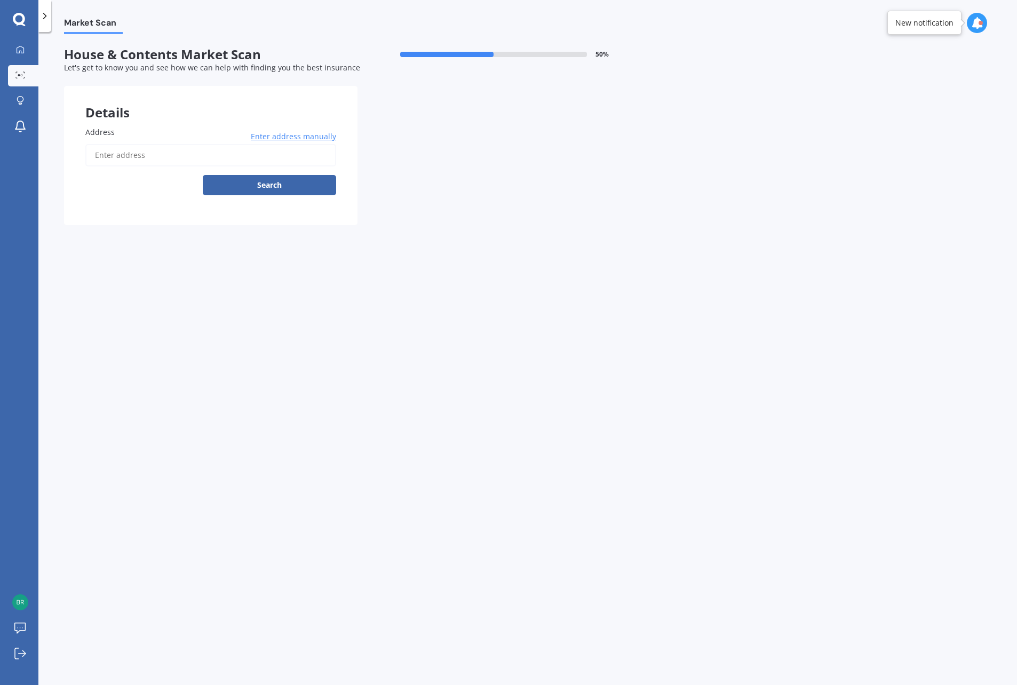
click at [133, 151] on input "Address" at bounding box center [210, 155] width 251 height 22
type input "[STREET_ADDRESS]"
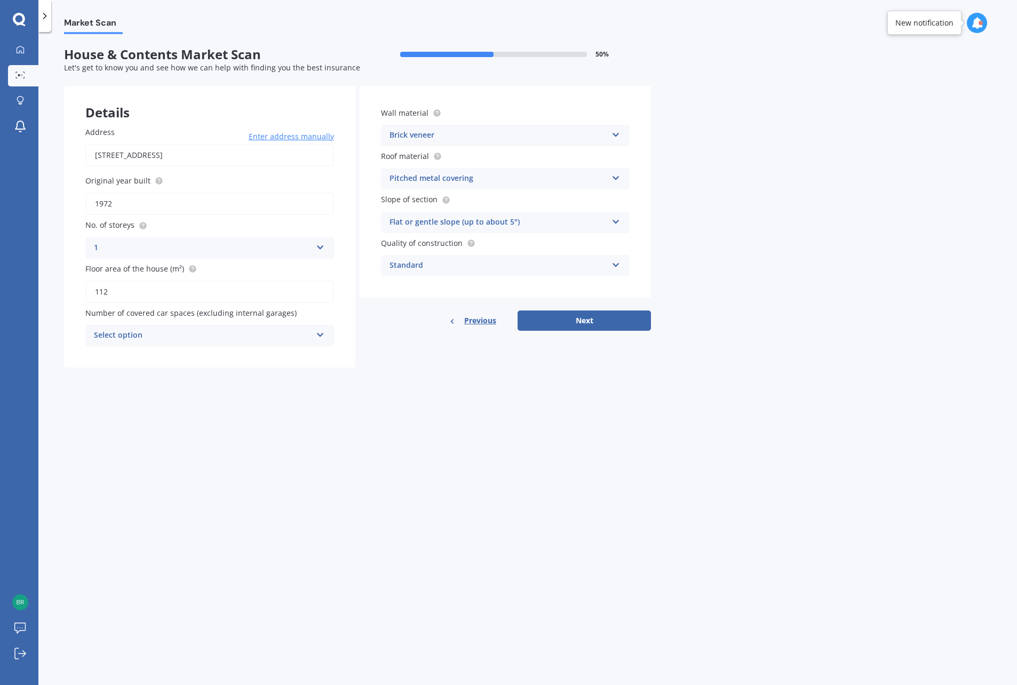
click at [318, 337] on icon at bounding box center [320, 332] width 9 height 7
click at [112, 378] on div "1" at bounding box center [210, 375] width 248 height 19
click at [614, 218] on icon at bounding box center [616, 219] width 9 height 7
click at [489, 261] on div "Moderate slope (about 15°)" at bounding box center [506, 262] width 248 height 19
click at [588, 318] on button "Next" at bounding box center [584, 321] width 133 height 20
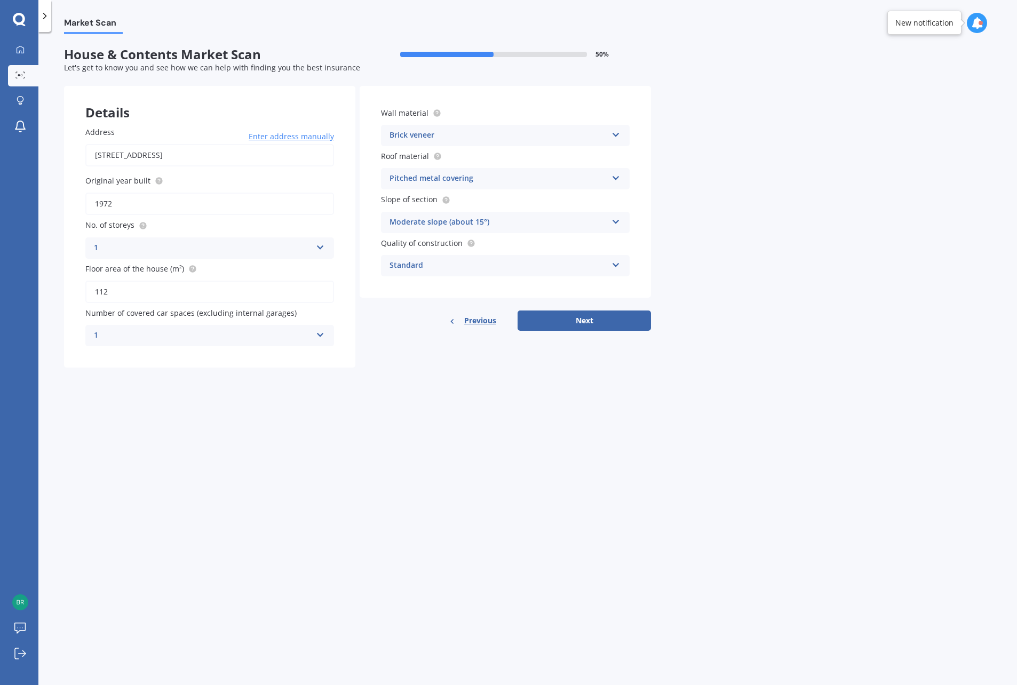
select select "11"
select select "01"
select select "1940"
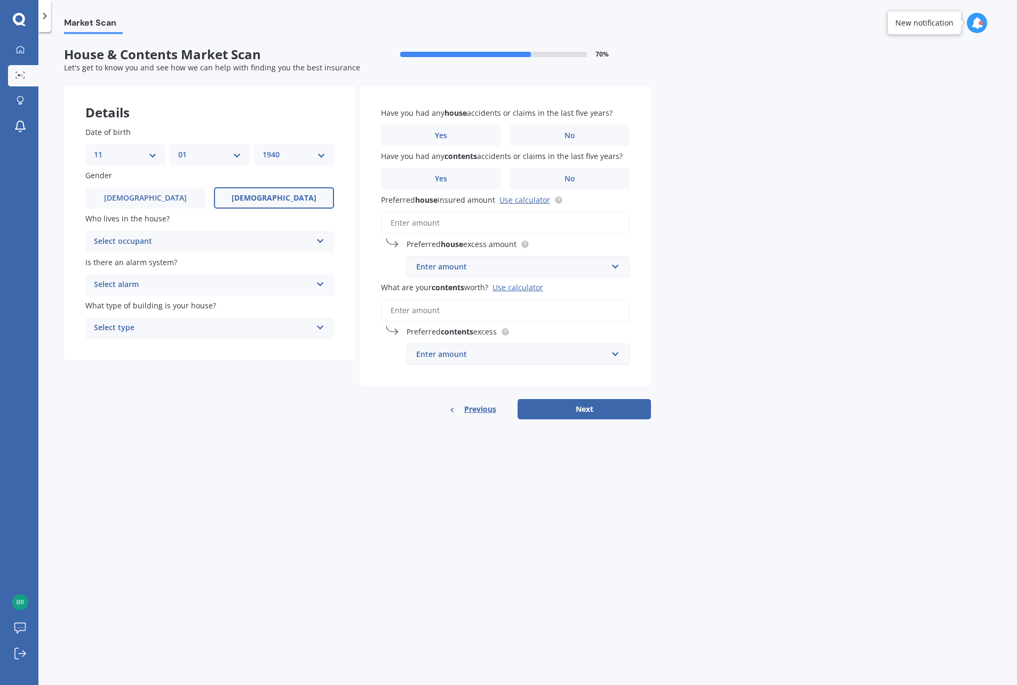
click at [256, 239] on div "Select occupant" at bounding box center [203, 241] width 218 height 13
click at [178, 260] on div "Owner" at bounding box center [210, 262] width 248 height 19
click at [173, 280] on div "Select alarm" at bounding box center [203, 285] width 218 height 13
click at [133, 345] on div "No" at bounding box center [210, 344] width 248 height 19
click at [133, 328] on div "Select type" at bounding box center [203, 328] width 218 height 13
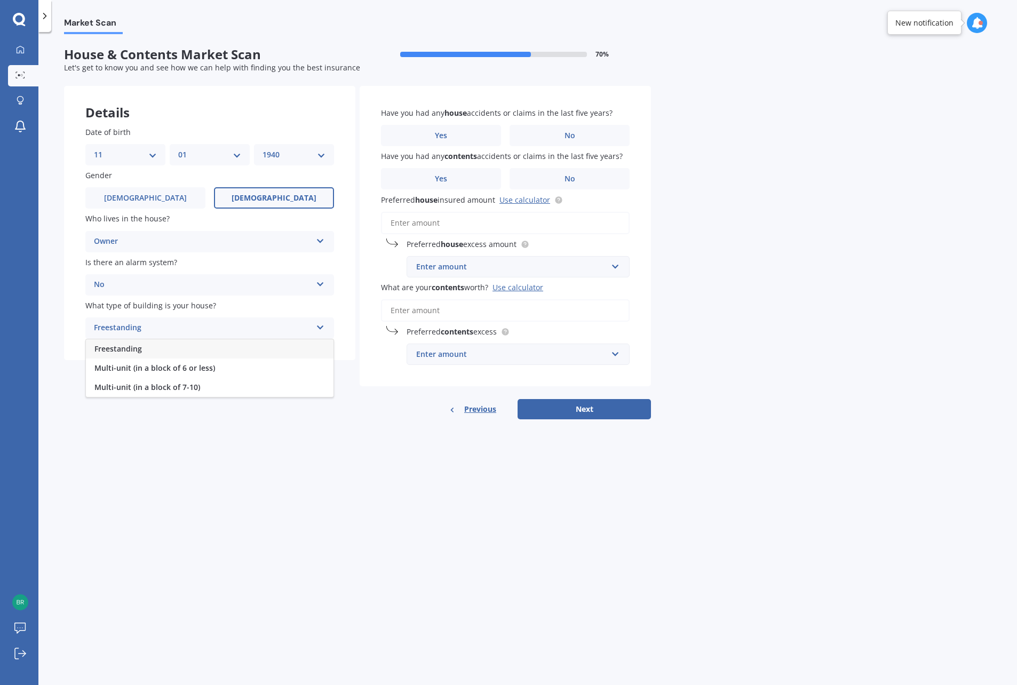
click at [133, 366] on span "Multi-unit (in a block of 6 or less)" at bounding box center [154, 368] width 121 height 10
click at [552, 135] on label "No" at bounding box center [570, 135] width 120 height 21
click at [0, 0] on input "No" at bounding box center [0, 0] width 0 height 0
click at [551, 179] on label "No" at bounding box center [570, 178] width 120 height 21
click at [0, 0] on input "No" at bounding box center [0, 0] width 0 height 0
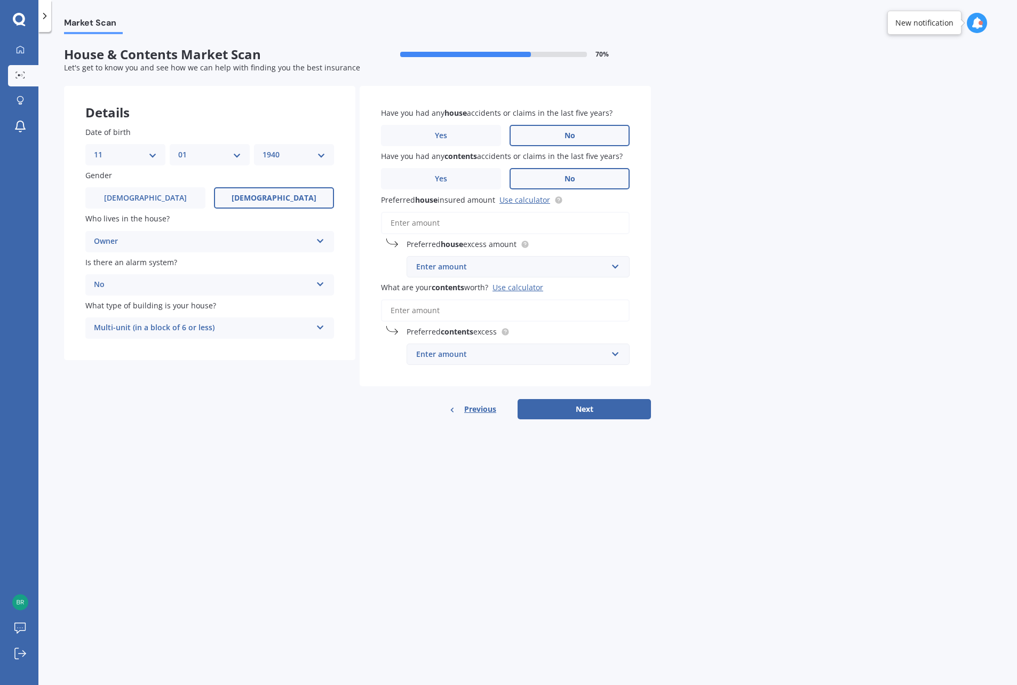
click at [435, 222] on input "Preferred house insured amount Use calculator" at bounding box center [505, 223] width 249 height 22
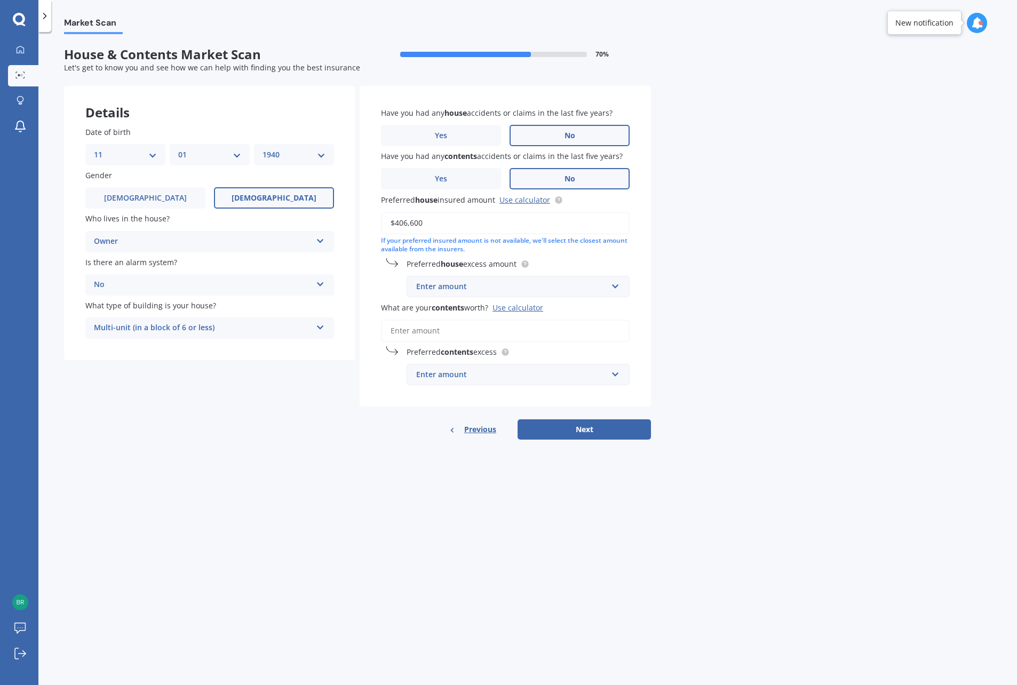
type input "$406,600"
click at [485, 280] on input "text" at bounding box center [514, 286] width 213 height 20
click at [452, 382] on div "$1,000" at bounding box center [518, 386] width 222 height 20
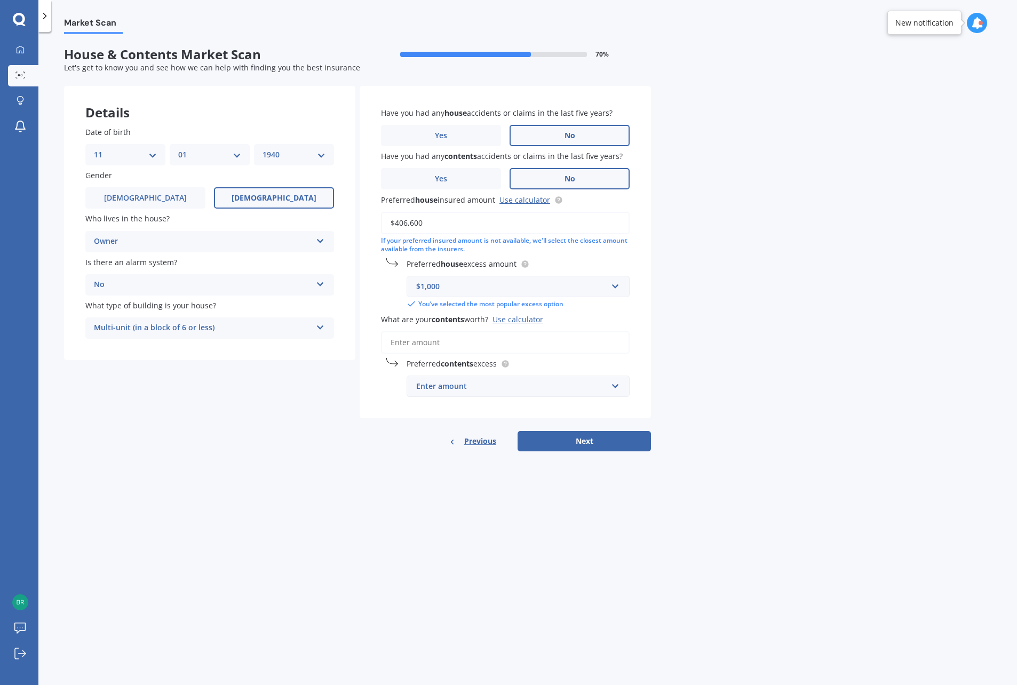
click at [448, 337] on input "What are your contents worth? Use calculator" at bounding box center [505, 342] width 249 height 22
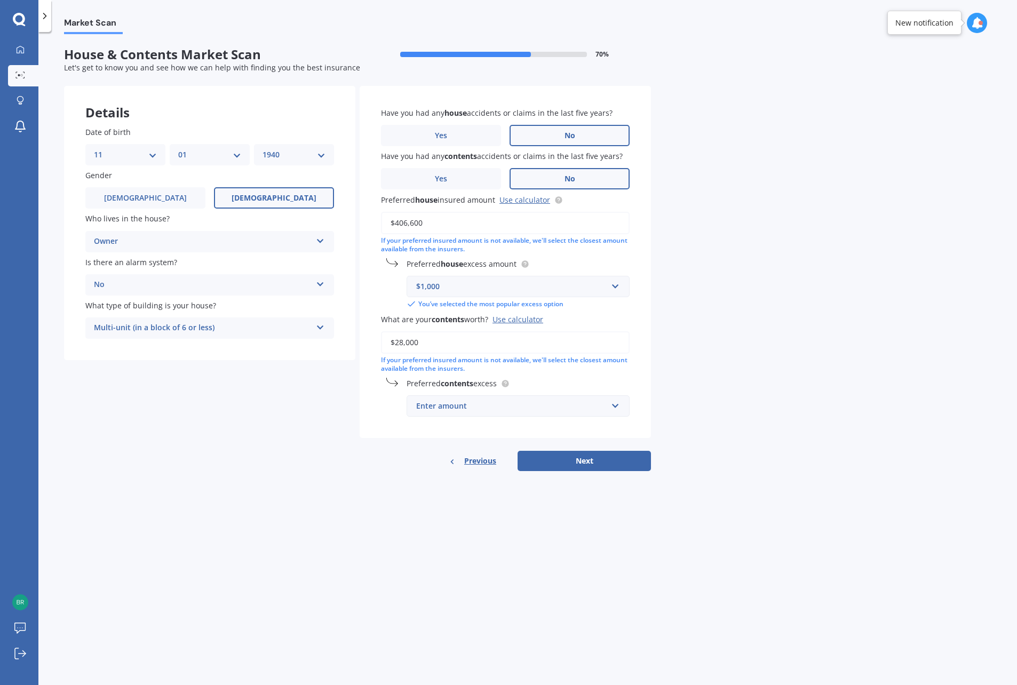
type input "$28,000"
click at [607, 406] on div "Enter amount" at bounding box center [511, 406] width 191 height 12
click at [434, 525] on span "$1,000" at bounding box center [427, 525] width 23 height 10
click at [581, 464] on button "Next" at bounding box center [584, 461] width 133 height 20
select select "11"
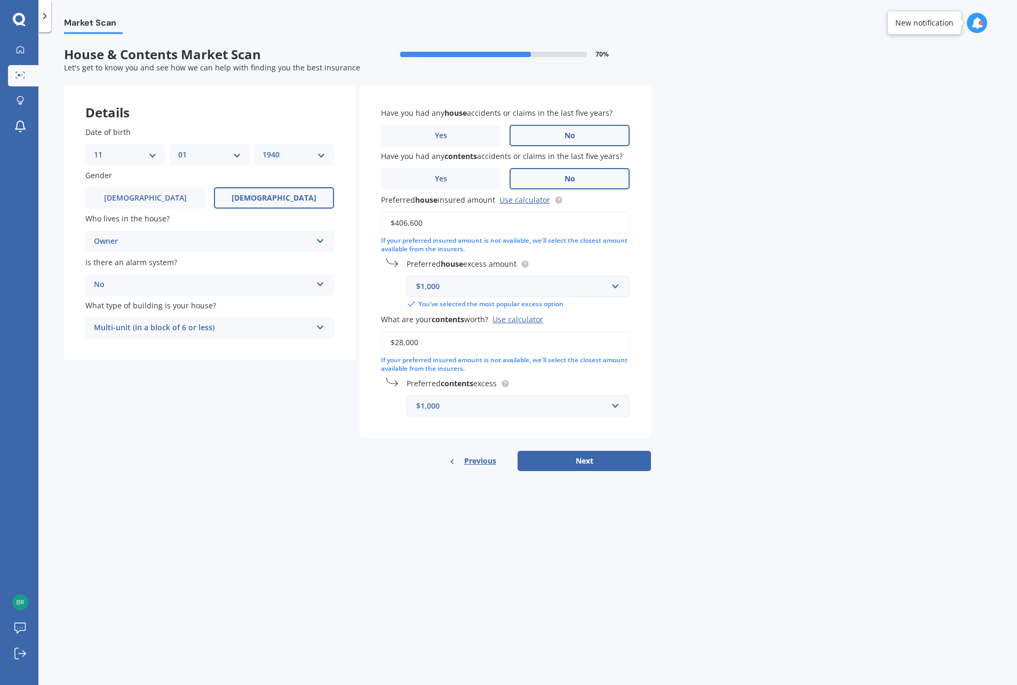
select select "01"
select select "1940"
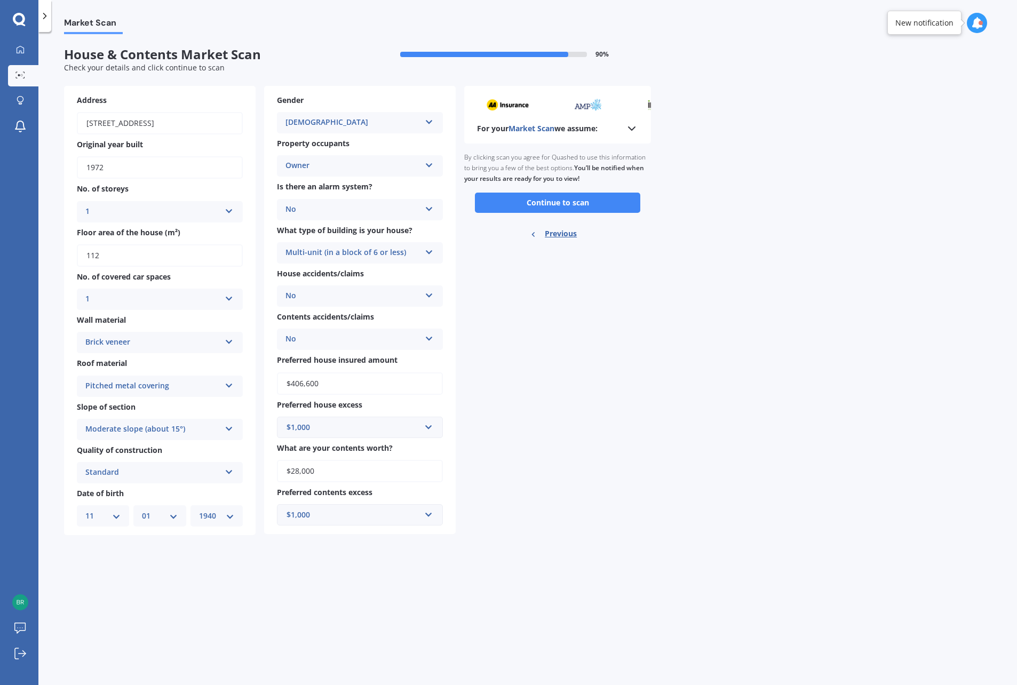
click at [560, 211] on button "Continue to scan" at bounding box center [557, 203] width 165 height 20
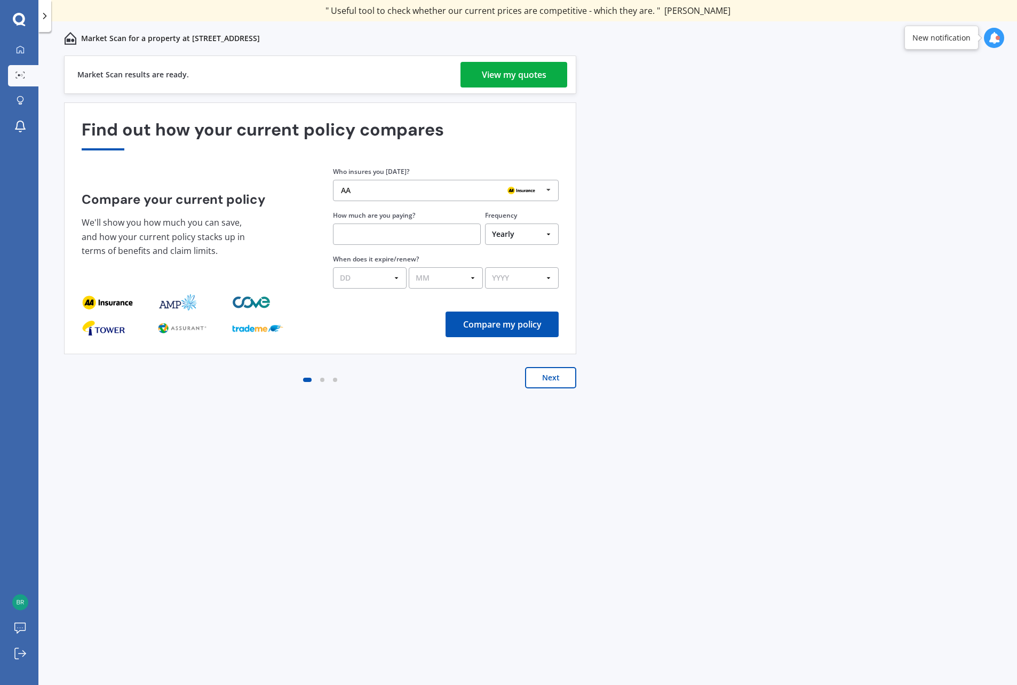
click at [530, 67] on div "View my quotes" at bounding box center [514, 75] width 65 height 26
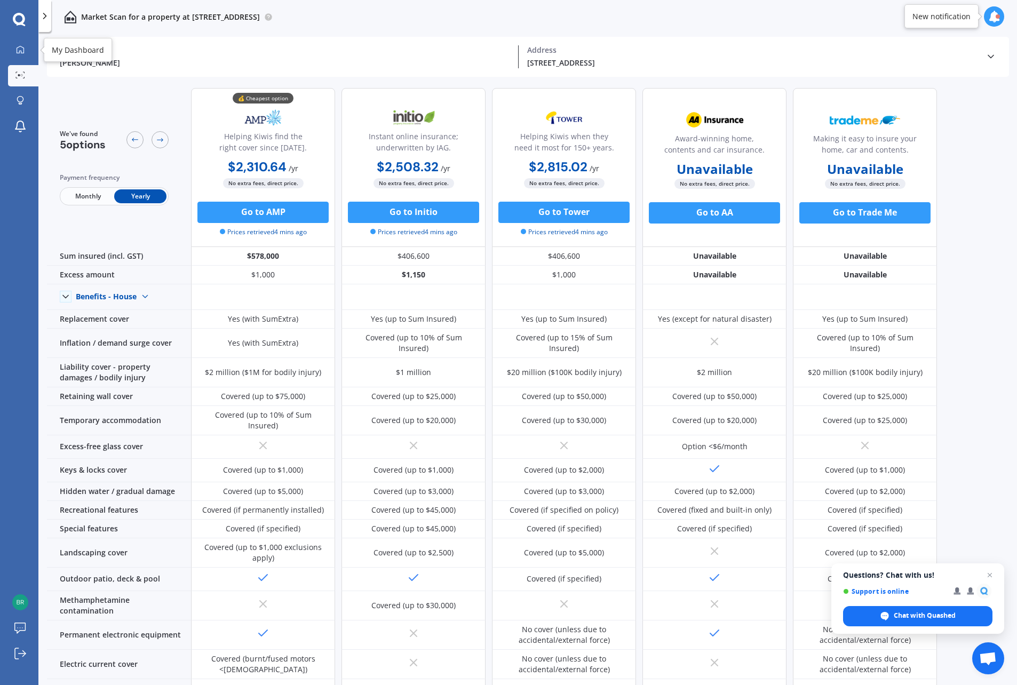
click at [22, 50] on icon at bounding box center [20, 49] width 9 height 9
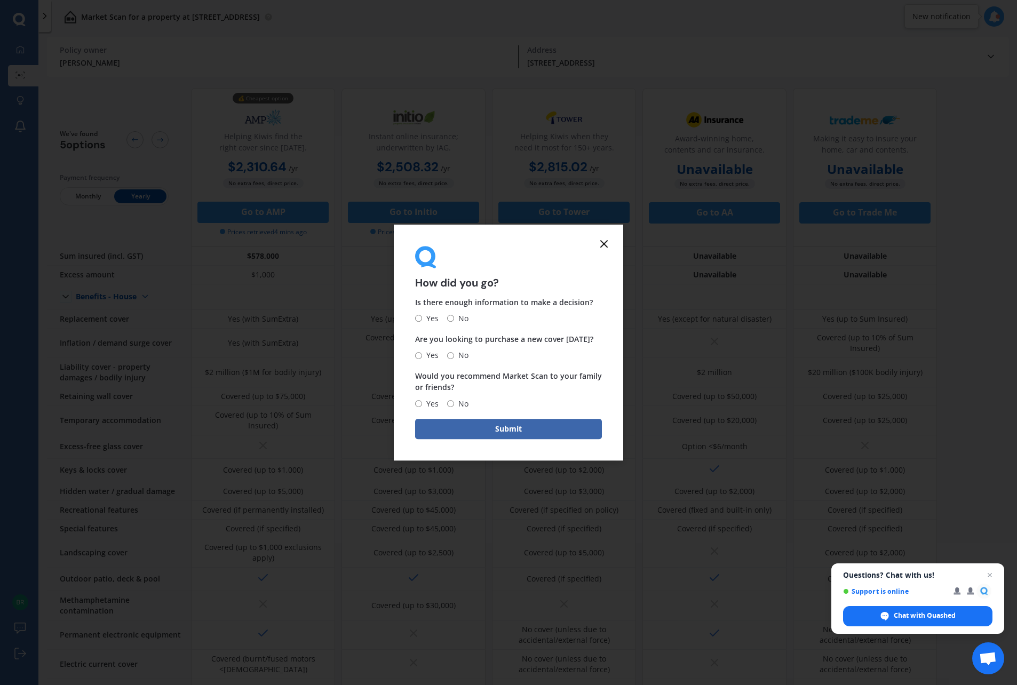
click at [604, 239] on icon at bounding box center [604, 243] width 13 height 13
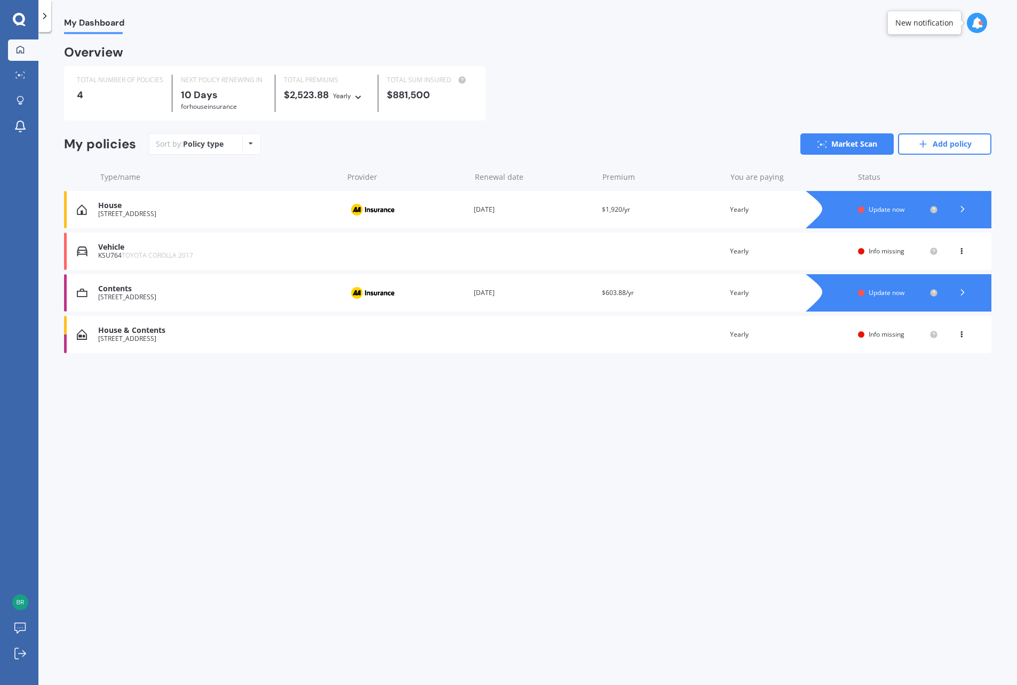
click at [147, 258] on span "TOYOTA COROLLA 2017" at bounding box center [158, 255] width 72 height 9
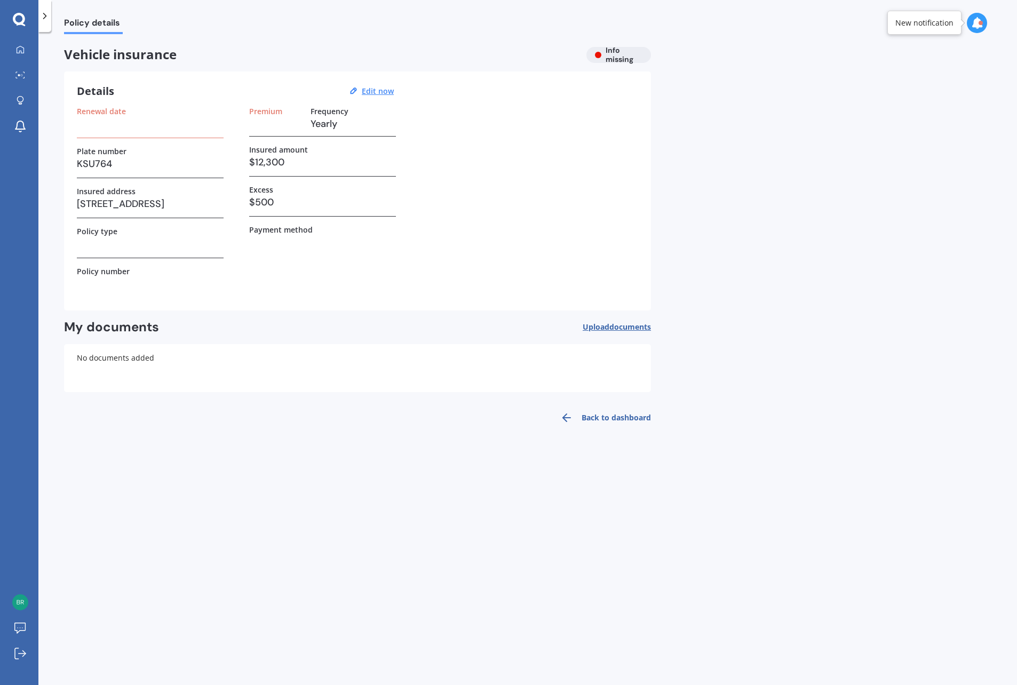
click at [105, 18] on span "Policy details" at bounding box center [93, 25] width 59 height 14
click at [370, 93] on u "Edit now" at bounding box center [378, 91] width 32 height 10
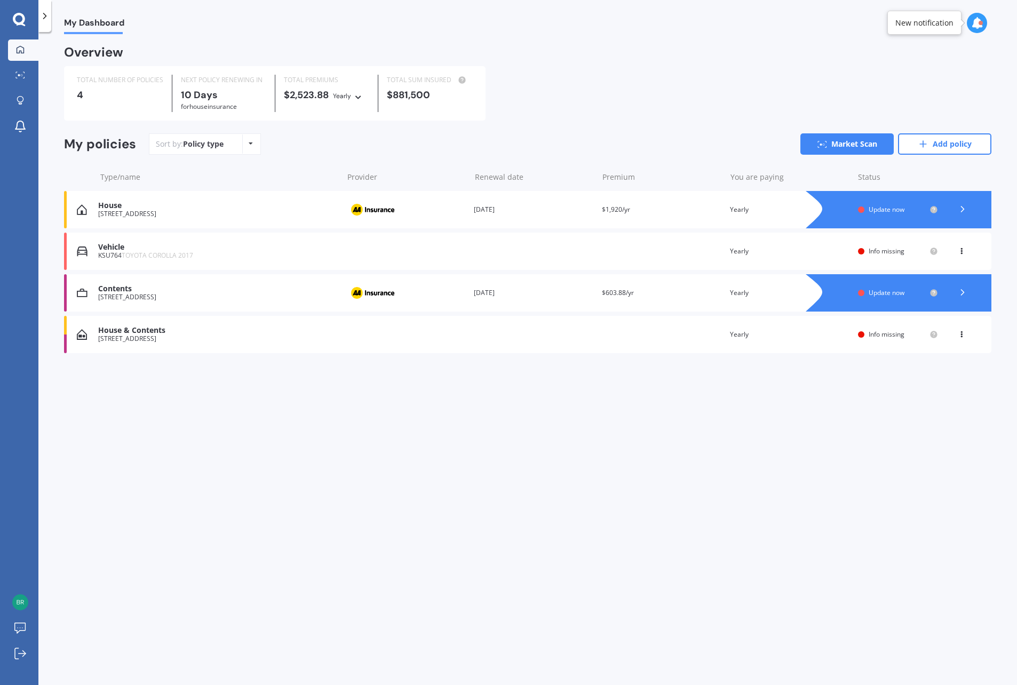
click at [894, 256] on span "Info missing" at bounding box center [887, 251] width 36 height 9
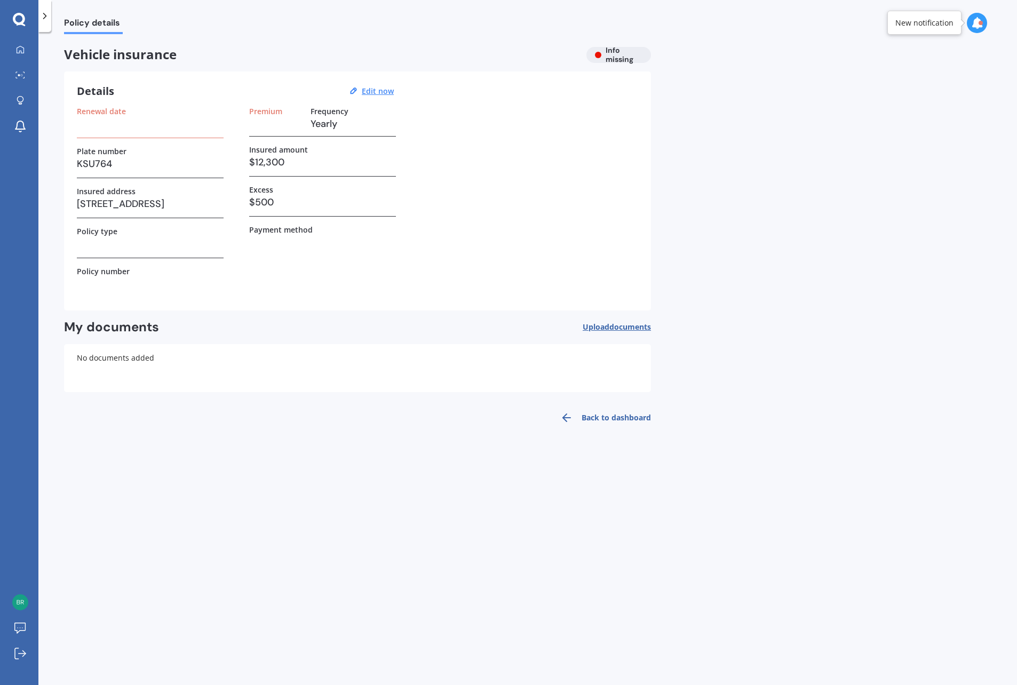
click at [625, 57] on div "Vehicle insurance Info missing" at bounding box center [357, 55] width 587 height 16
click at [391, 90] on u "Edit now" at bounding box center [378, 91] width 32 height 10
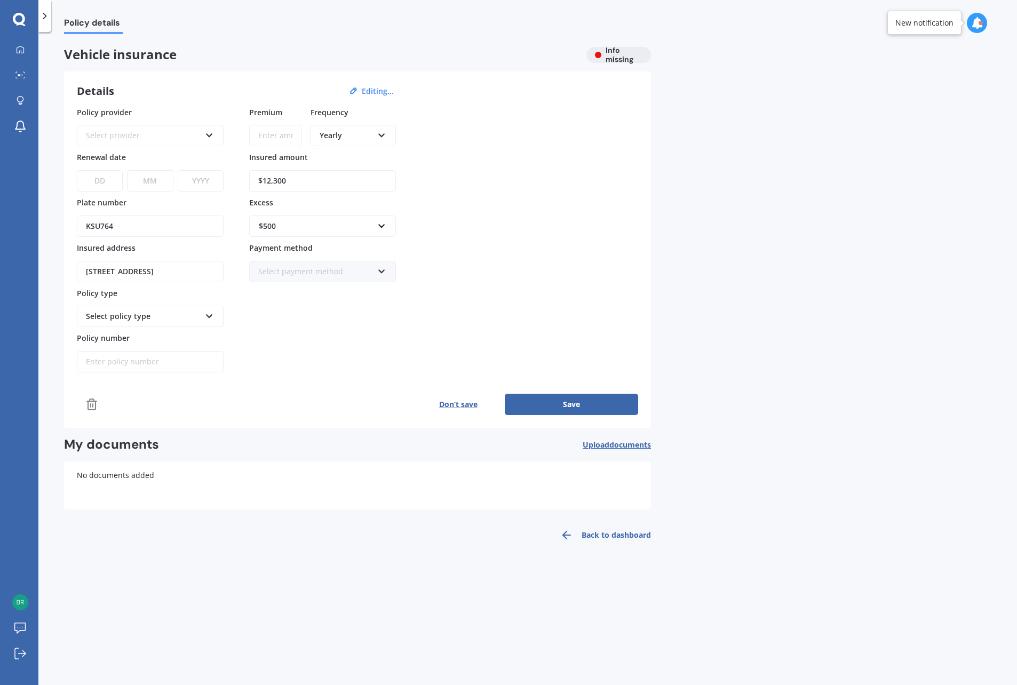
click at [161, 133] on div "Select provider" at bounding box center [143, 136] width 115 height 12
click at [151, 153] on div "AA" at bounding box center [150, 155] width 145 height 19
click at [112, 174] on select "DD 01 02 03 04 05 06 07 08 09 10 11 12 13 14 15 16 17 18 19 20 21 22 23 24 25 2…" at bounding box center [100, 180] width 46 height 21
select select "01"
click at [77, 170] on select "DD 01 02 03 04 05 06 07 08 09 10 11 12 13 14 15 16 17 18 19 20 21 22 23 24 25 2…" at bounding box center [100, 180] width 46 height 21
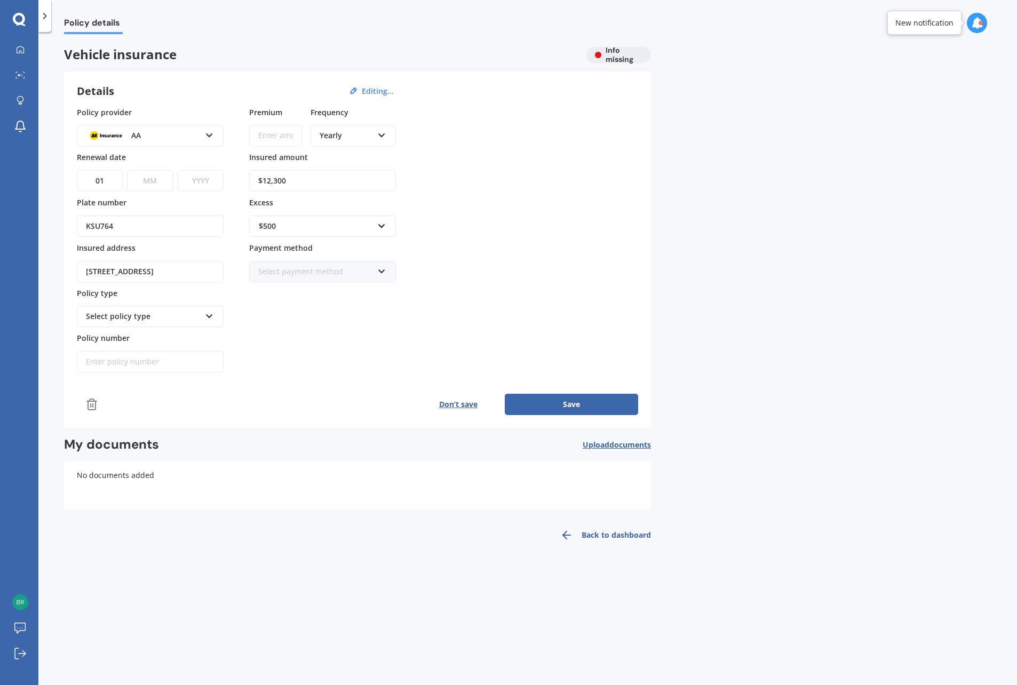
click at [155, 179] on select "MM 01 02 03 04 05 06 07 08 09 10 11 12" at bounding box center [150, 180] width 46 height 21
select select "09"
click at [127, 170] on select "MM 01 02 03 04 05 06 07 08 09 10 11 12" at bounding box center [150, 180] width 46 height 21
click at [201, 176] on select "YYYY 2027 2026 2025 2024 2023 2022 2021 2020 2019 2018 2017 2016 2015 2014 2013…" at bounding box center [201, 180] width 46 height 21
select select "2025"
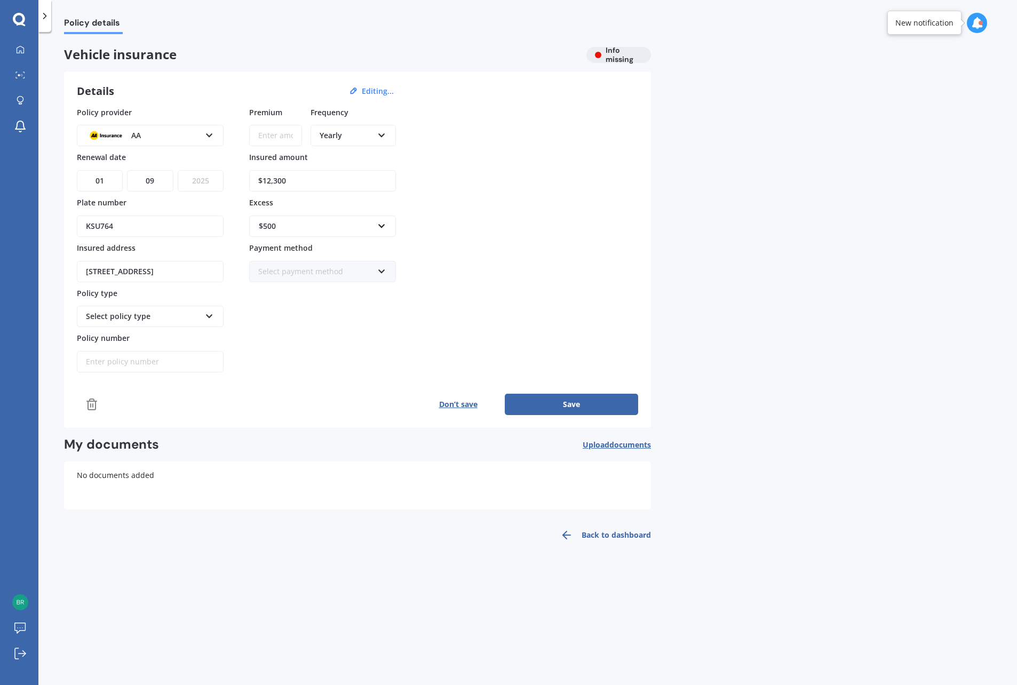
click at [178, 170] on select "YYYY 2027 2026 2025 2024 2023 2022 2021 2020 2019 2018 2017 2016 2015 2014 2013…" at bounding box center [201, 180] width 46 height 21
click at [191, 319] on div "Select policy type" at bounding box center [143, 317] width 115 height 12
click at [170, 334] on div "Comprehensive" at bounding box center [150, 336] width 145 height 19
click at [539, 400] on button "Save" at bounding box center [571, 404] width 133 height 21
type input "$784.00"
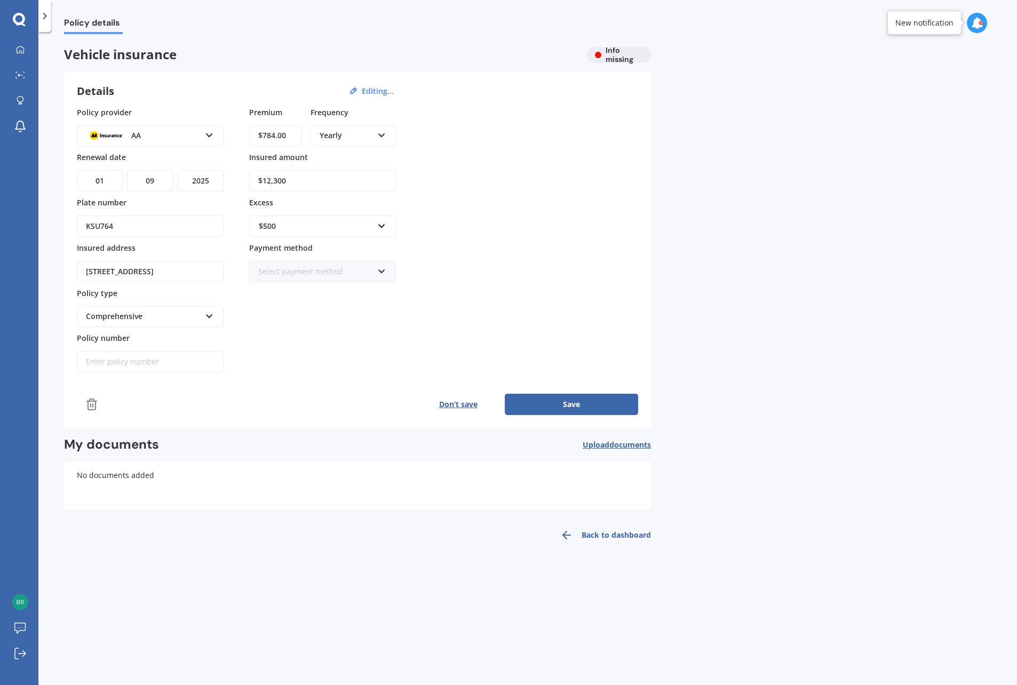
click at [575, 405] on button "Save" at bounding box center [571, 404] width 133 height 21
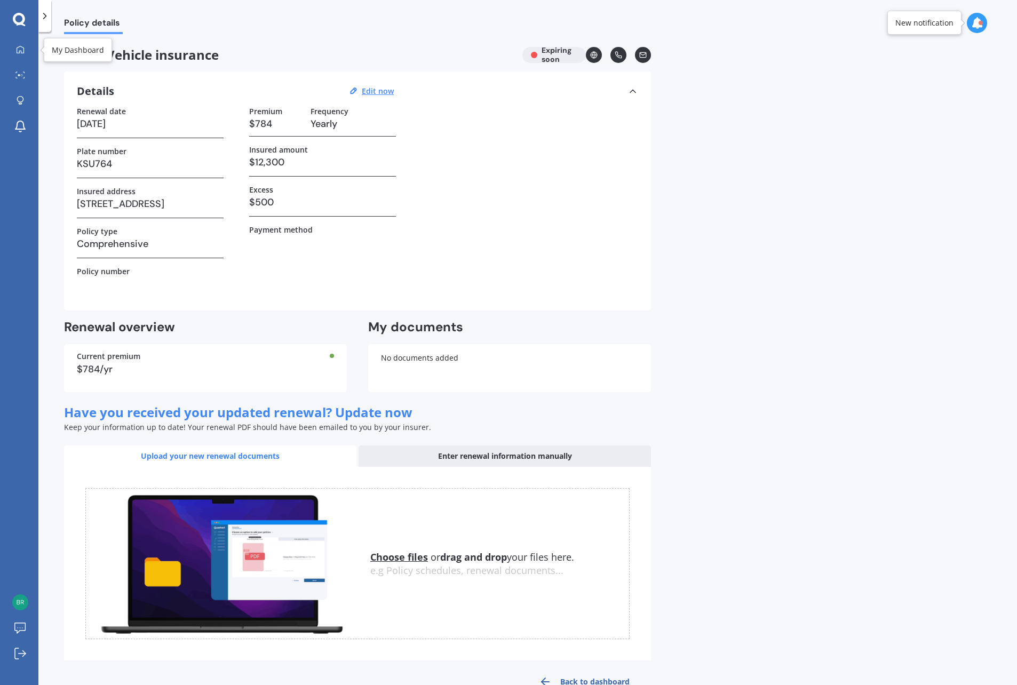
click at [18, 45] on icon at bounding box center [20, 49] width 9 height 9
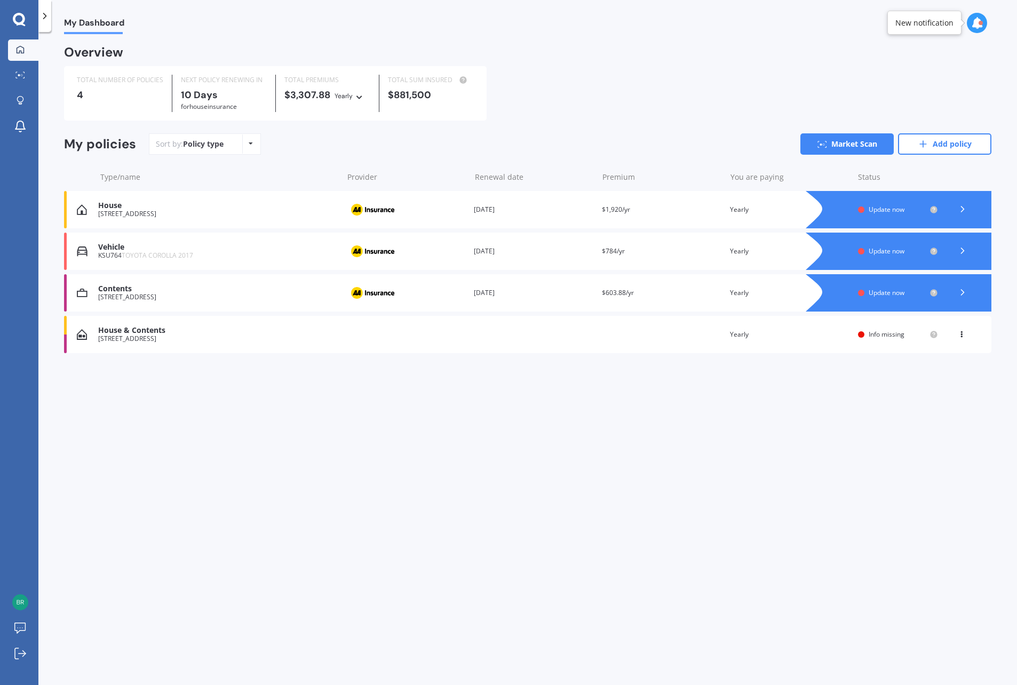
click at [909, 253] on div "Update now" at bounding box center [897, 251] width 57 height 7
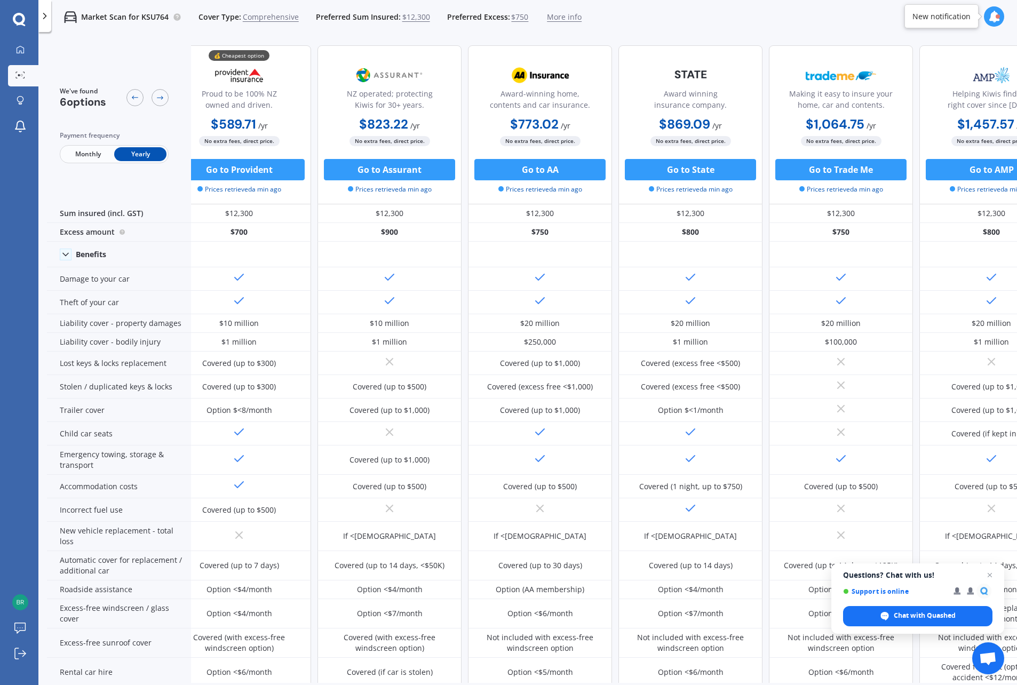
scroll to position [0, 76]
